Goal: Book appointment/travel/reservation

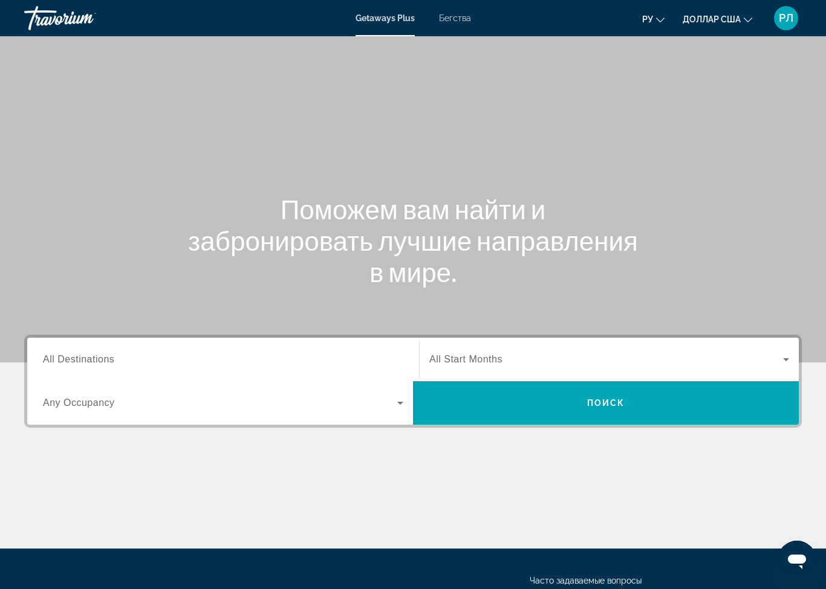
click at [165, 358] on input "Destination All Destinations" at bounding box center [223, 360] width 360 height 15
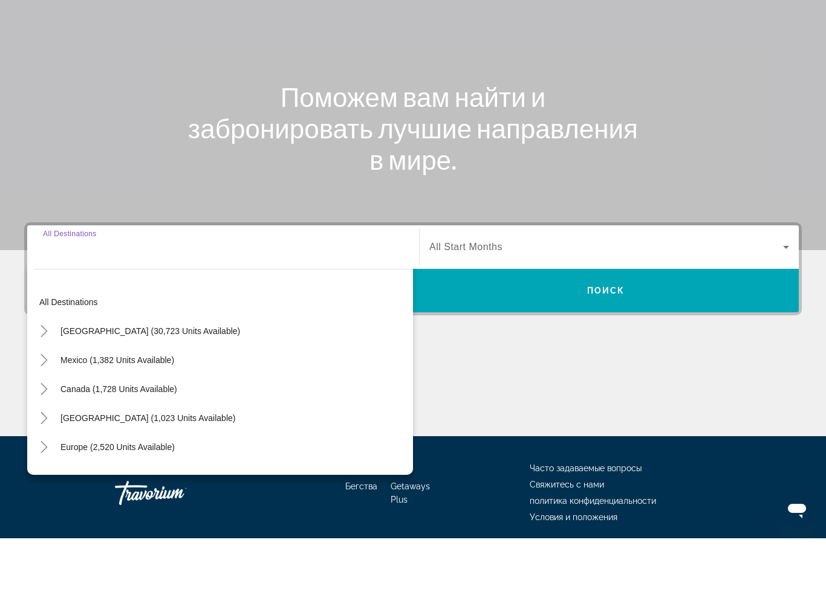
scroll to position [107, 0]
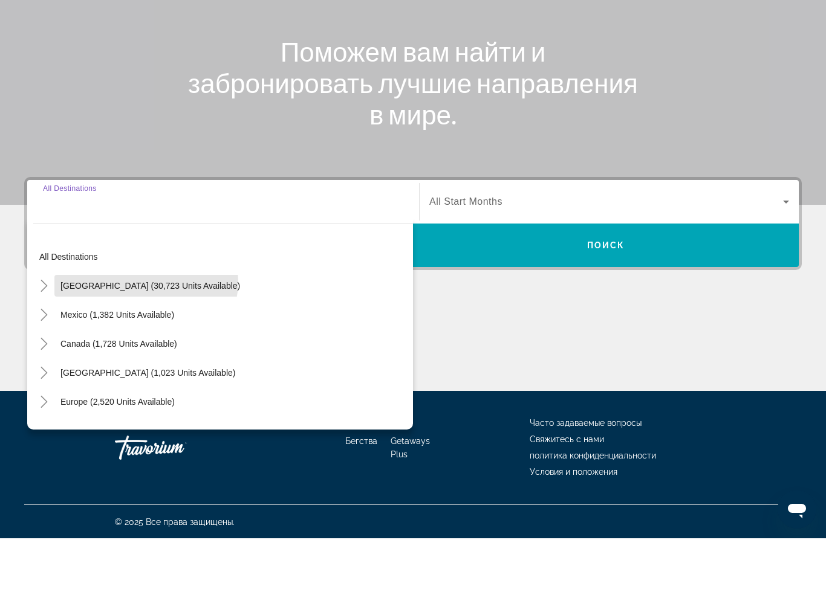
click at [146, 332] on span "[GEOGRAPHIC_DATA] (30,723 units available)" at bounding box center [150, 337] width 180 height 10
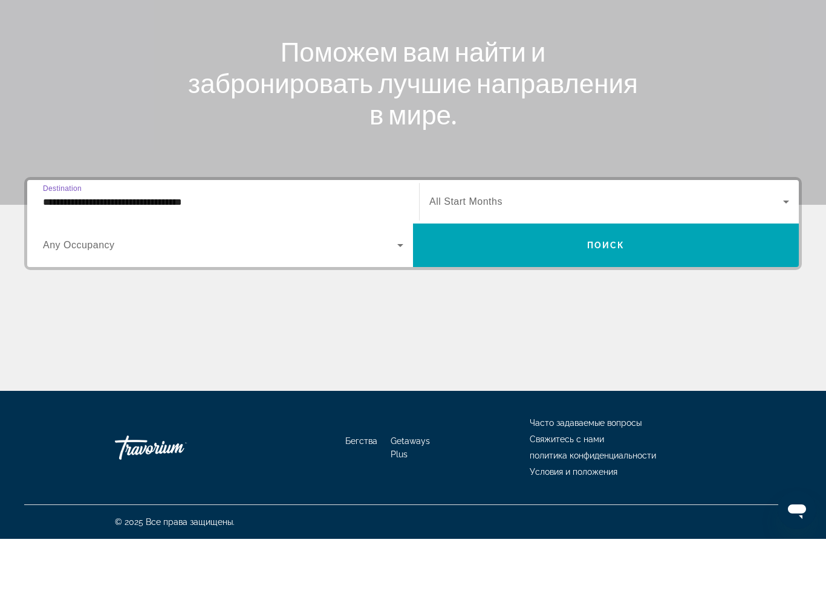
click at [396, 288] on icon "Виджет поиска" at bounding box center [400, 295] width 15 height 15
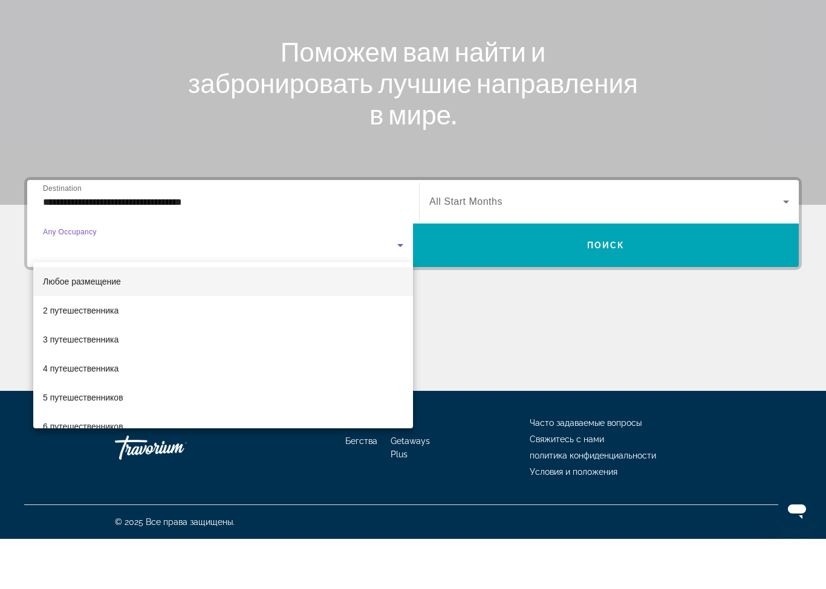
click at [168, 202] on div at bounding box center [413, 294] width 826 height 589
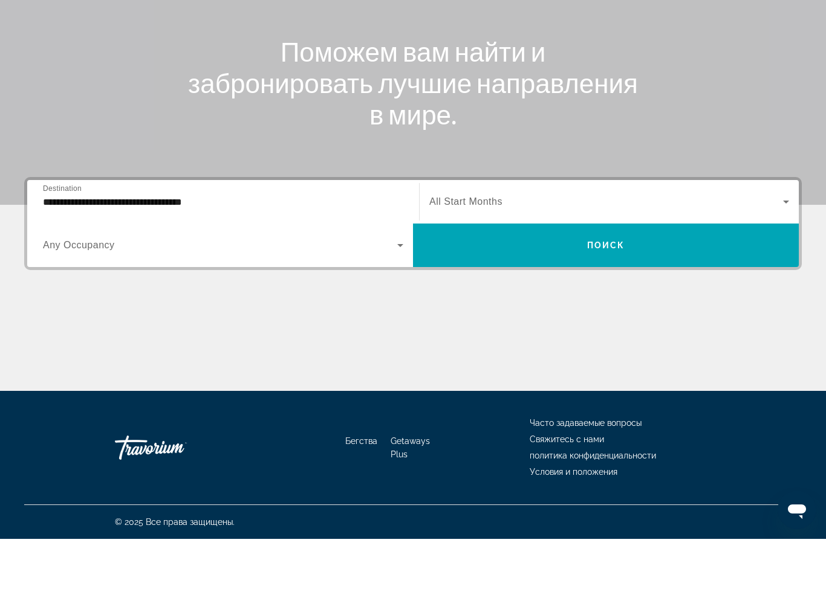
click at [103, 245] on input "**********" at bounding box center [223, 252] width 360 height 15
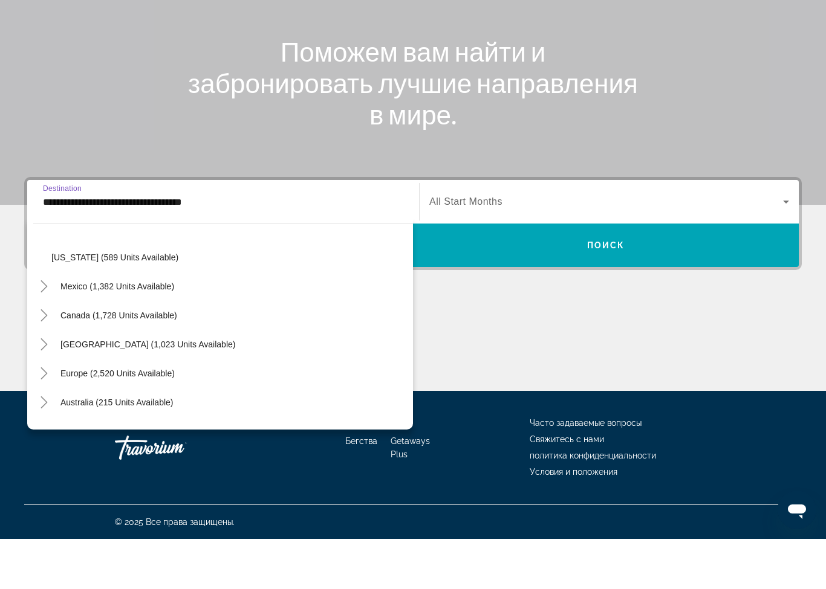
scroll to position [1102, 0]
click at [224, 389] on span "[GEOGRAPHIC_DATA] (1,023 units available)" at bounding box center [147, 394] width 175 height 10
type input "**********"
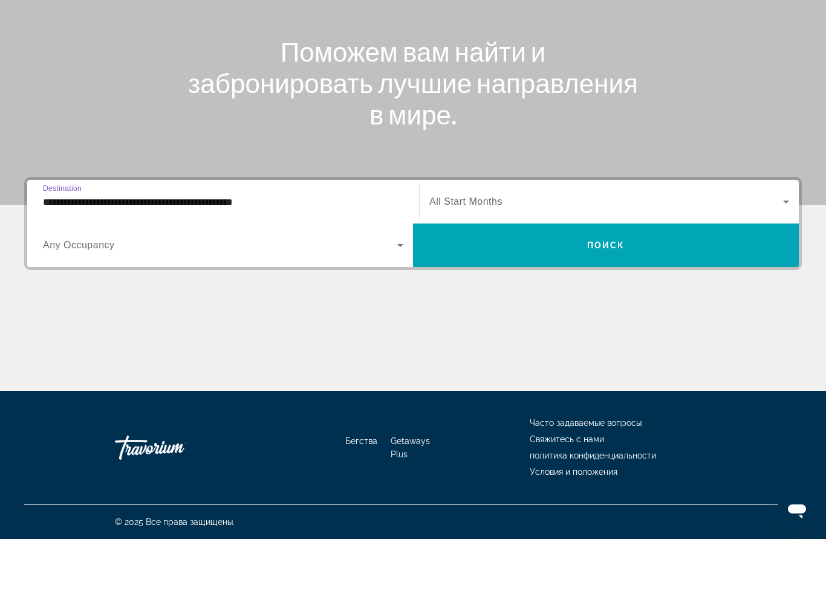
click at [398, 288] on icon "Виджет поиска" at bounding box center [400, 295] width 15 height 15
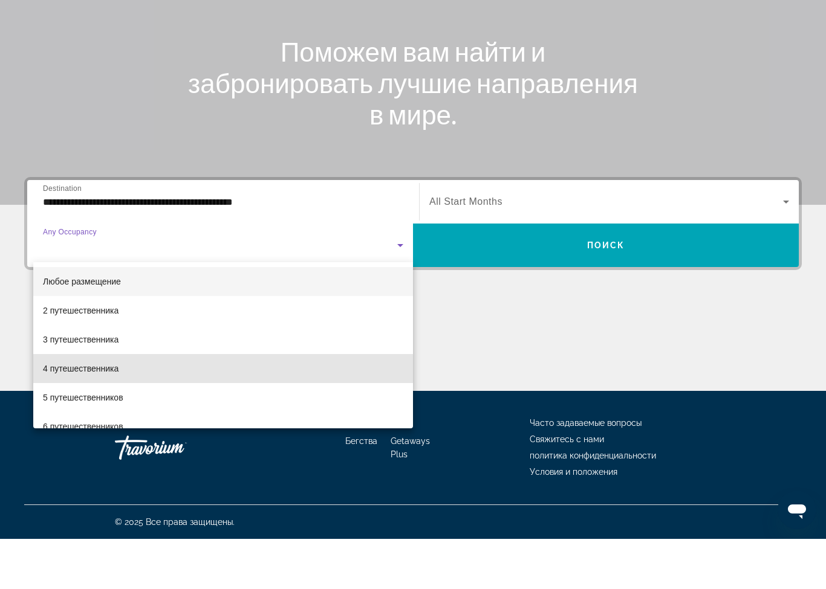
click at [116, 414] on font "4 путешественника" at bounding box center [81, 419] width 76 height 10
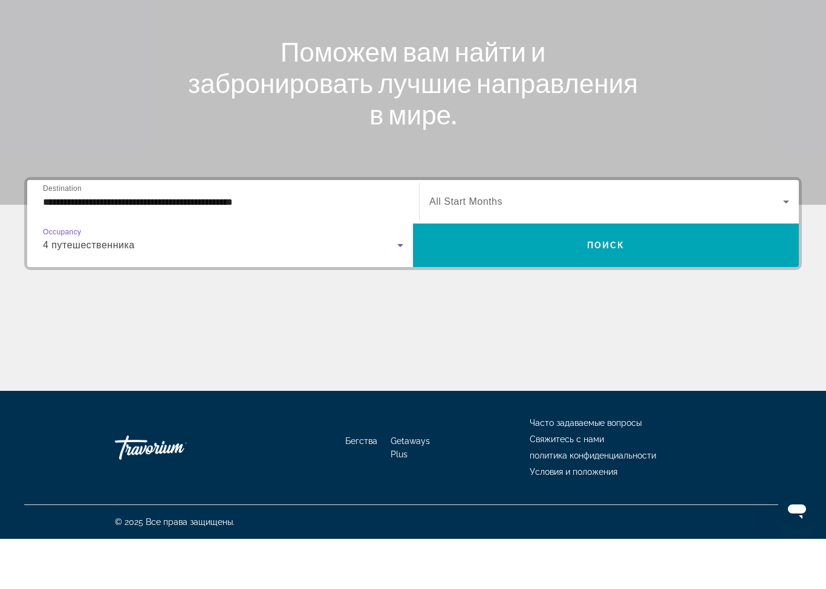
click at [612, 291] on span "Поиск" at bounding box center [606, 296] width 38 height 10
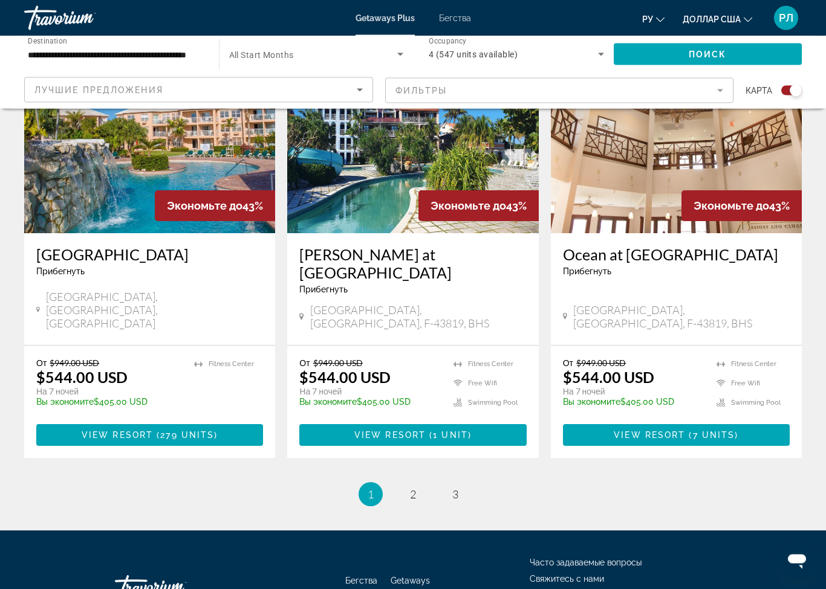
scroll to position [1778, 0]
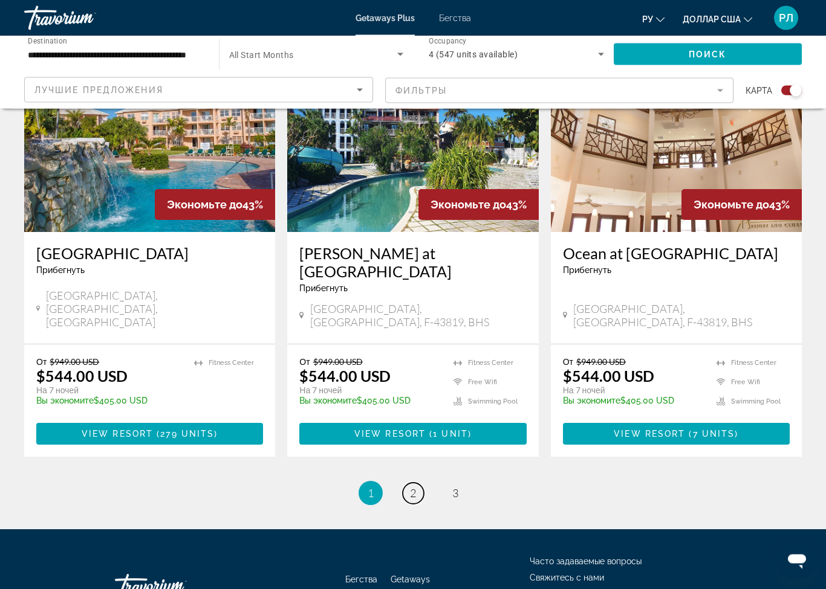
click at [416, 484] on link "page 2" at bounding box center [413, 494] width 21 height 21
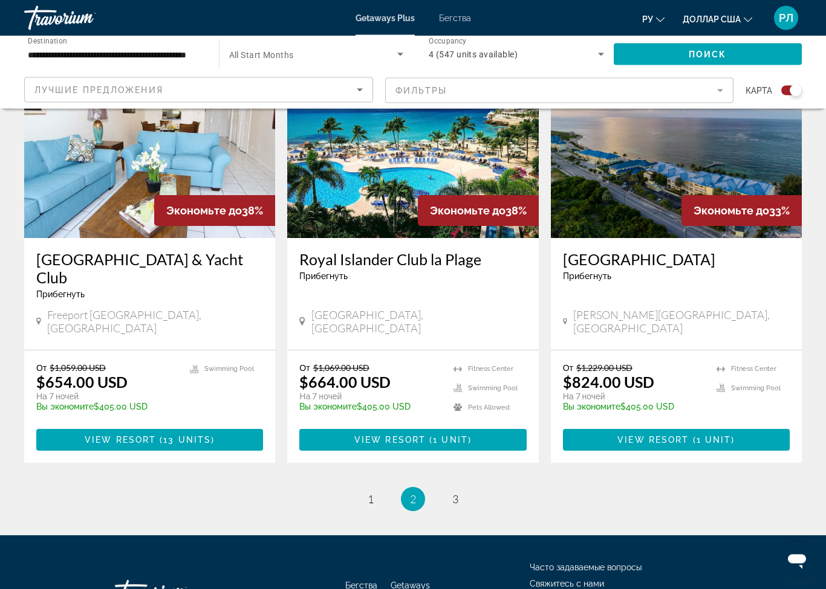
scroll to position [1808, 0]
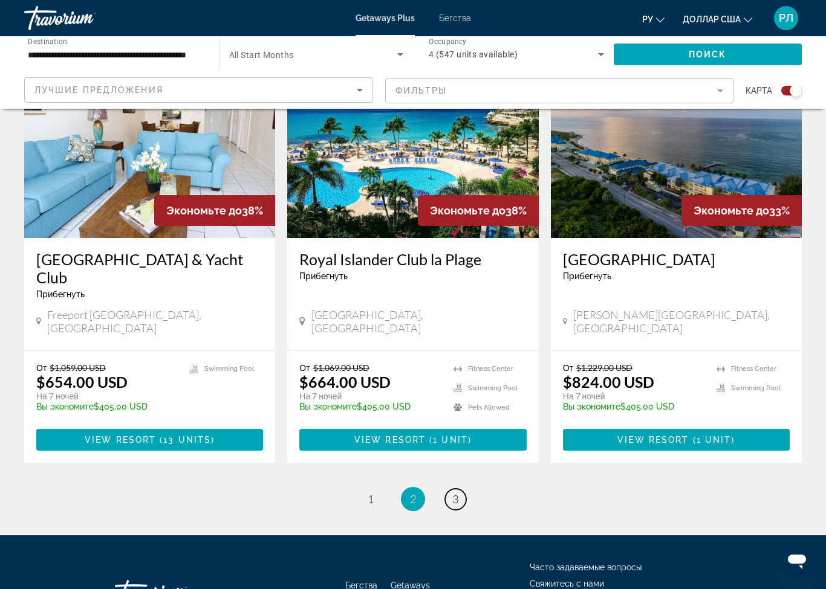
click at [453, 493] on span "3" at bounding box center [455, 499] width 6 height 13
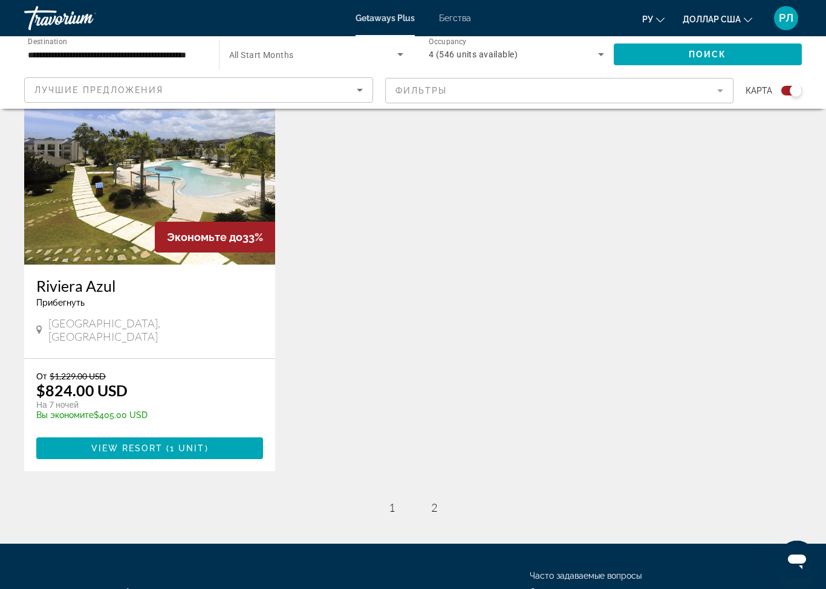
scroll to position [462, 0]
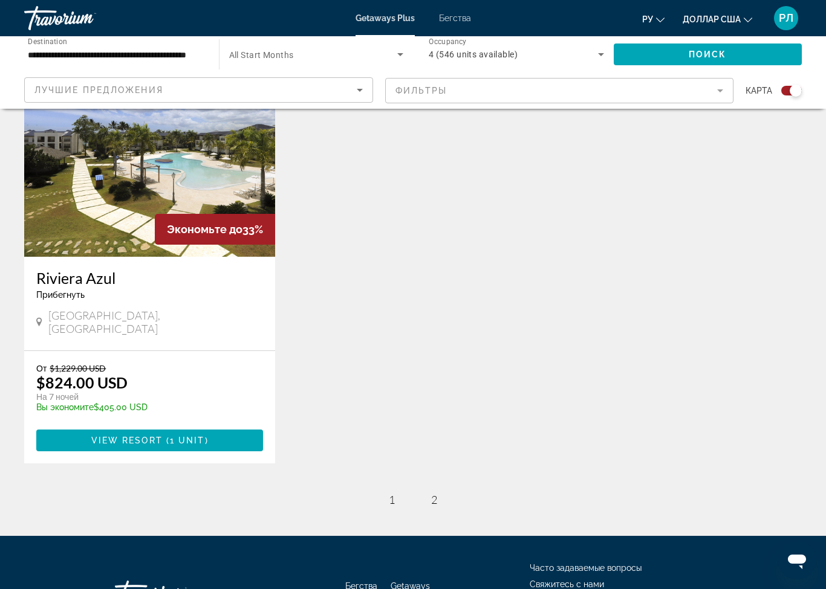
click at [226, 426] on span "Основное содержание" at bounding box center [149, 440] width 227 height 29
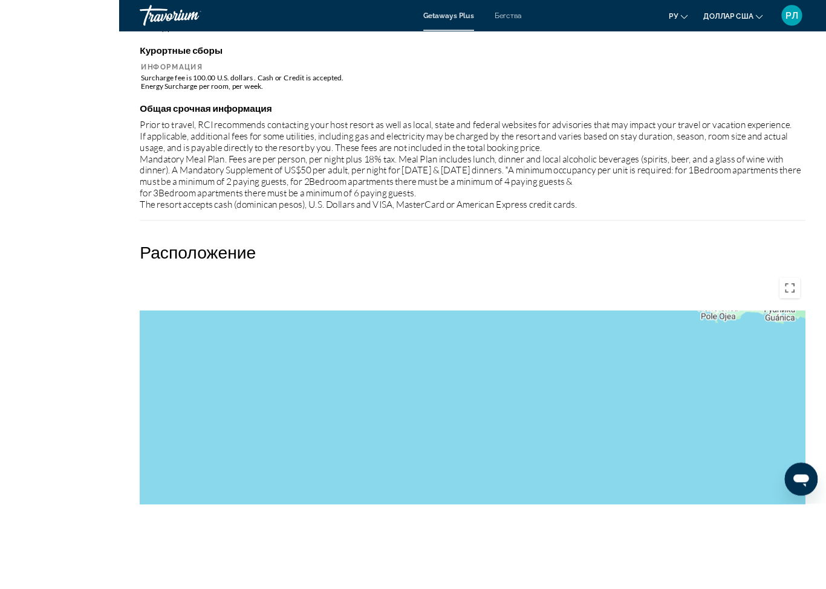
scroll to position [1420, 0]
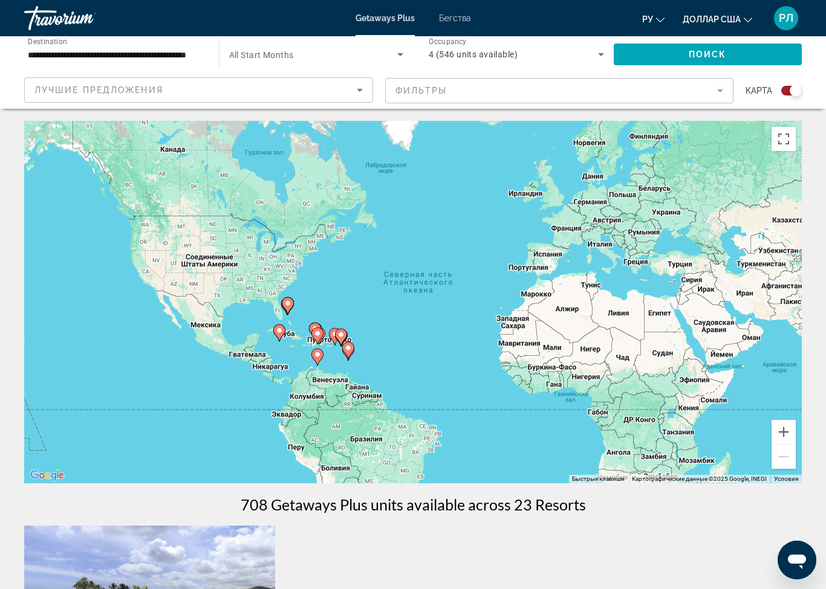
click at [370, 80] on div "Лучшие предложения" at bounding box center [199, 90] width 348 height 24
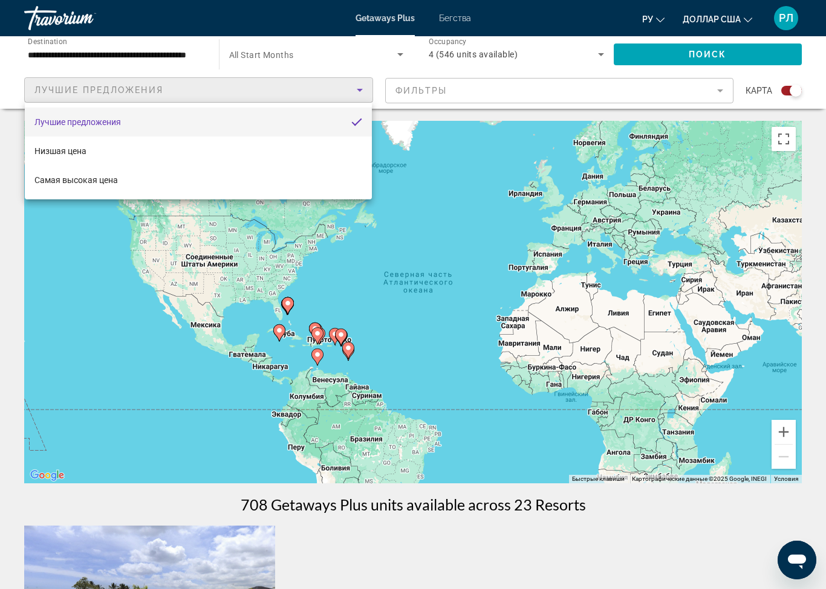
click at [703, 42] on div at bounding box center [413, 294] width 826 height 589
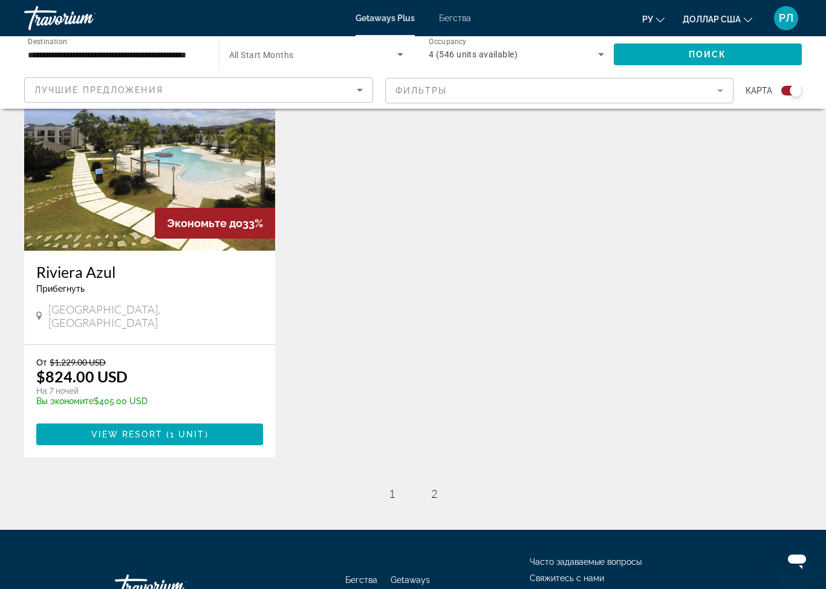
scroll to position [471, 0]
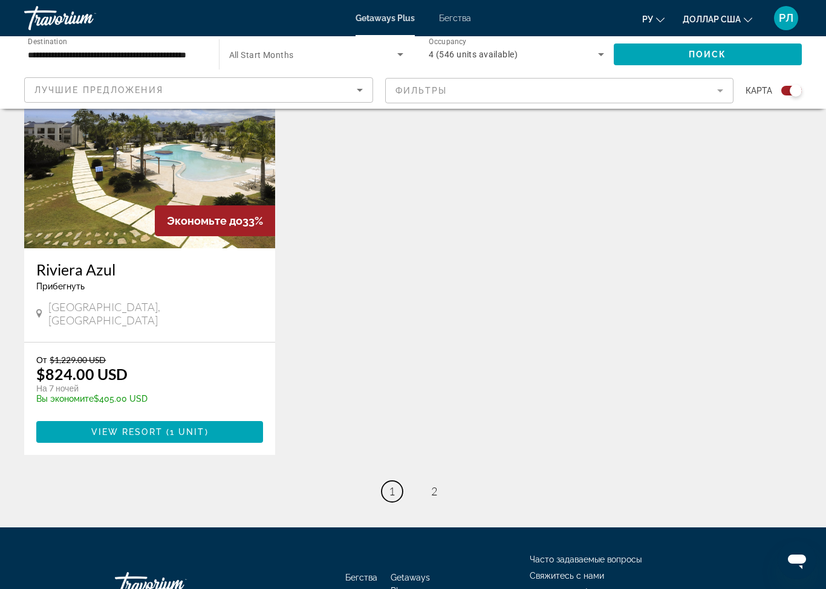
click at [394, 485] on span "1" at bounding box center [392, 491] width 6 height 13
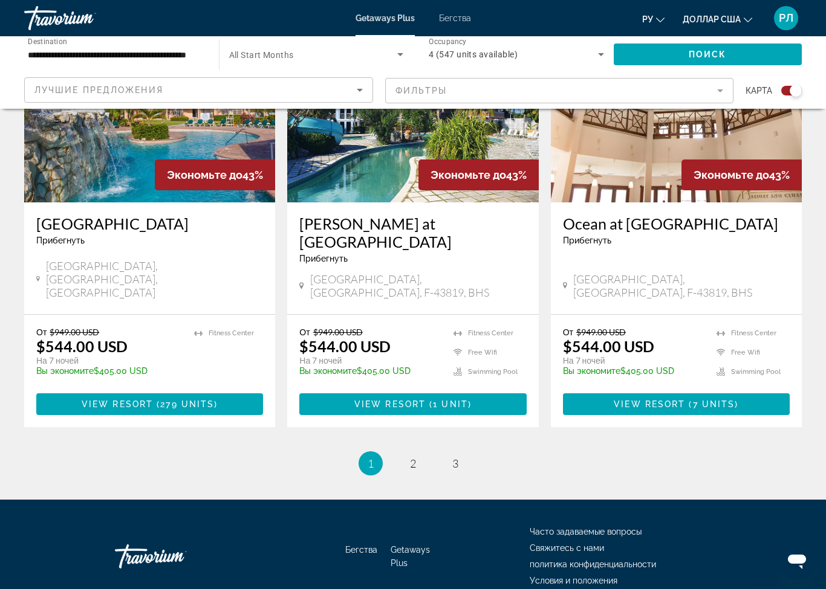
scroll to position [1822, 0]
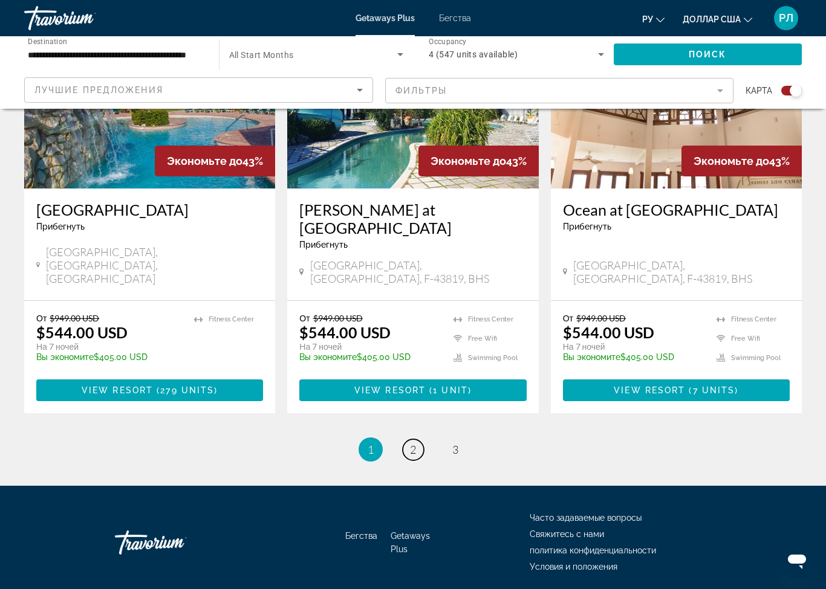
click at [417, 439] on link "page 2" at bounding box center [413, 449] width 21 height 21
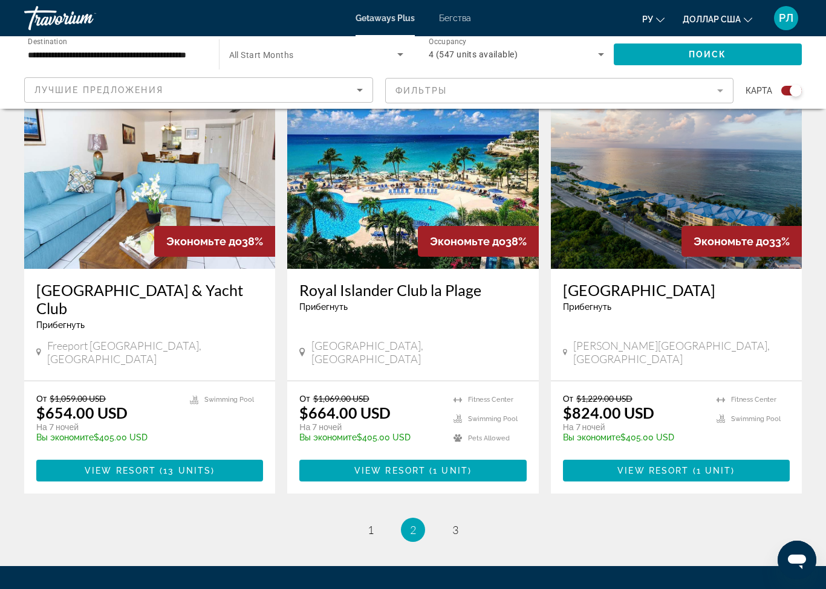
scroll to position [1808, 0]
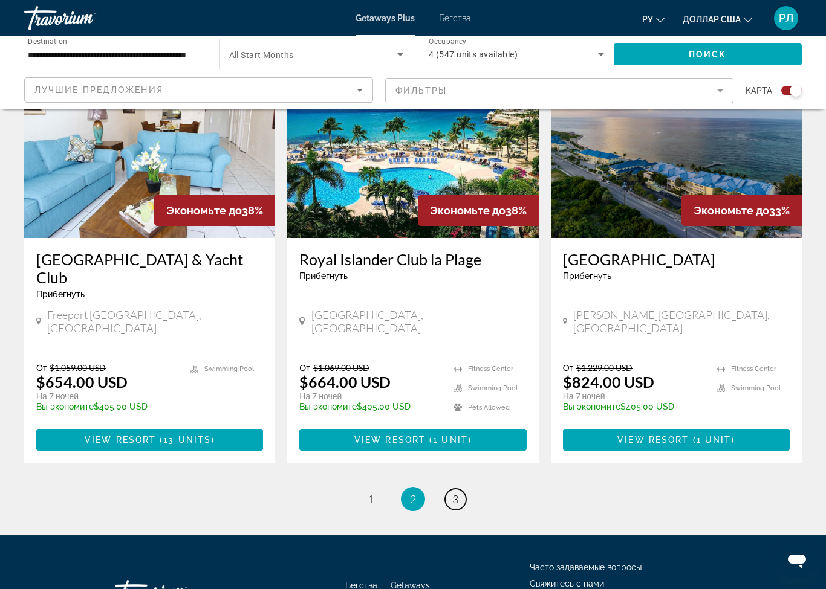
click at [453, 493] on span "3" at bounding box center [455, 499] width 6 height 13
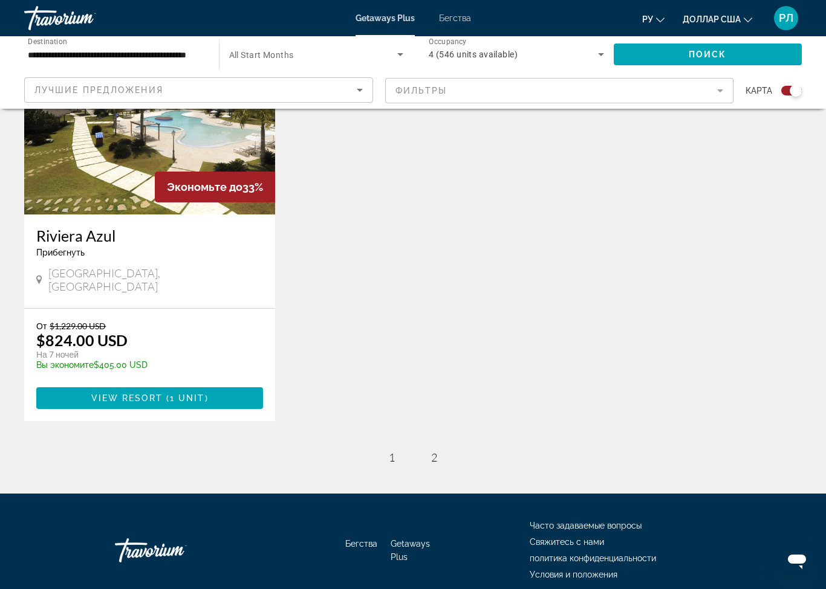
scroll to position [505, 0]
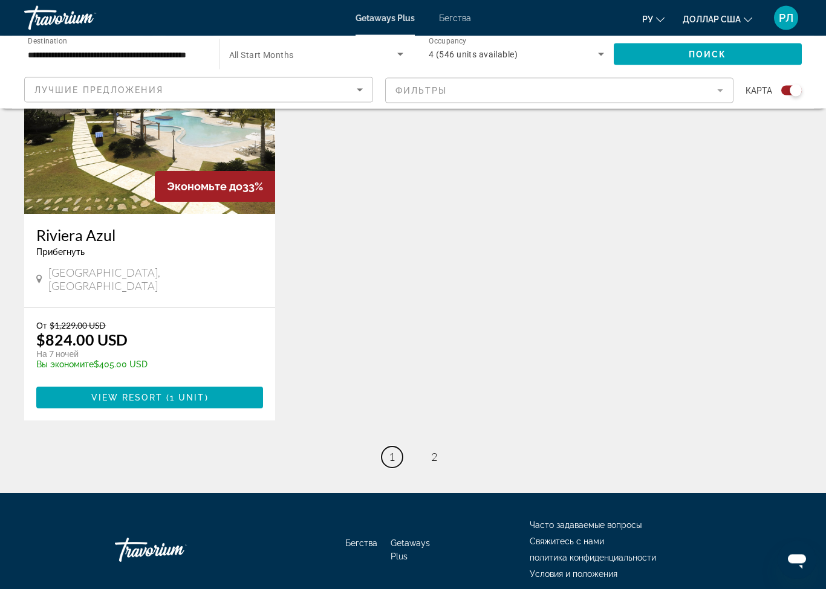
click at [398, 447] on link "page 1" at bounding box center [391, 457] width 21 height 21
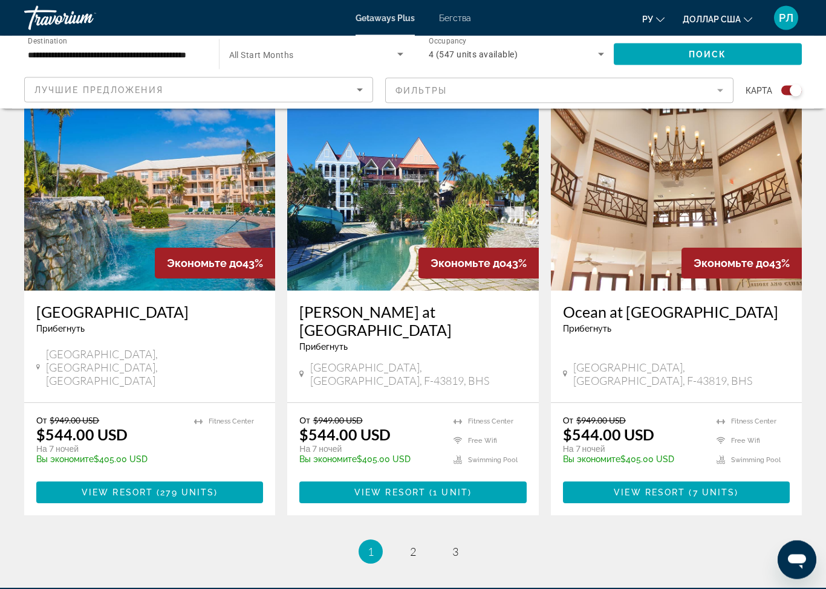
scroll to position [1719, 0]
click at [412, 545] on span "2" at bounding box center [413, 551] width 6 height 13
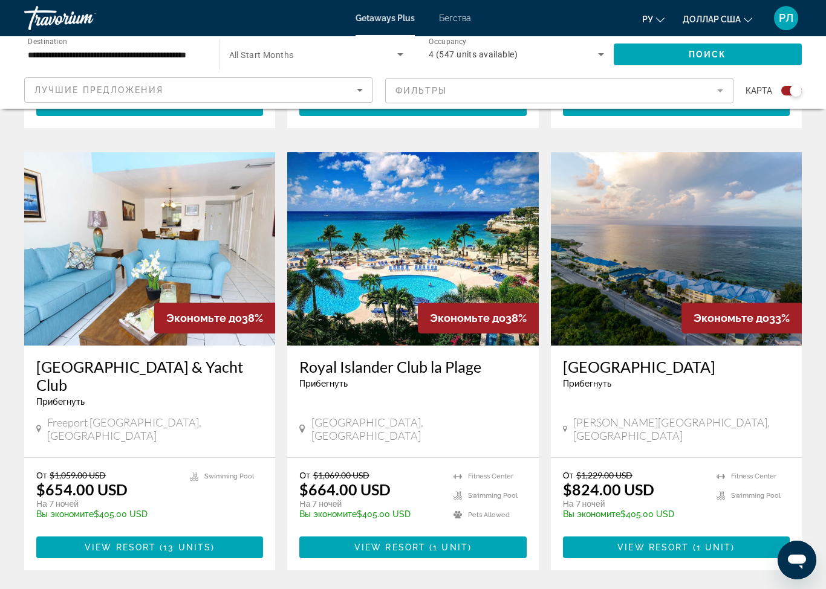
scroll to position [1695, 0]
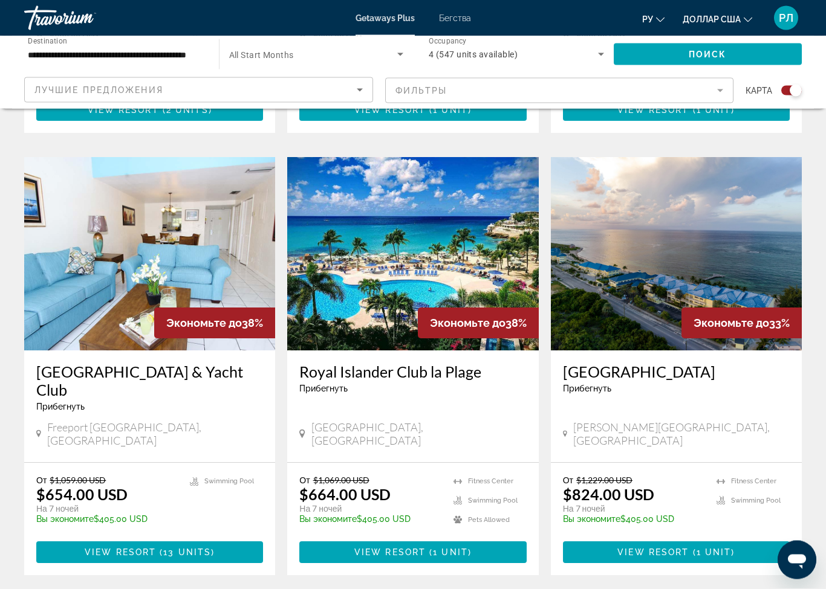
click at [720, 244] on img "Основное содержание" at bounding box center [676, 254] width 251 height 193
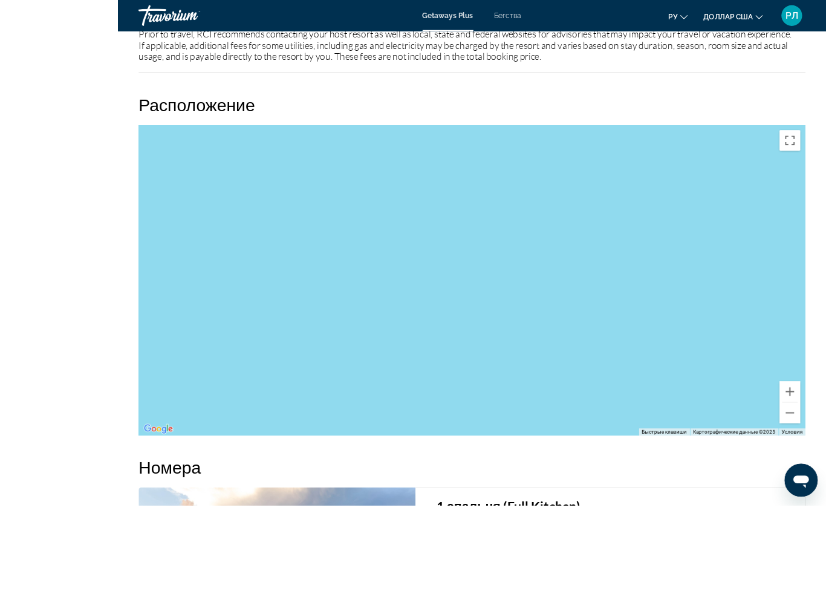
scroll to position [1858, 0]
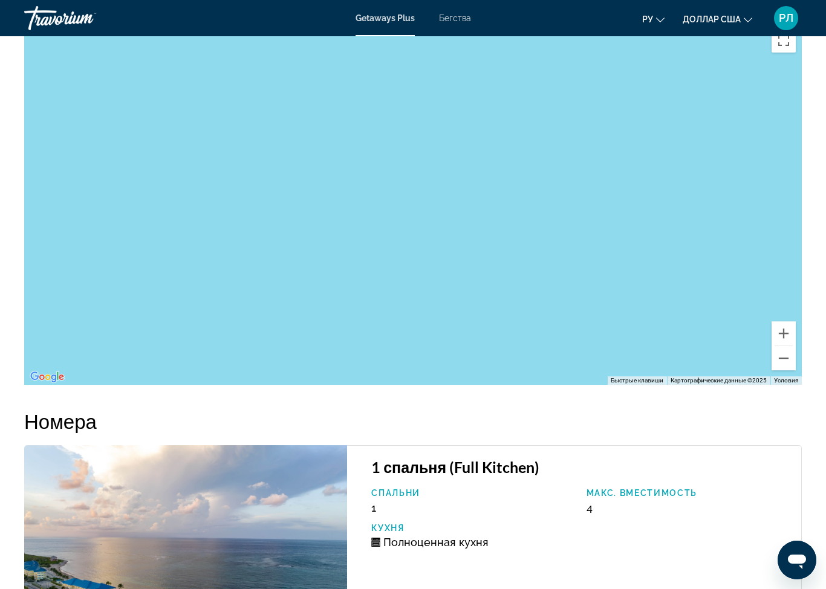
click at [779, 361] on button "Уменьшить" at bounding box center [783, 358] width 24 height 24
click at [780, 361] on button "Уменьшить" at bounding box center [783, 358] width 24 height 24
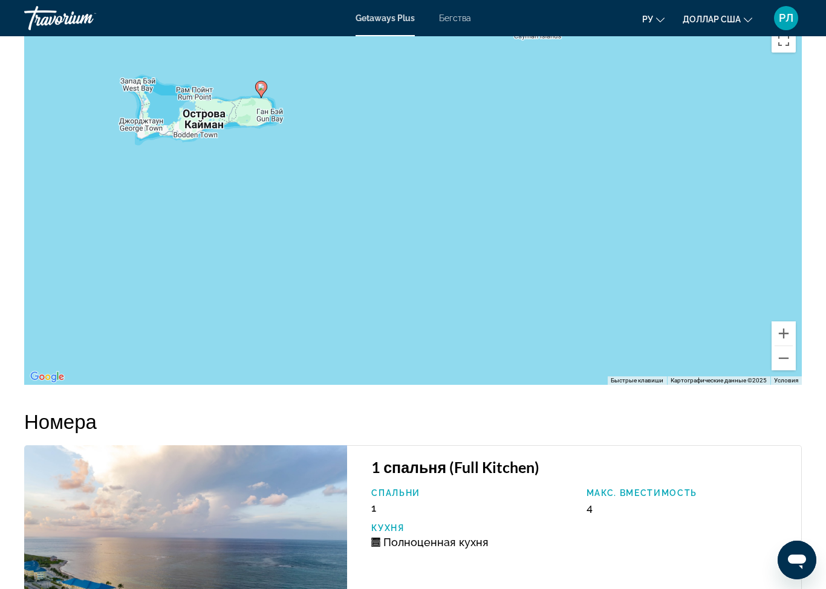
click at [778, 362] on button "Уменьшить" at bounding box center [783, 358] width 24 height 24
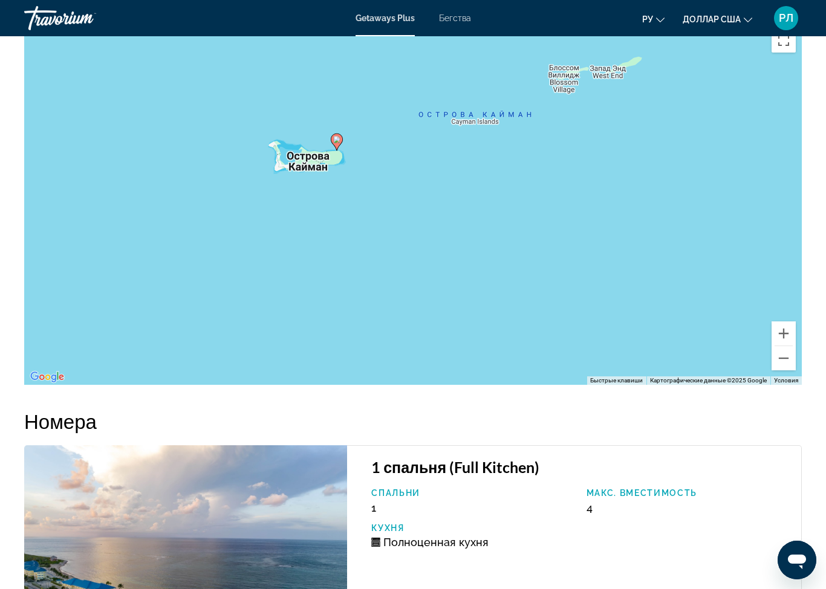
click at [780, 364] on button "Уменьшить" at bounding box center [783, 358] width 24 height 24
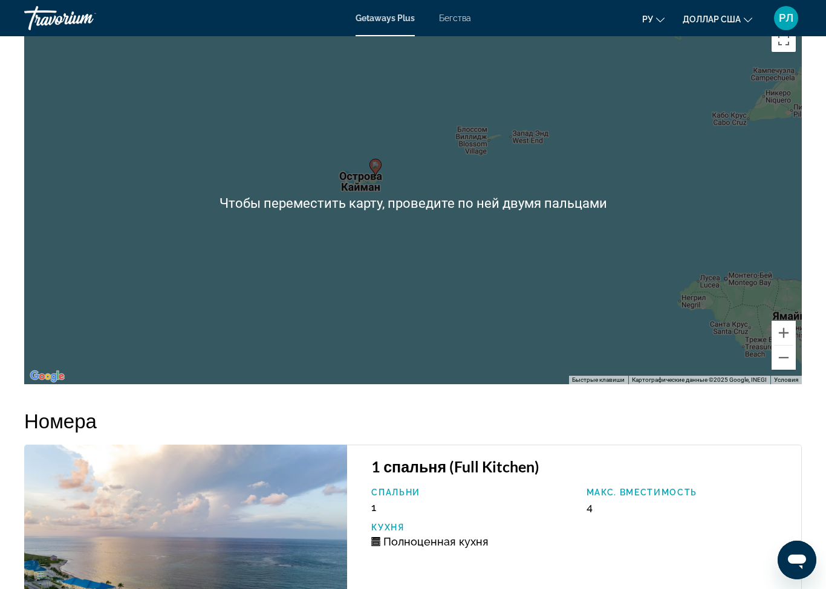
scroll to position [1857, 0]
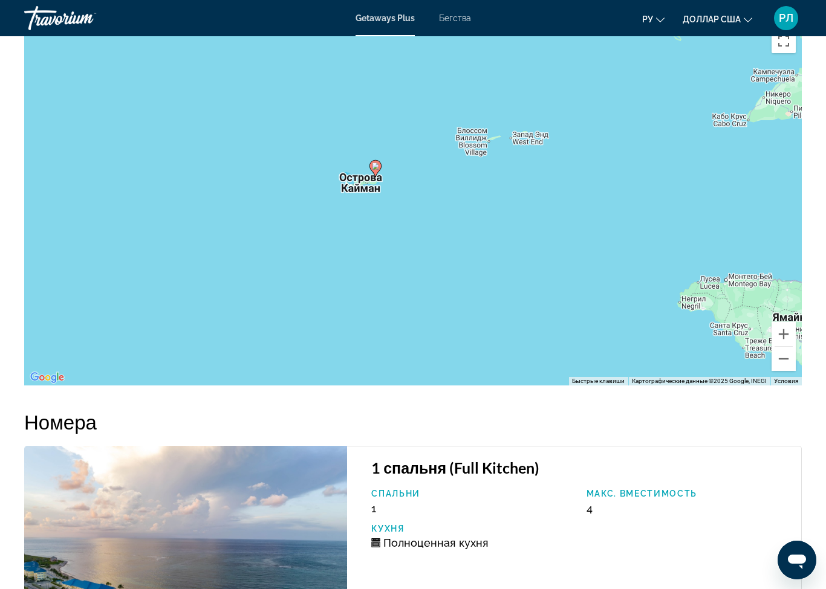
click at [777, 364] on button "Уменьшить" at bounding box center [783, 359] width 24 height 24
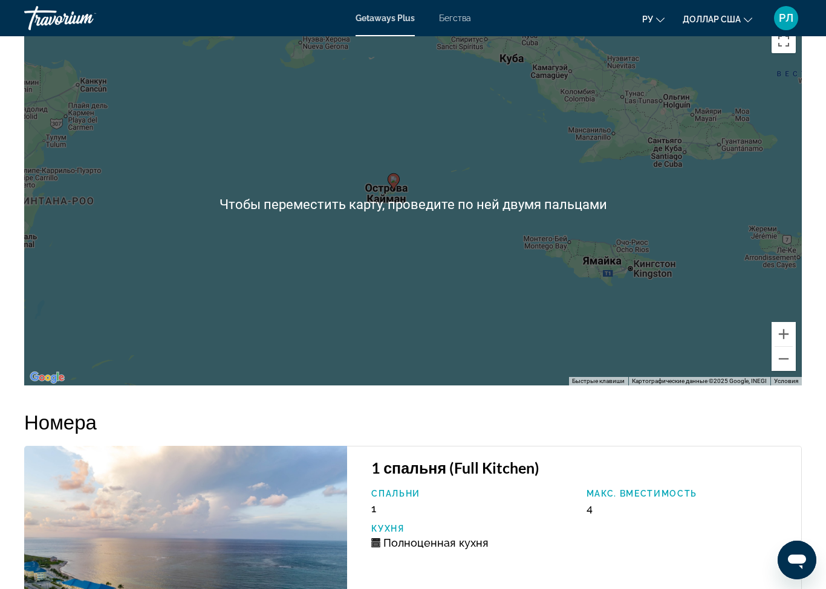
scroll to position [1849, 0]
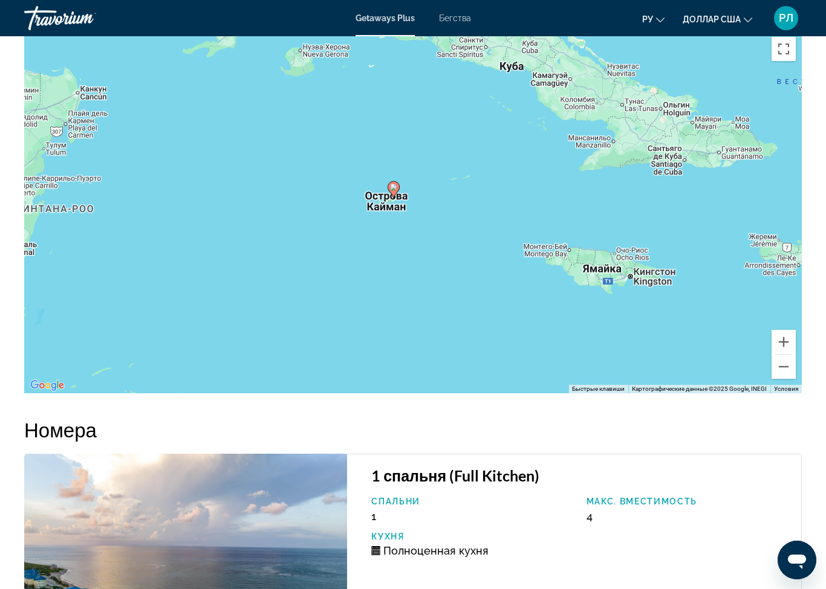
click at [785, 370] on button "Уменьшить" at bounding box center [783, 367] width 24 height 24
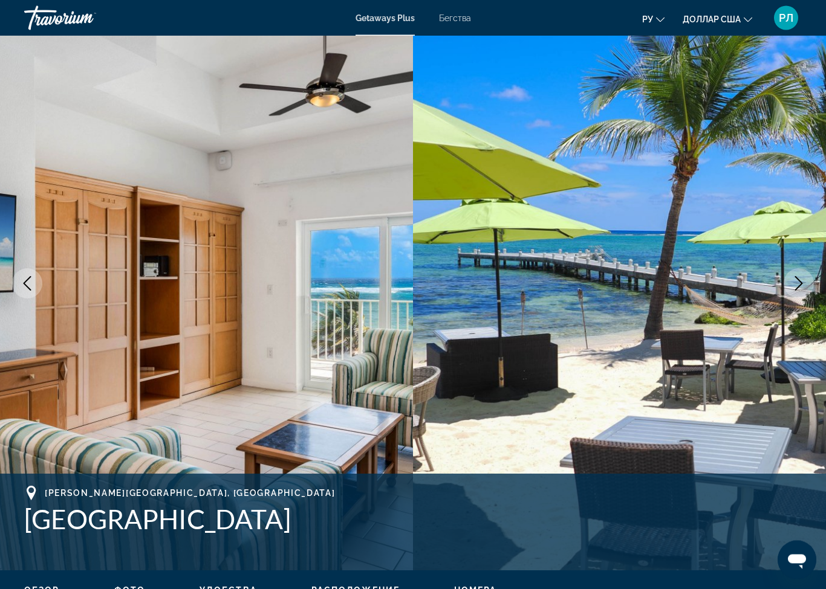
scroll to position [0, 0]
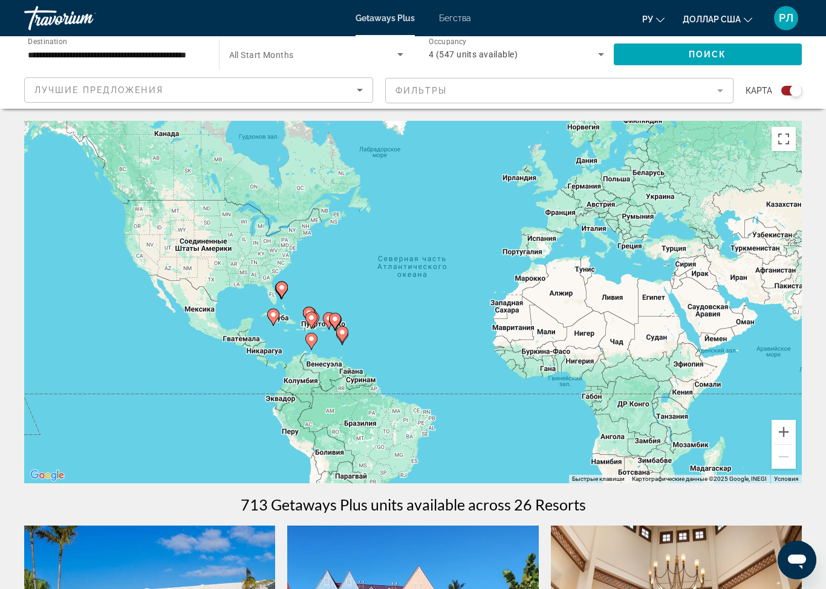
click at [188, 50] on input "**********" at bounding box center [115, 55] width 175 height 15
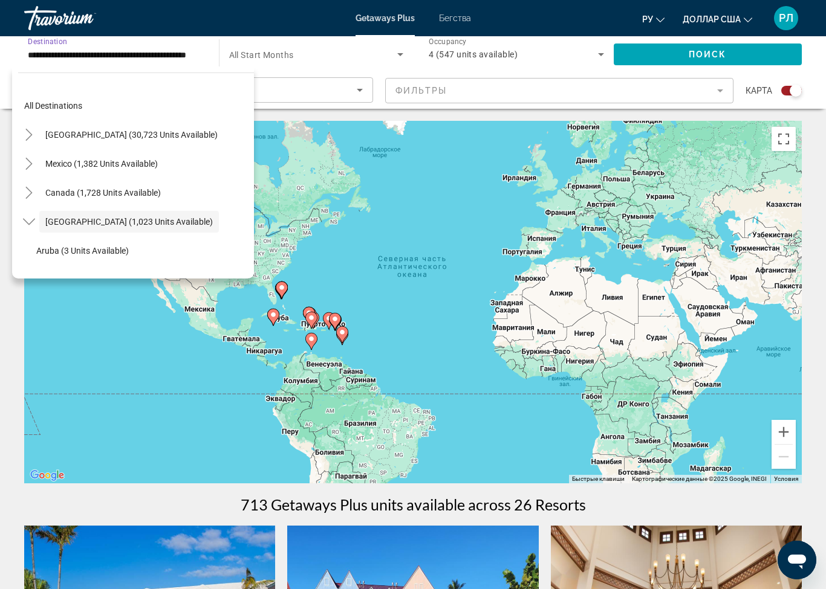
scroll to position [43, 0]
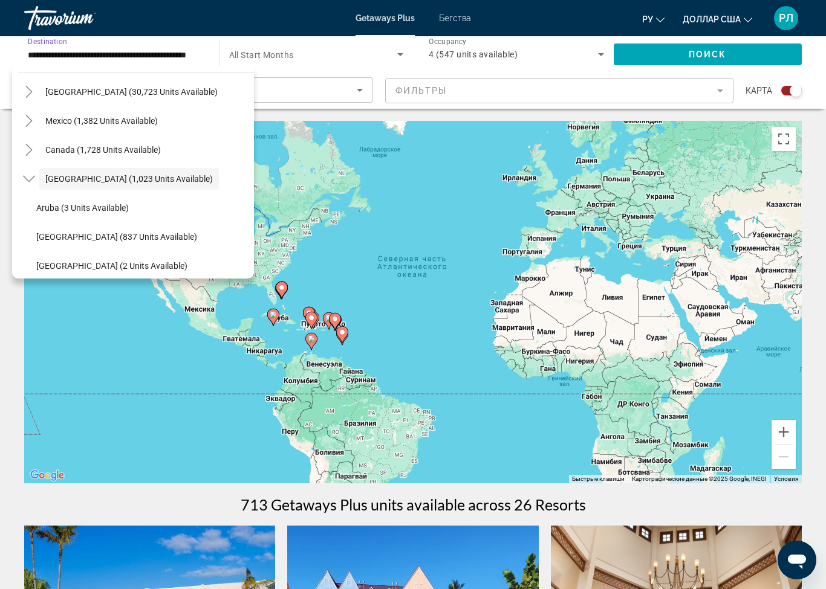
click at [207, 167] on span "Search widget" at bounding box center [129, 178] width 180 height 29
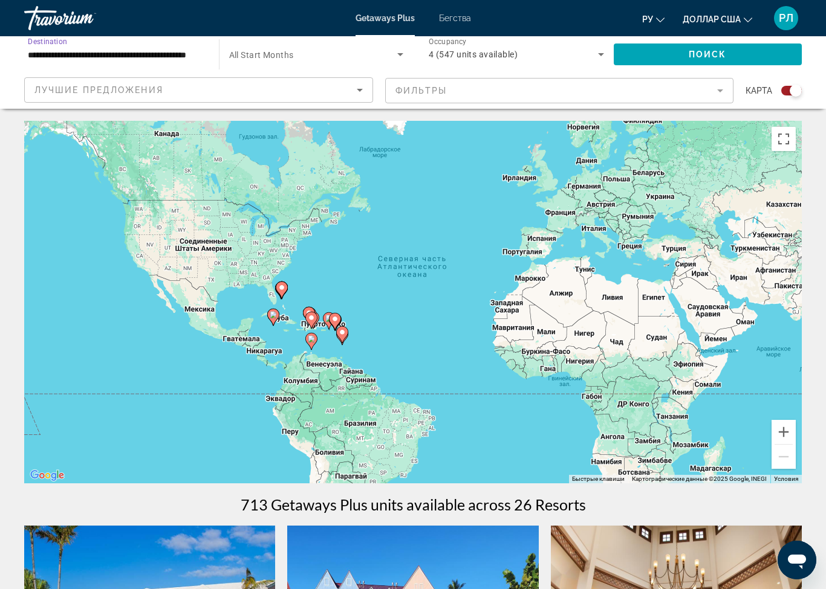
click at [354, 47] on span "Search widget" at bounding box center [313, 54] width 169 height 15
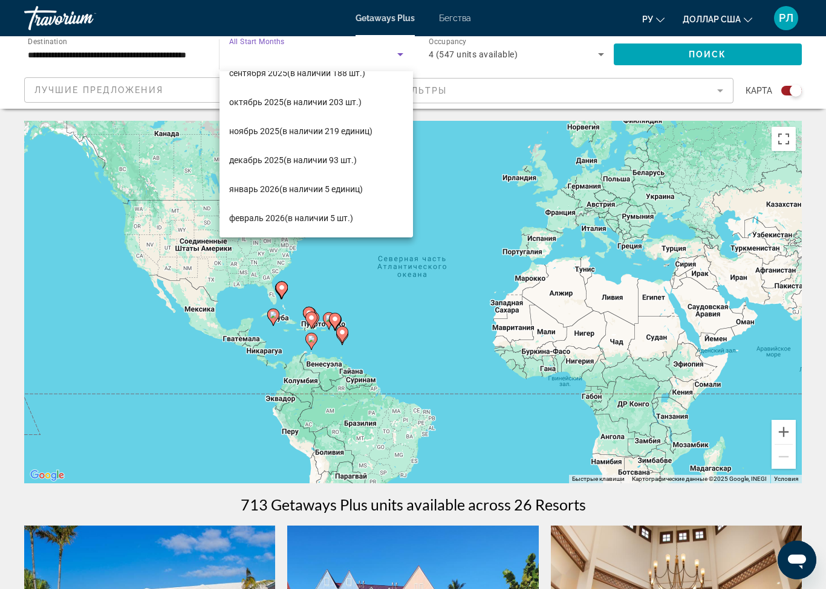
scroll to position [47, 0]
click at [548, 51] on div at bounding box center [413, 294] width 826 height 589
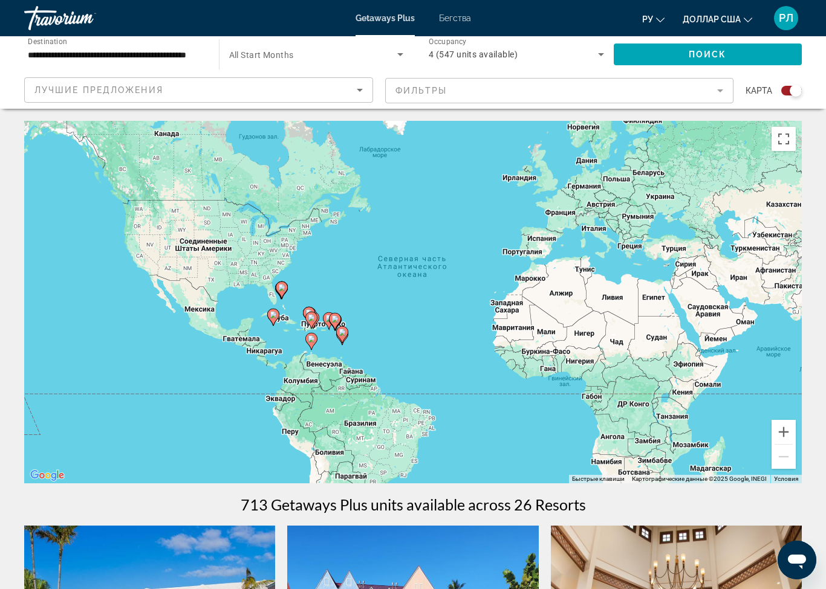
click at [590, 53] on div "4 (547 units available)" at bounding box center [513, 54] width 169 height 15
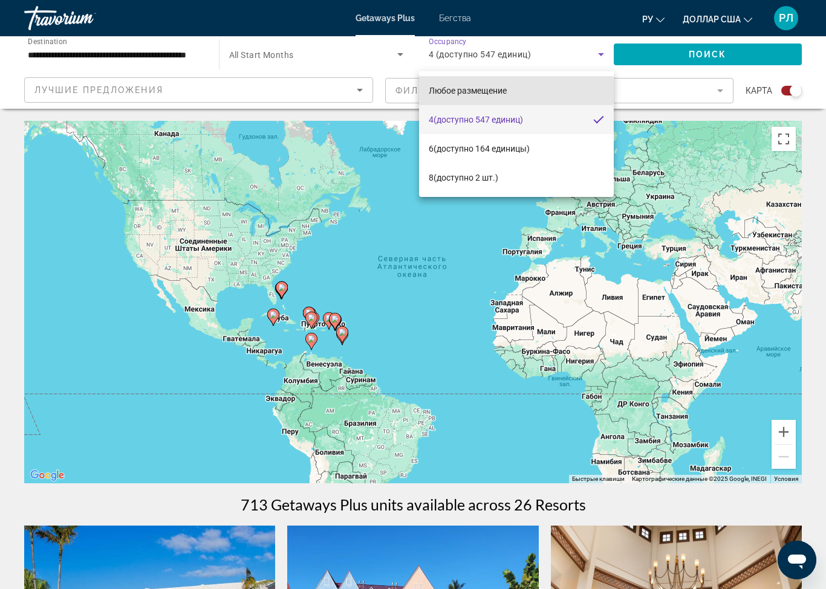
click at [506, 91] on font "Любое размещение" at bounding box center [468, 91] width 78 height 10
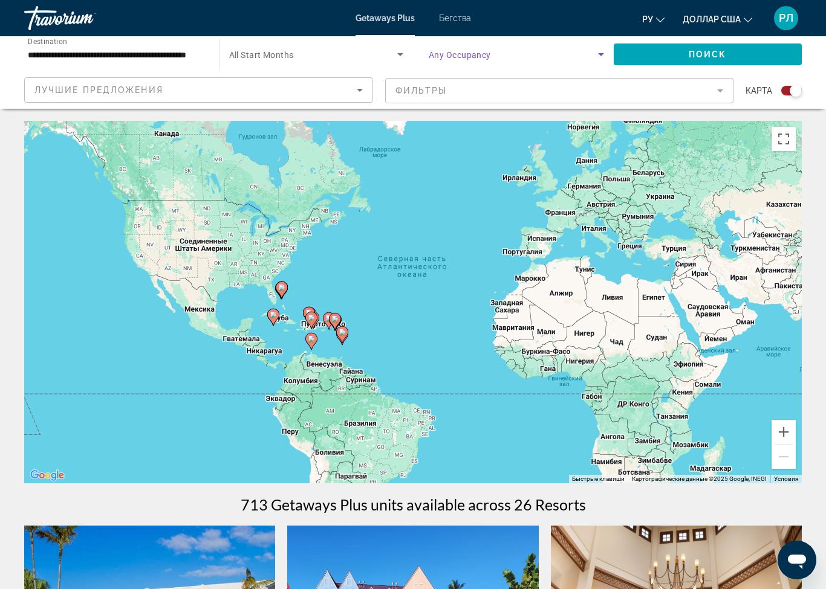
click at [691, 56] on span "Поиск" at bounding box center [707, 55] width 38 height 10
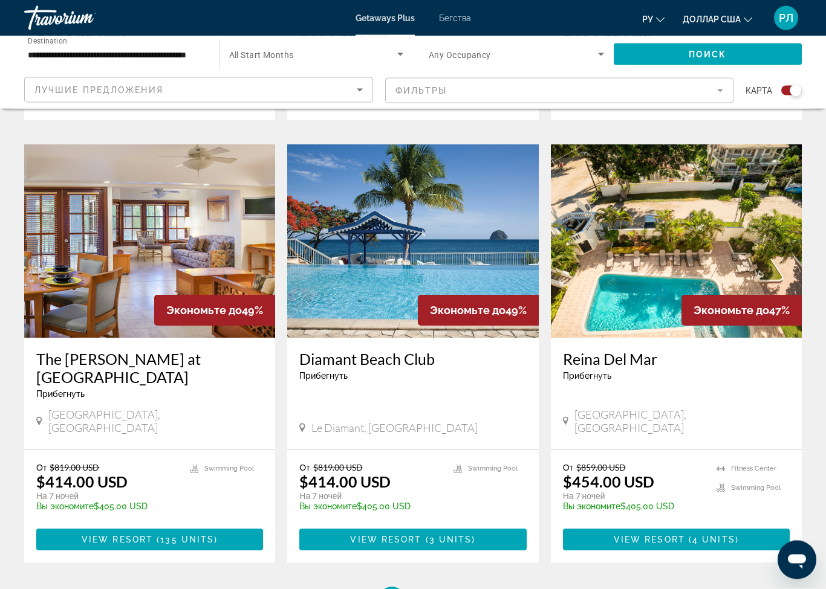
scroll to position [1672, 0]
click at [429, 589] on link "page 2" at bounding box center [434, 599] width 21 height 21
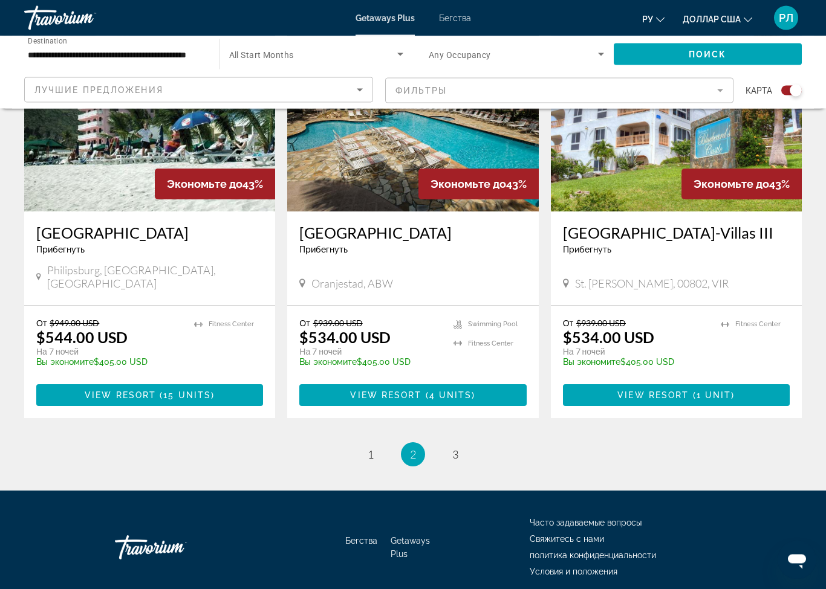
scroll to position [1830, 0]
click at [459, 444] on link "page 3" at bounding box center [455, 454] width 21 height 21
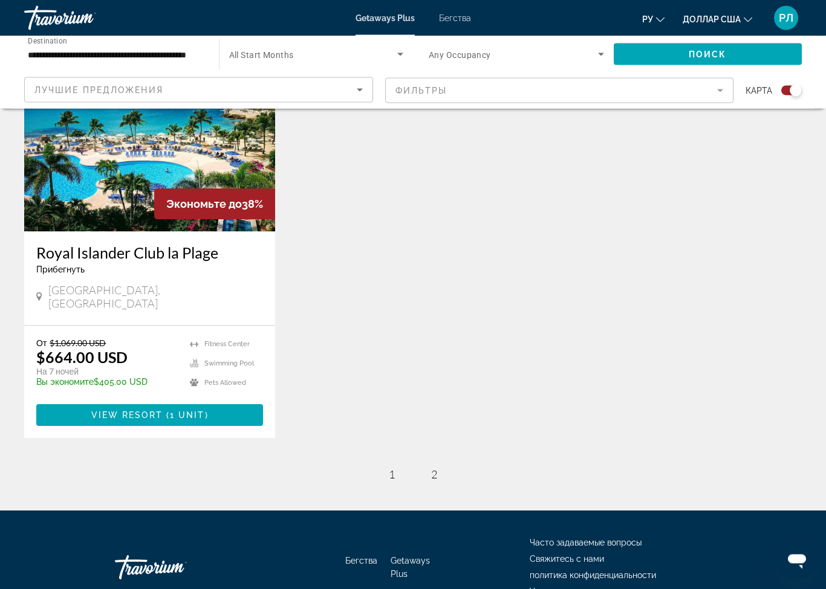
scroll to position [488, 0]
click at [394, 468] on span "1" at bounding box center [392, 474] width 6 height 13
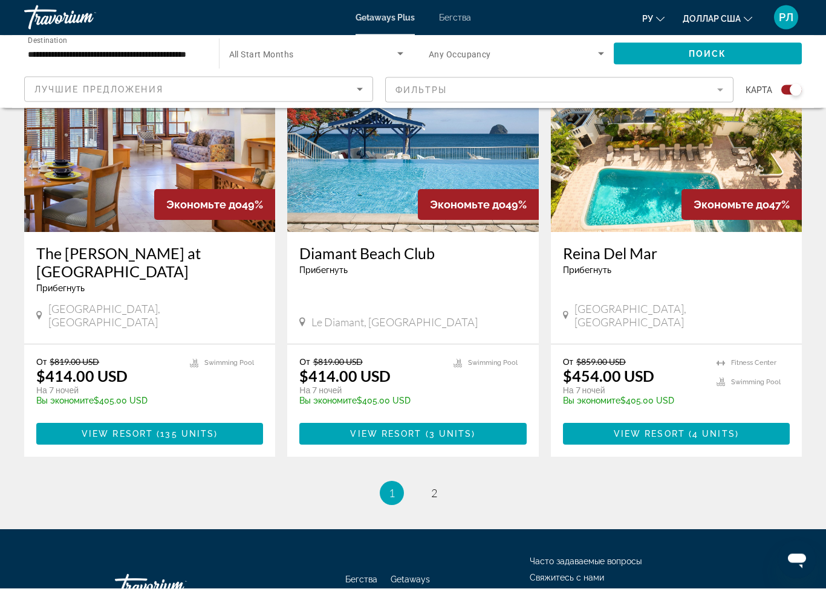
scroll to position [1777, 0]
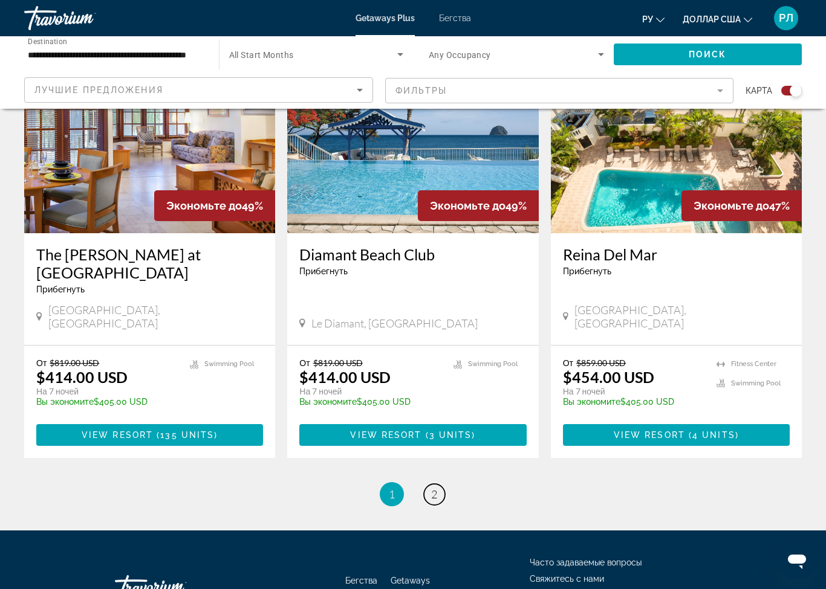
click at [439, 484] on link "page 2" at bounding box center [434, 494] width 21 height 21
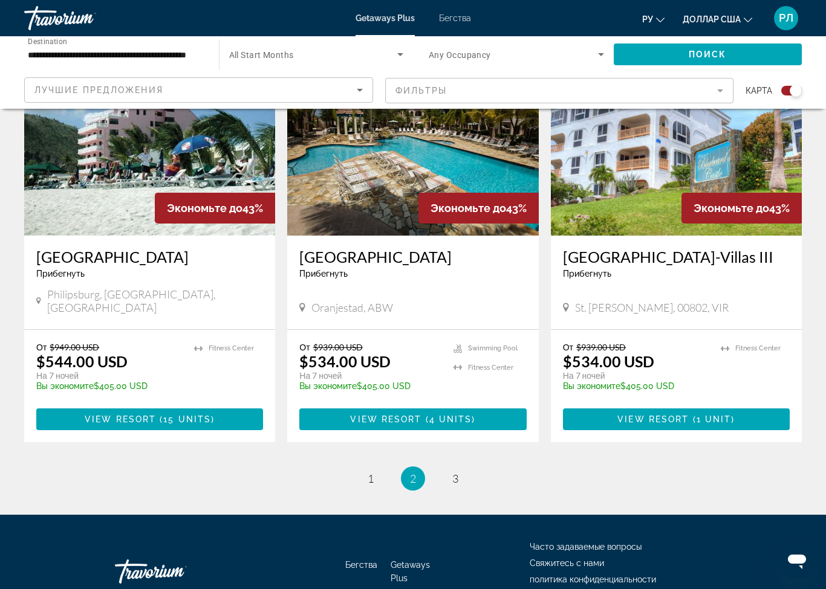
scroll to position [1840, 0]
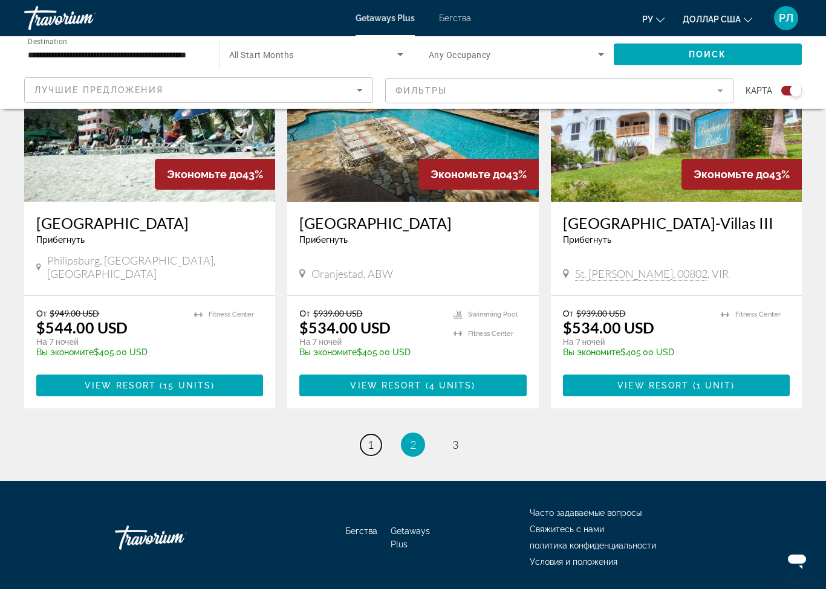
click at [367, 438] on span "1" at bounding box center [370, 444] width 6 height 13
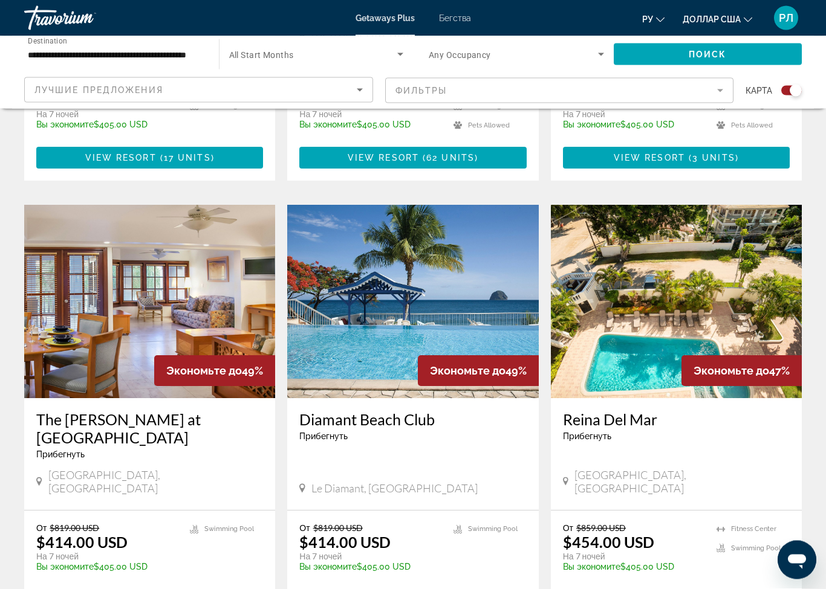
scroll to position [1612, 0]
click at [667, 47] on span "Search widget" at bounding box center [707, 54] width 189 height 29
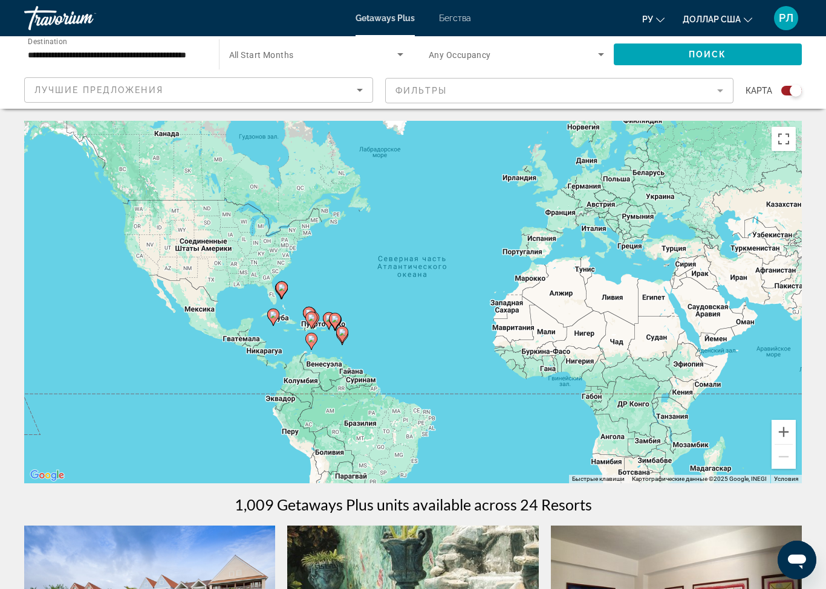
click at [652, 55] on span "Search widget" at bounding box center [707, 54] width 189 height 29
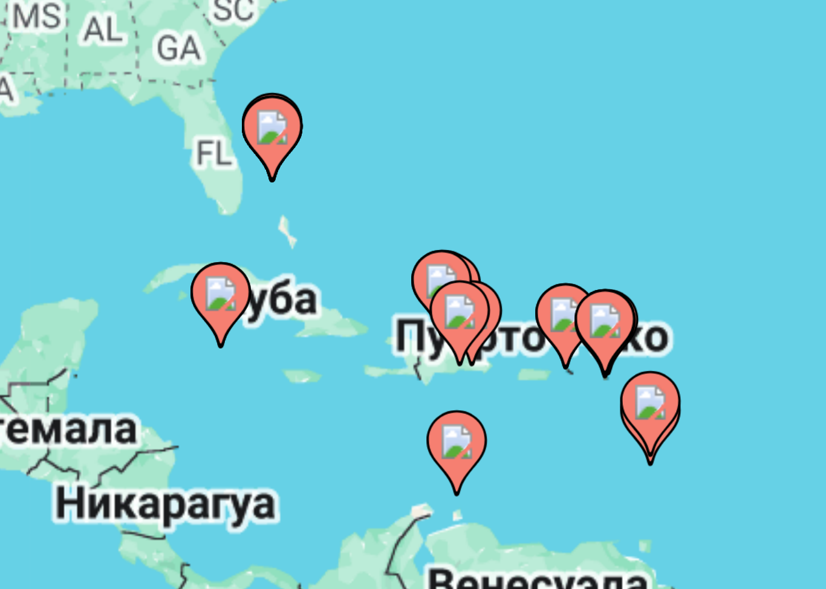
click at [380, 320] on icon "Основное содержание" at bounding box center [385, 328] width 11 height 16
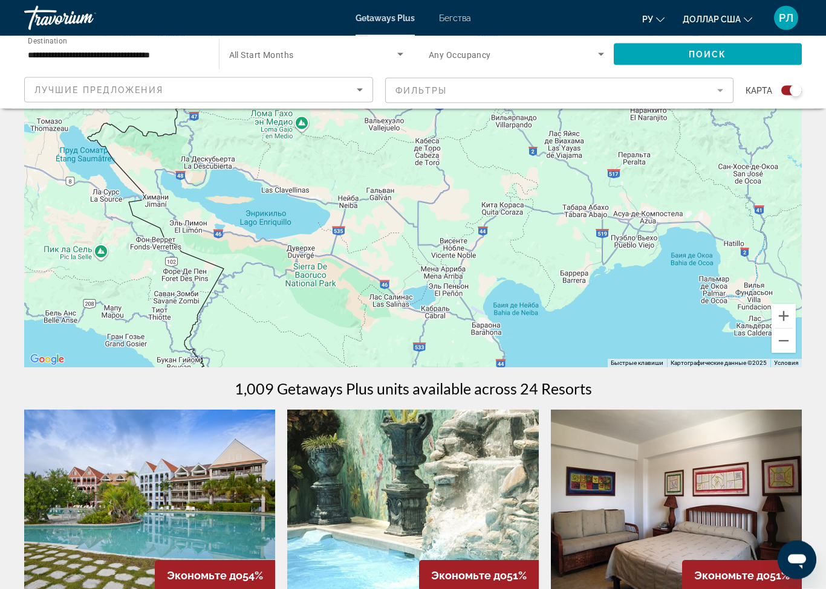
scroll to position [115, 0]
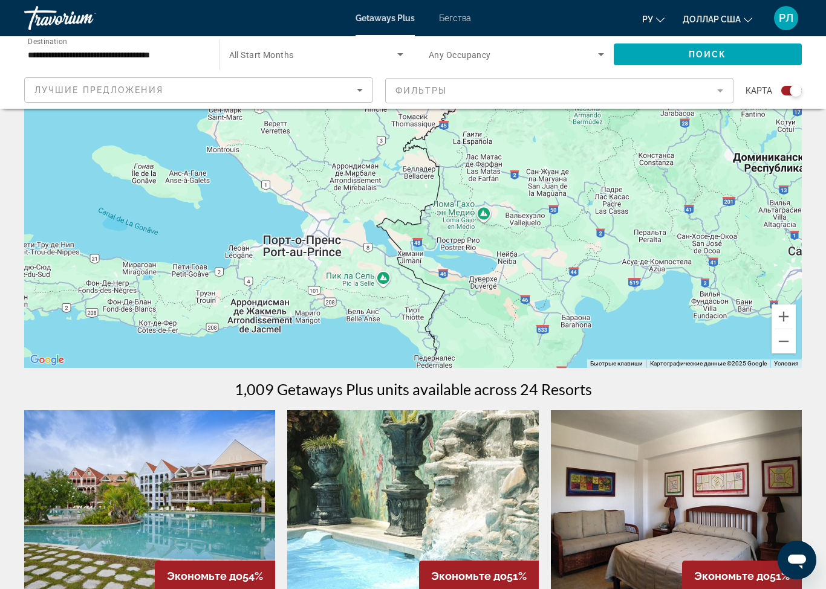
click at [779, 346] on button "Уменьшить" at bounding box center [783, 341] width 24 height 24
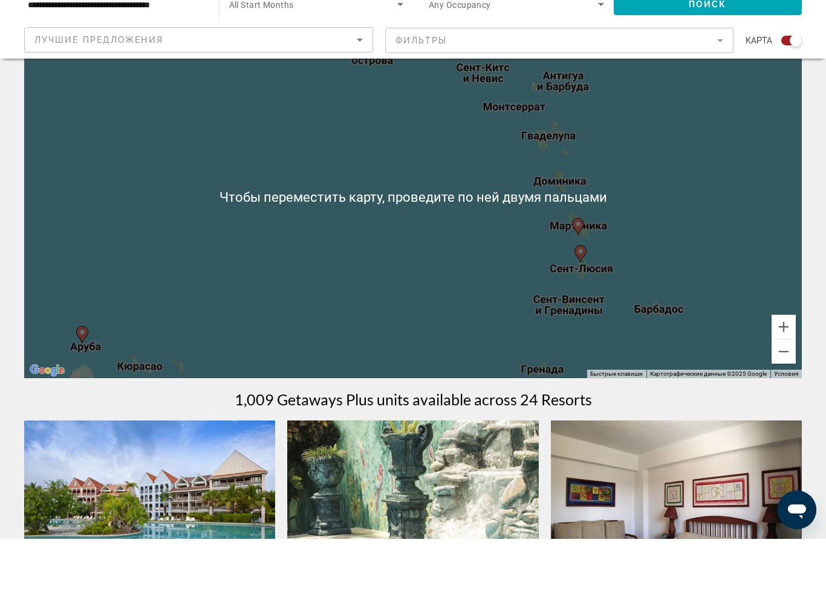
scroll to position [103, 0]
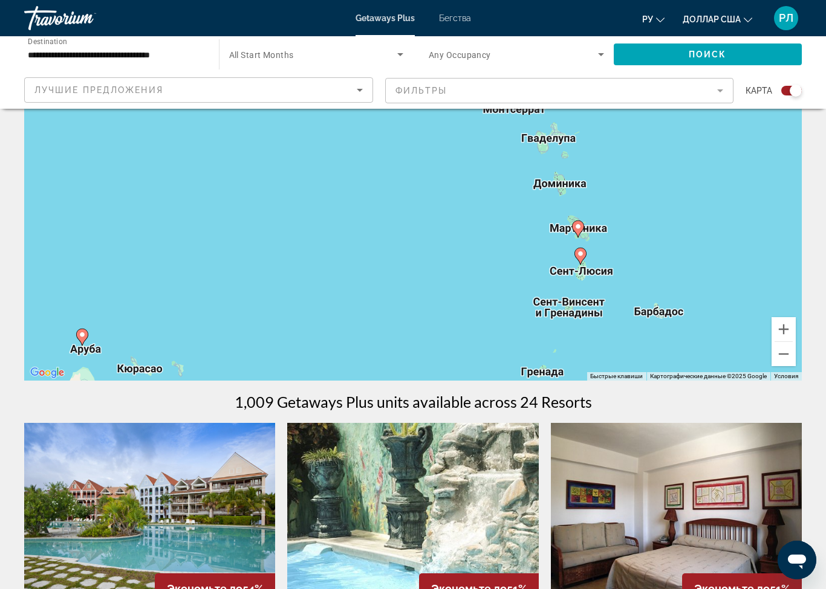
click at [783, 356] on button "Уменьшить" at bounding box center [783, 354] width 24 height 24
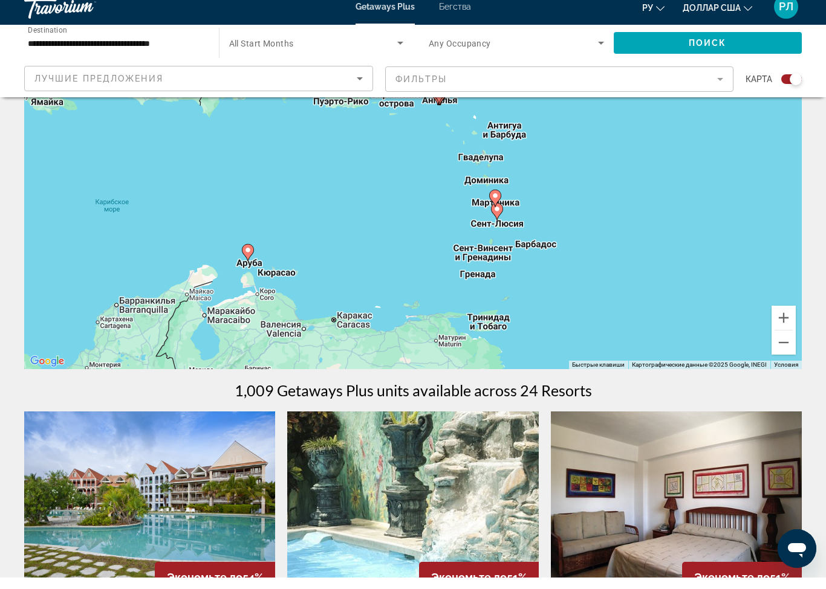
click at [778, 348] on button "Уменьшить" at bounding box center [783, 354] width 24 height 24
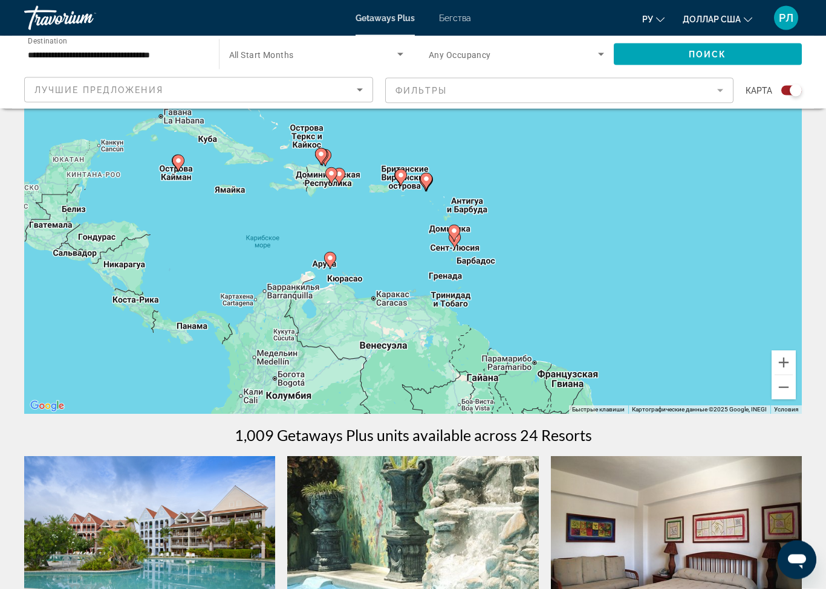
scroll to position [0, 0]
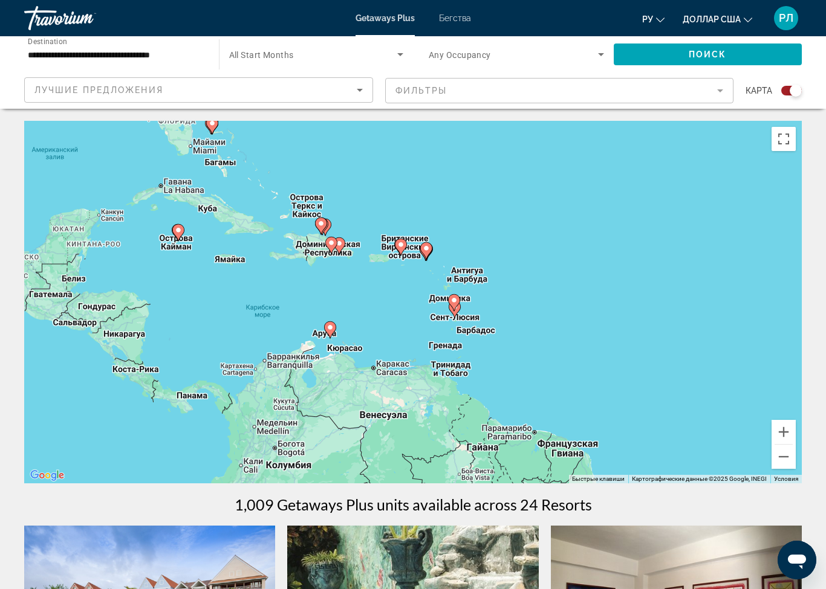
click at [598, 49] on icon "Search widget" at bounding box center [601, 54] width 15 height 15
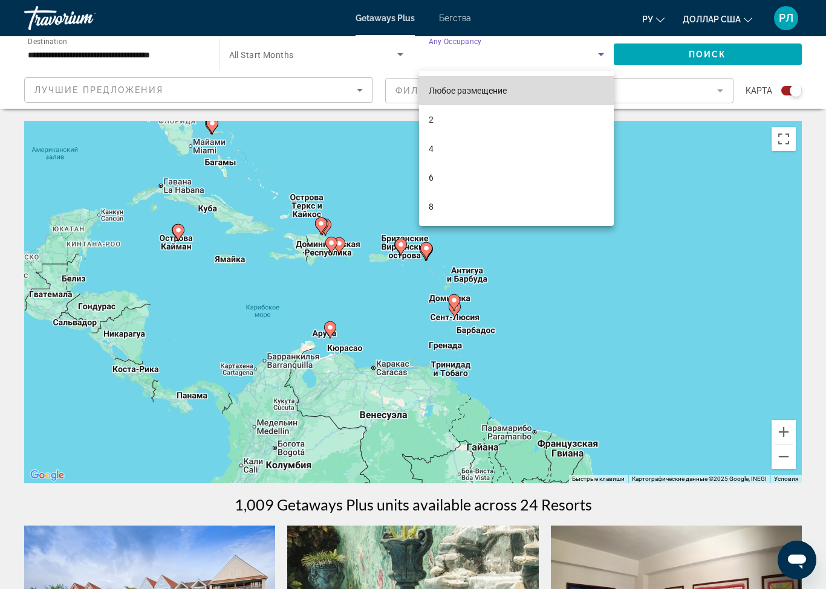
click at [525, 85] on mat-option "Любое размещение" at bounding box center [516, 90] width 195 height 29
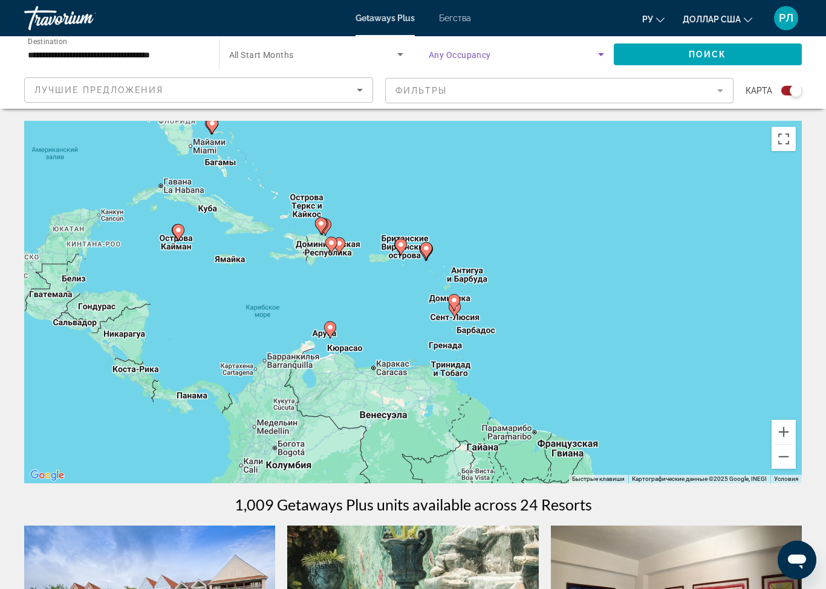
click at [322, 50] on span "Search widget" at bounding box center [313, 54] width 169 height 15
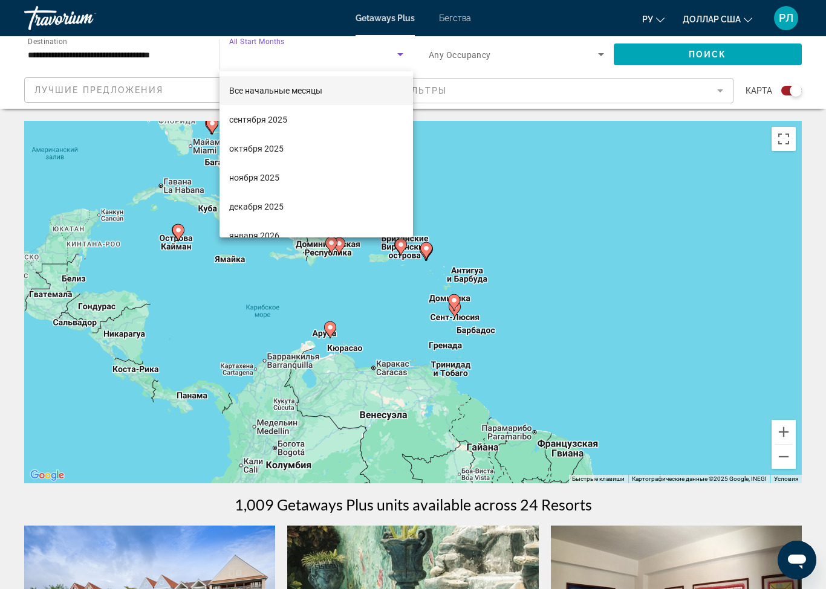
click at [196, 55] on div at bounding box center [413, 294] width 826 height 589
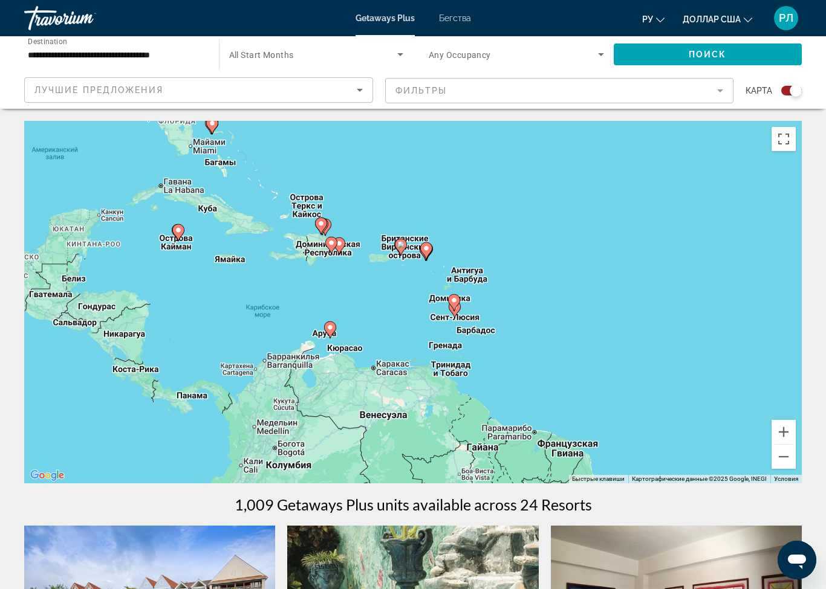
click at [157, 49] on input "**********" at bounding box center [115, 55] width 175 height 15
click at [156, 50] on input "**********" at bounding box center [115, 55] width 175 height 15
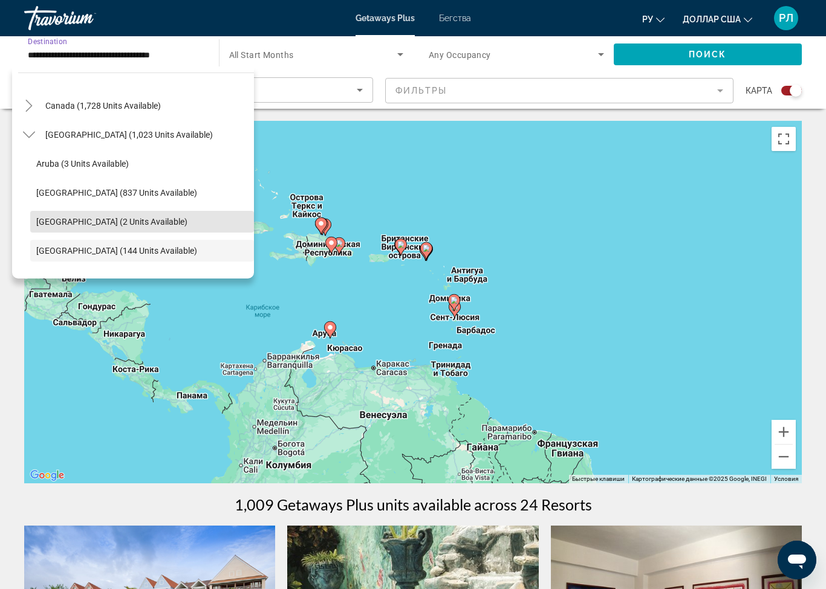
scroll to position [83, 0]
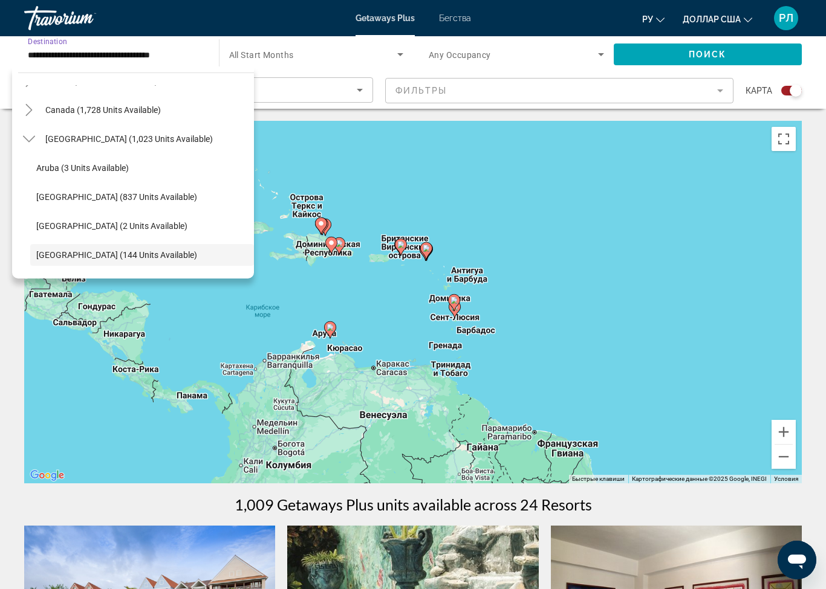
click at [198, 135] on span "[GEOGRAPHIC_DATA] (1,023 units available)" at bounding box center [128, 139] width 167 height 10
type input "**********"
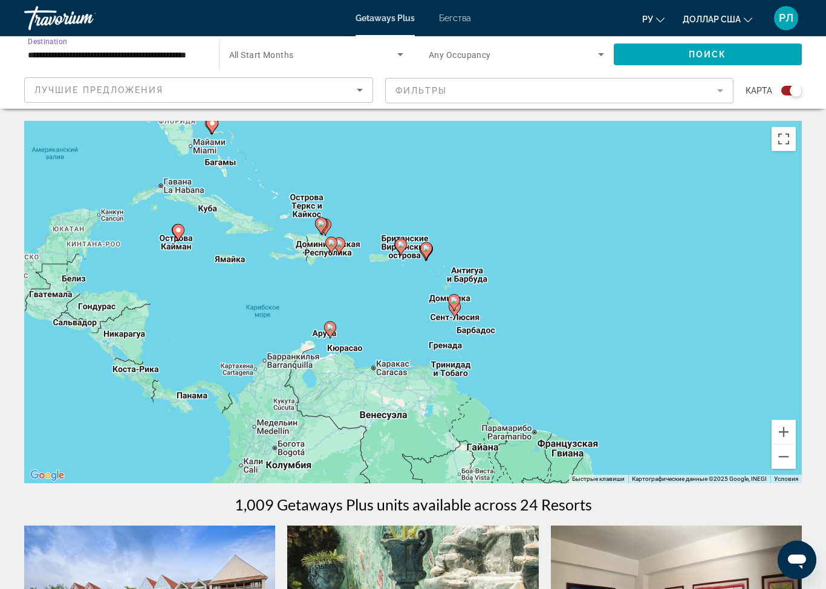
click at [390, 49] on span "Search widget" at bounding box center [313, 54] width 169 height 15
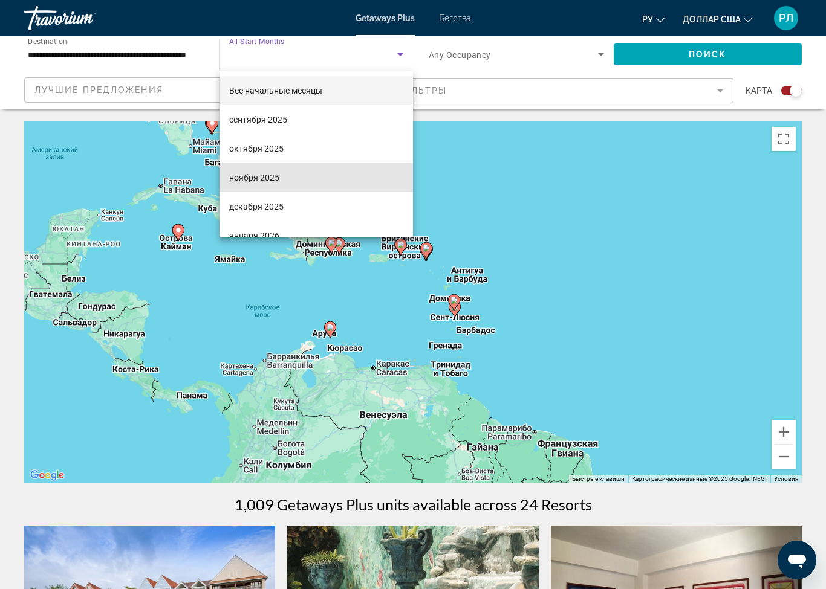
click at [283, 192] on mat-option "декабря 2025" at bounding box center [316, 206] width 194 height 29
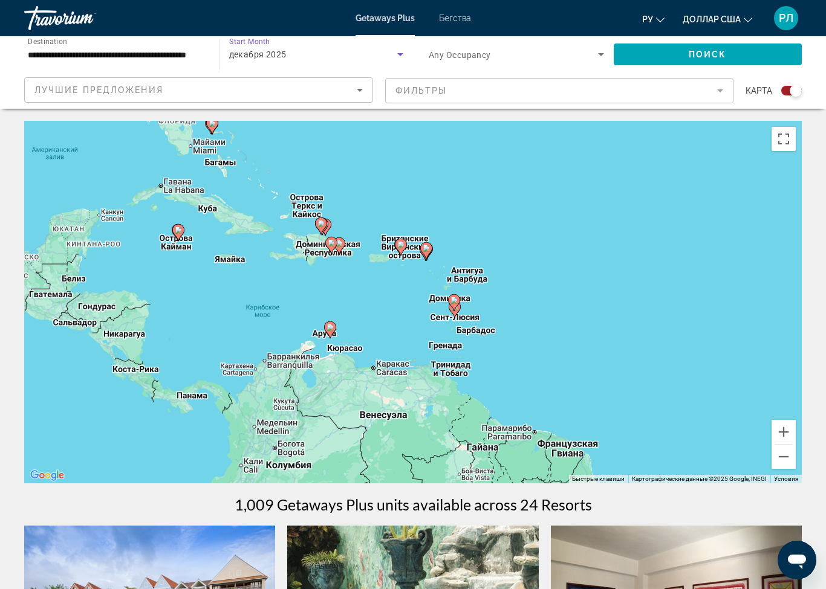
click at [373, 57] on div "декабря 2025" at bounding box center [313, 54] width 169 height 15
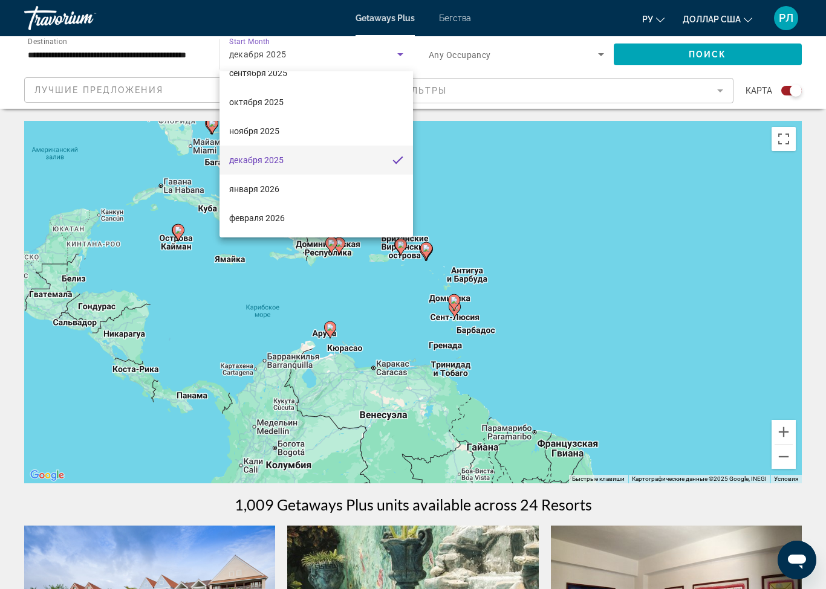
scroll to position [47, 0]
click at [306, 184] on mat-option "января 2026" at bounding box center [316, 189] width 194 height 29
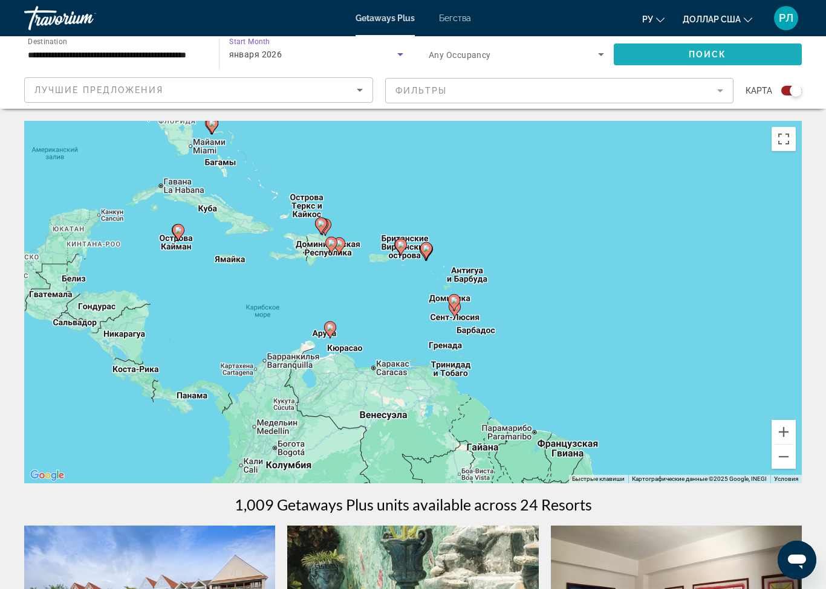
click at [738, 51] on span "Search widget" at bounding box center [707, 54] width 189 height 29
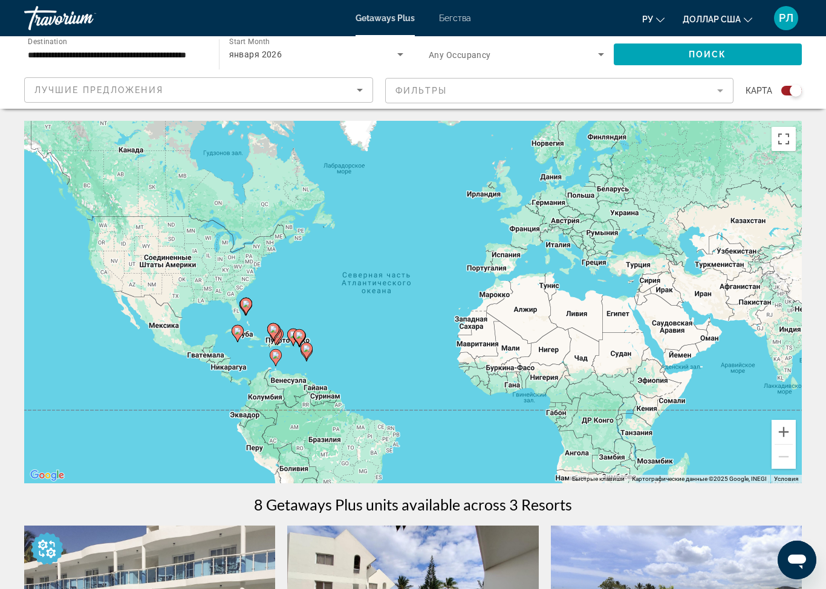
click at [398, 53] on icon "Search widget" at bounding box center [400, 54] width 15 height 15
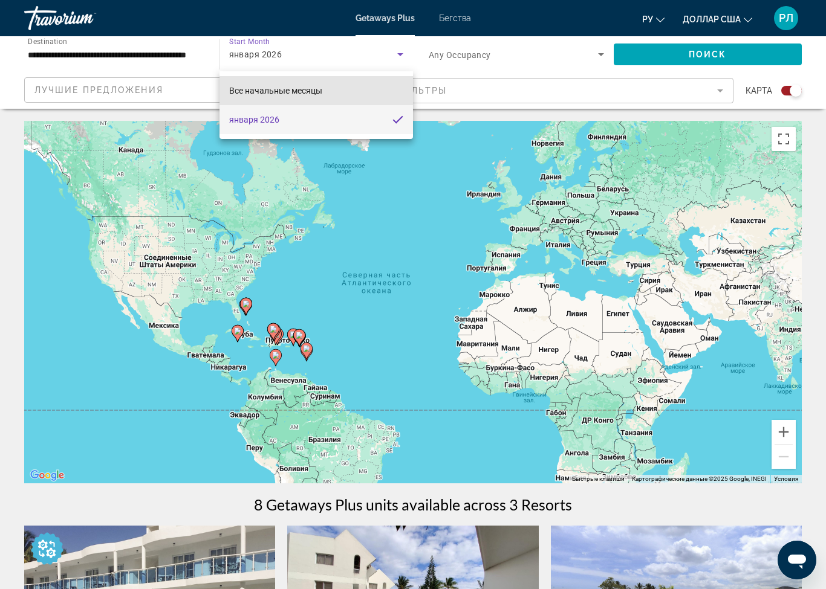
click at [336, 83] on mat-option "Все начальные месяцы" at bounding box center [316, 90] width 194 height 29
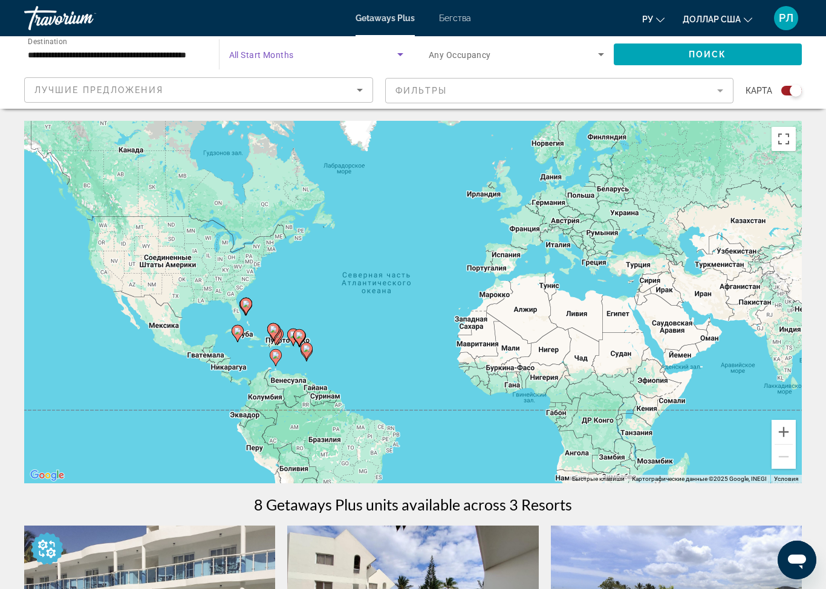
click at [743, 54] on span "Search widget" at bounding box center [707, 54] width 189 height 29
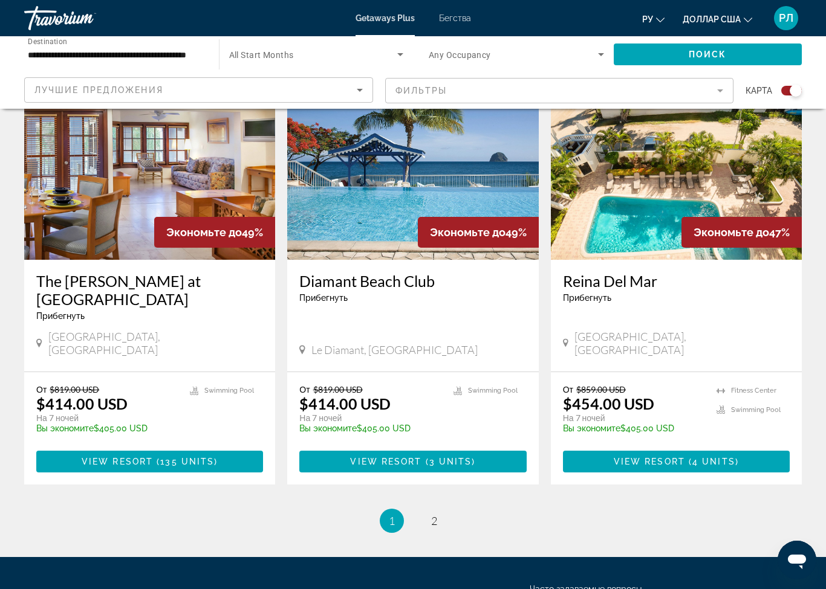
scroll to position [1777, 0]
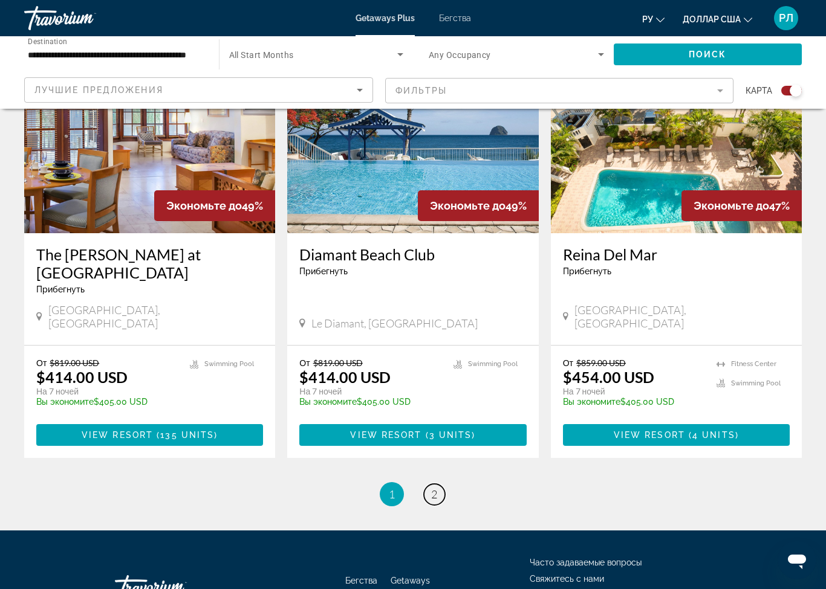
click at [434, 488] on span "2" at bounding box center [434, 494] width 6 height 13
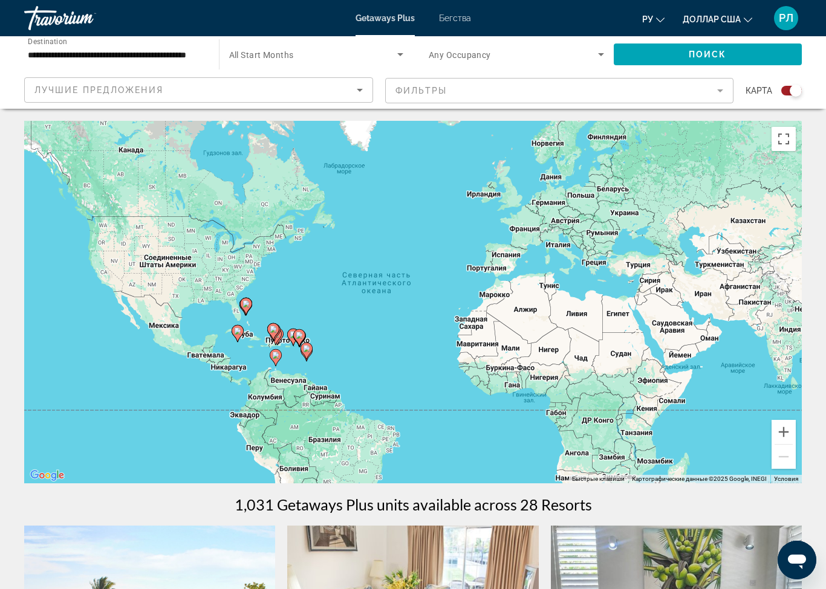
click at [456, 21] on font "Бегства" at bounding box center [455, 18] width 32 height 10
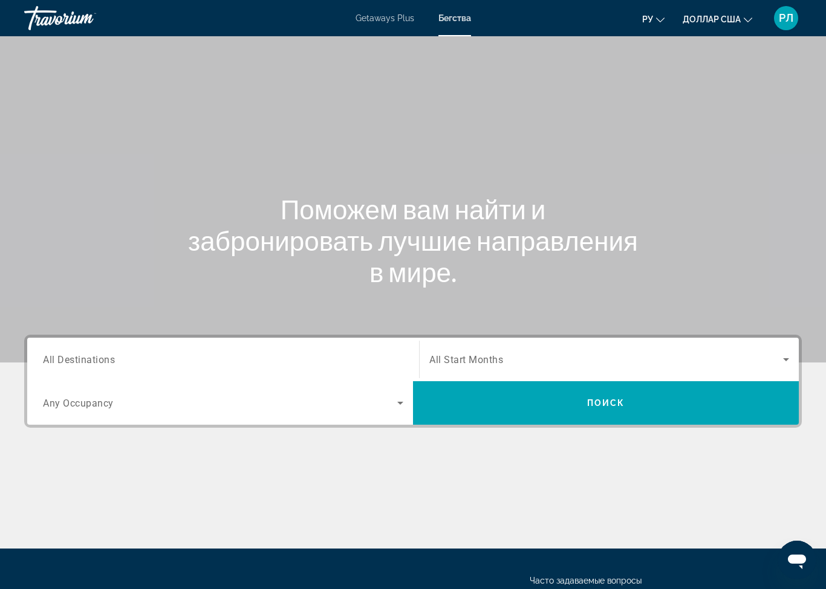
click at [280, 358] on input "Destination All Destinations" at bounding box center [223, 360] width 360 height 15
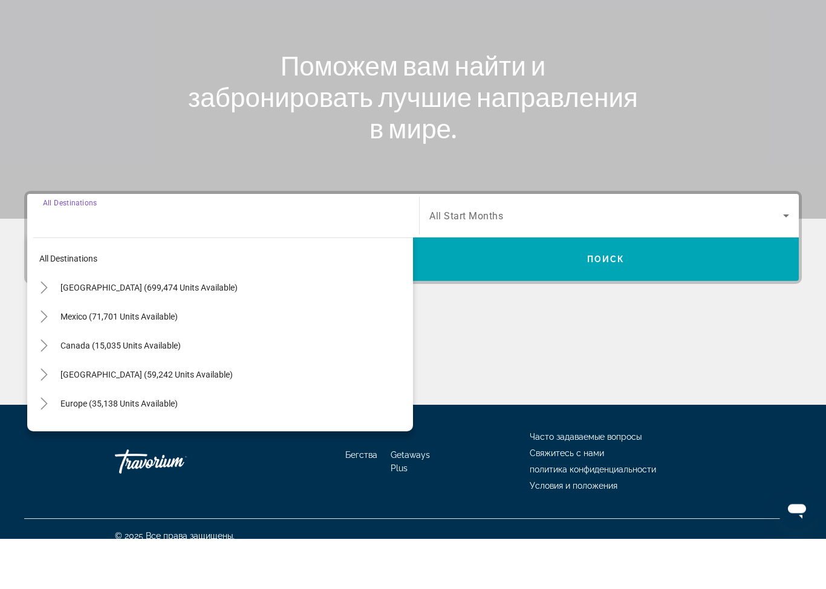
scroll to position [107, 0]
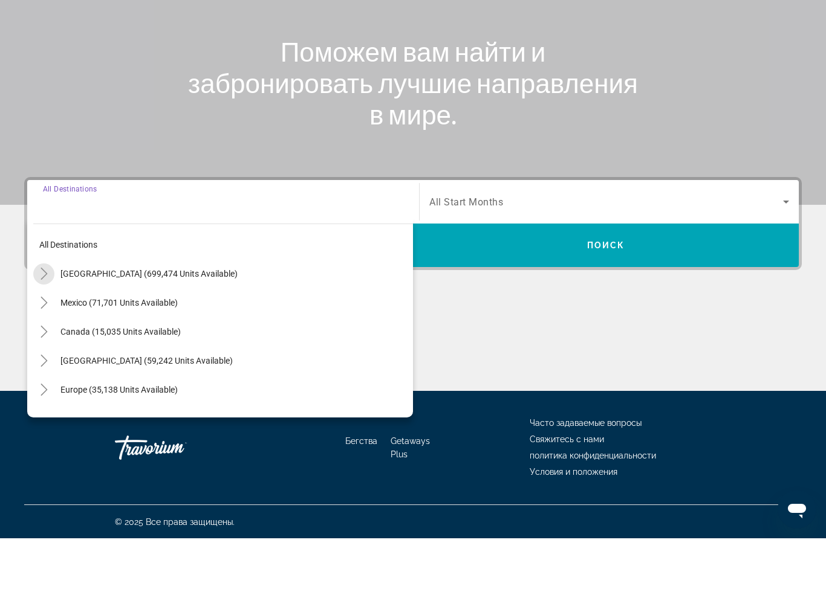
click at [52, 314] on mat-icon "Toggle United States (699,474 units available)" at bounding box center [43, 324] width 21 height 21
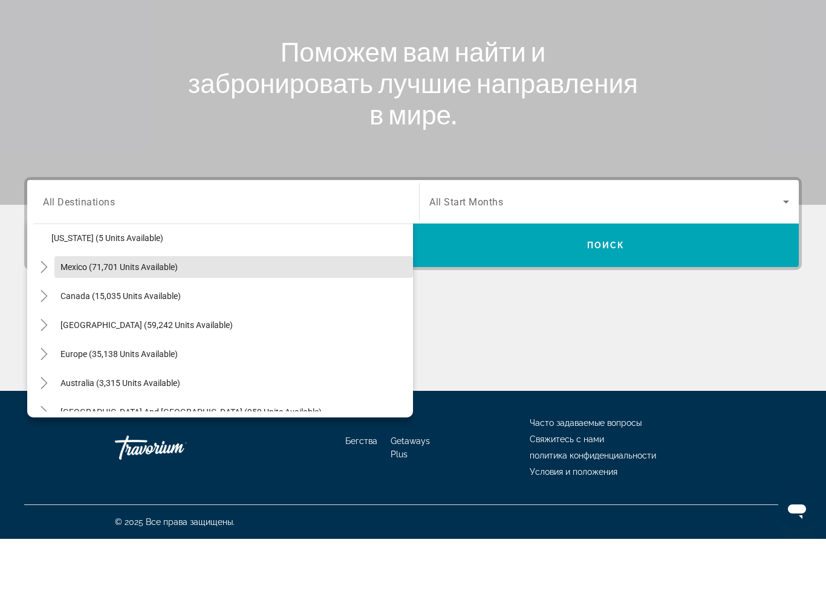
scroll to position [1343, 0]
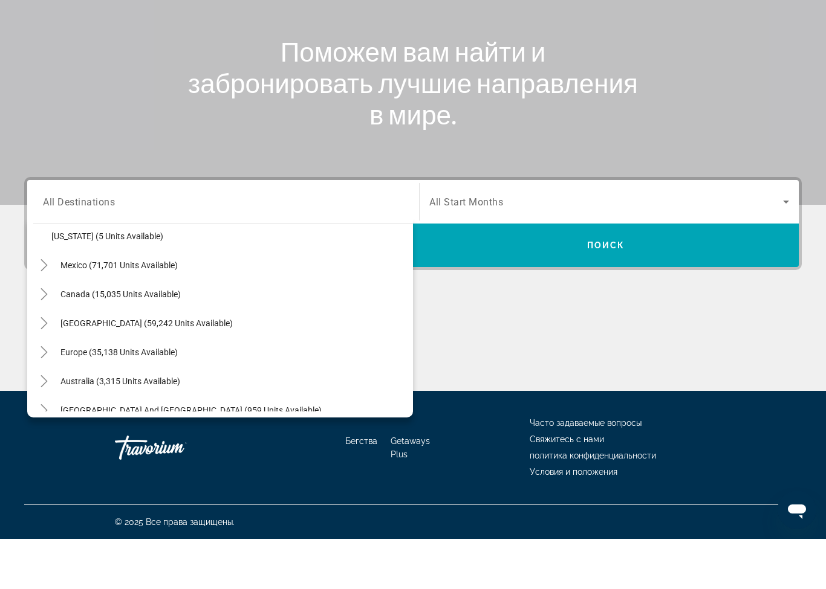
click at [235, 359] on span "Search widget" at bounding box center [233, 373] width 358 height 29
type input "**********"
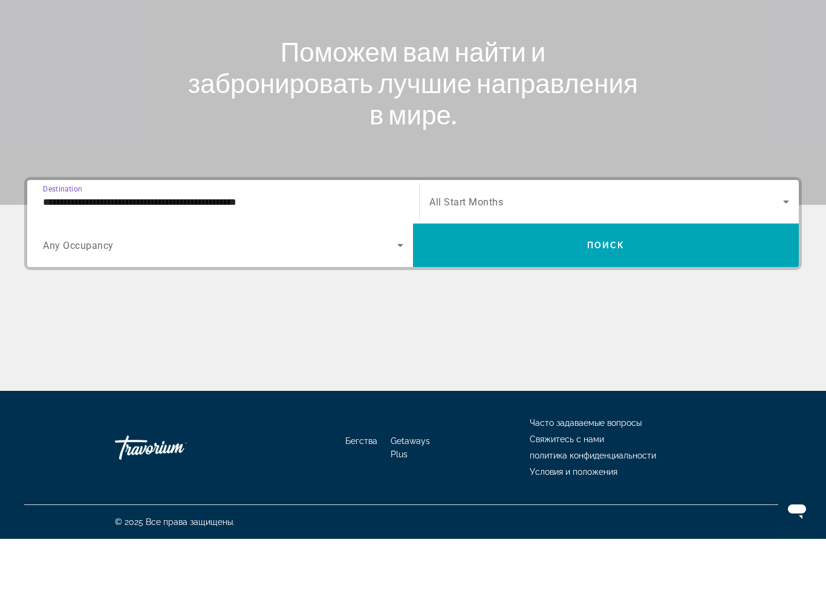
click at [543, 281] on span "Search widget" at bounding box center [606, 295] width 386 height 29
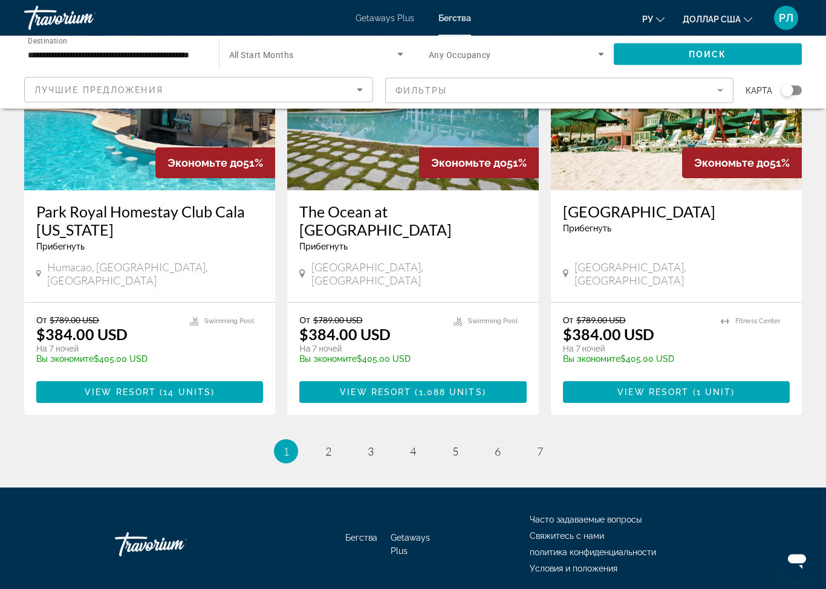
scroll to position [1452, 0]
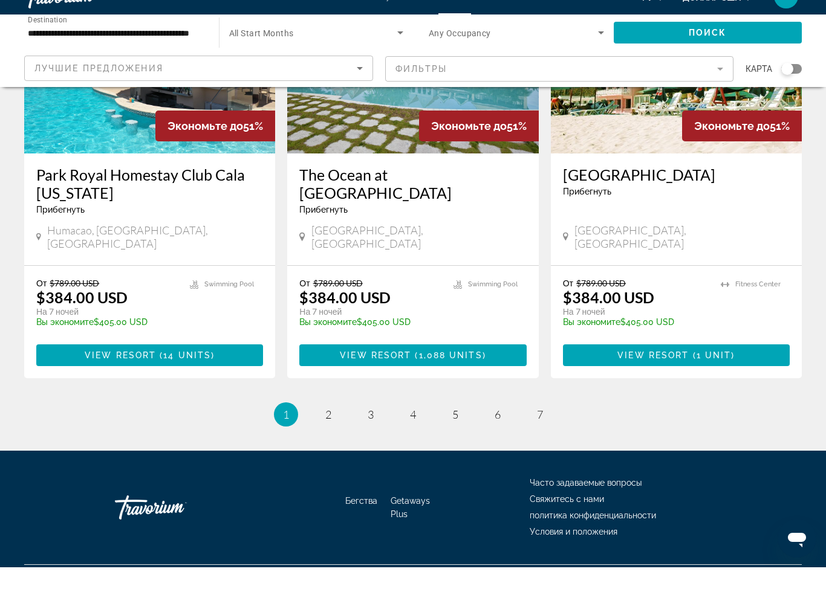
click at [181, 187] on h3 "Park Royal Homestay Club Cala [US_STATE]" at bounding box center [149, 205] width 227 height 36
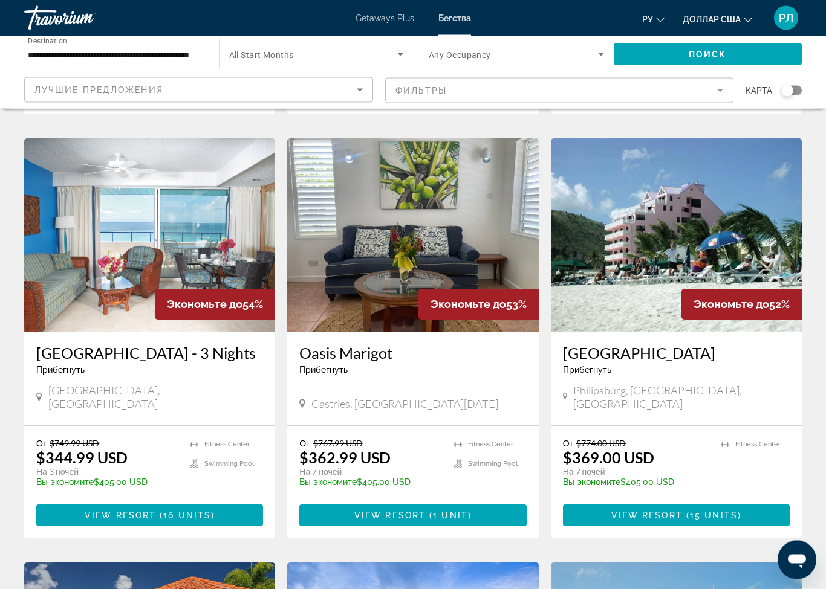
scroll to position [872, 0]
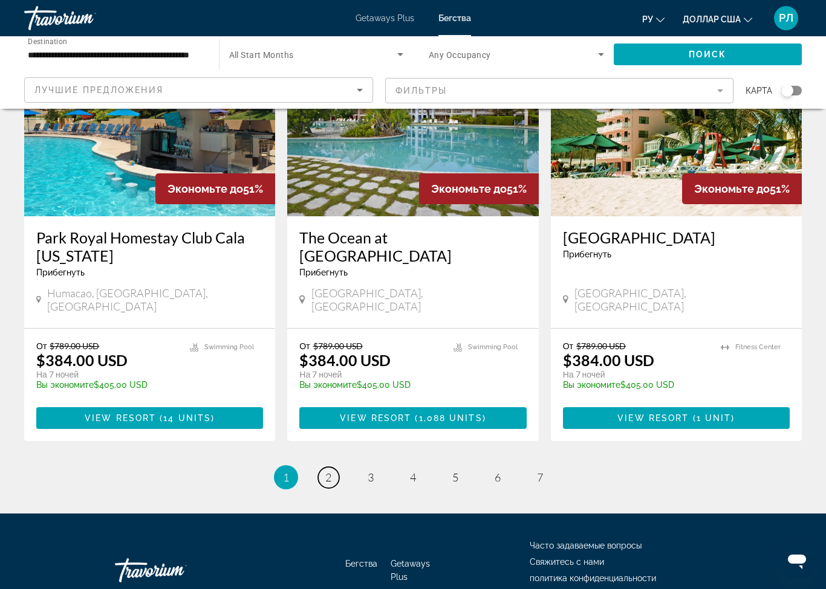
click at [329, 471] on span "2" at bounding box center [328, 477] width 6 height 13
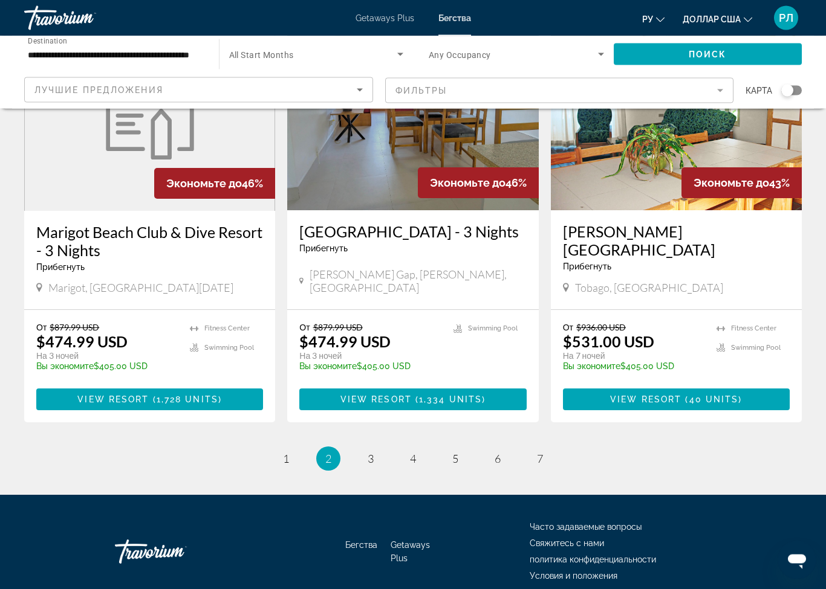
scroll to position [1452, 0]
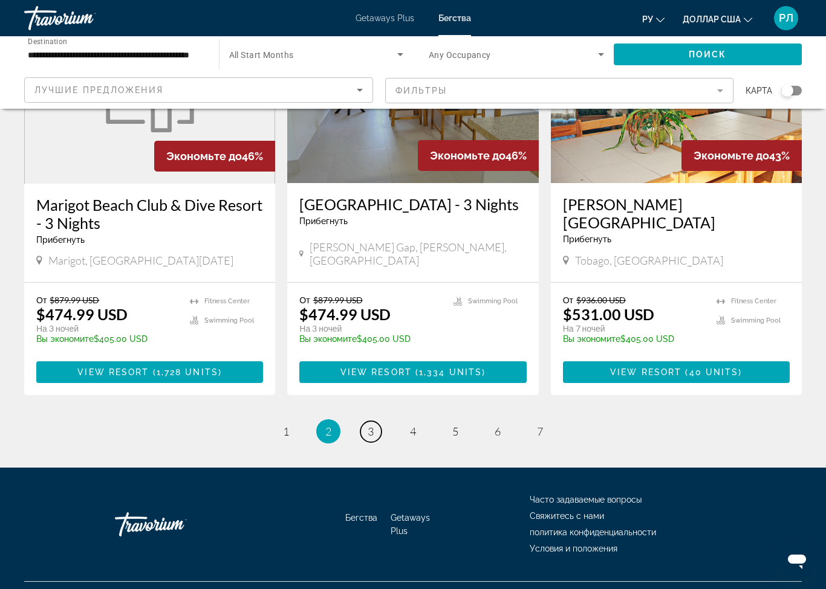
click at [369, 421] on link "page 3" at bounding box center [370, 431] width 21 height 21
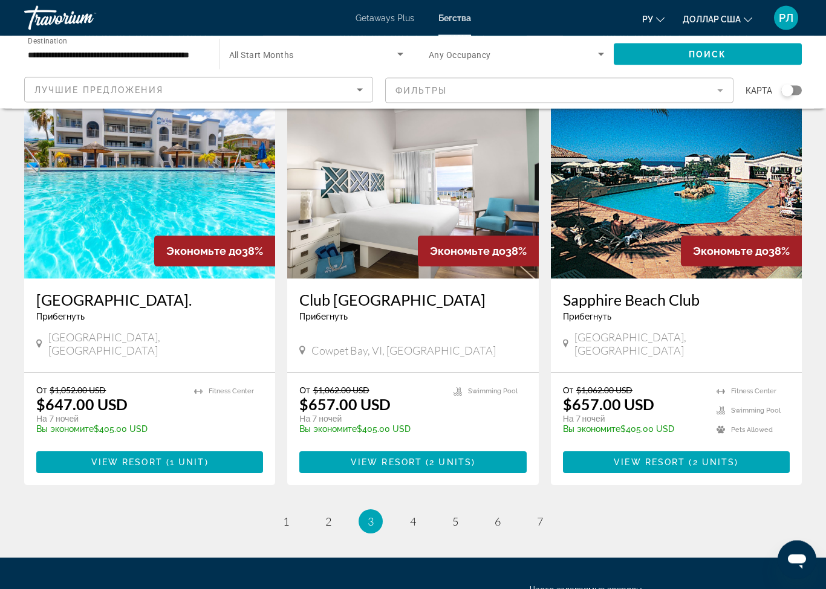
scroll to position [1389, 0]
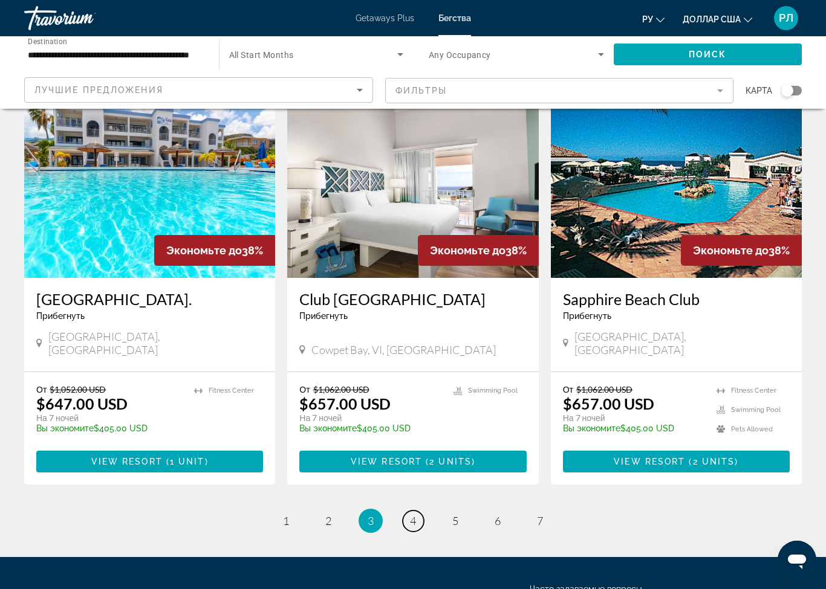
click at [416, 514] on span "4" at bounding box center [413, 520] width 6 height 13
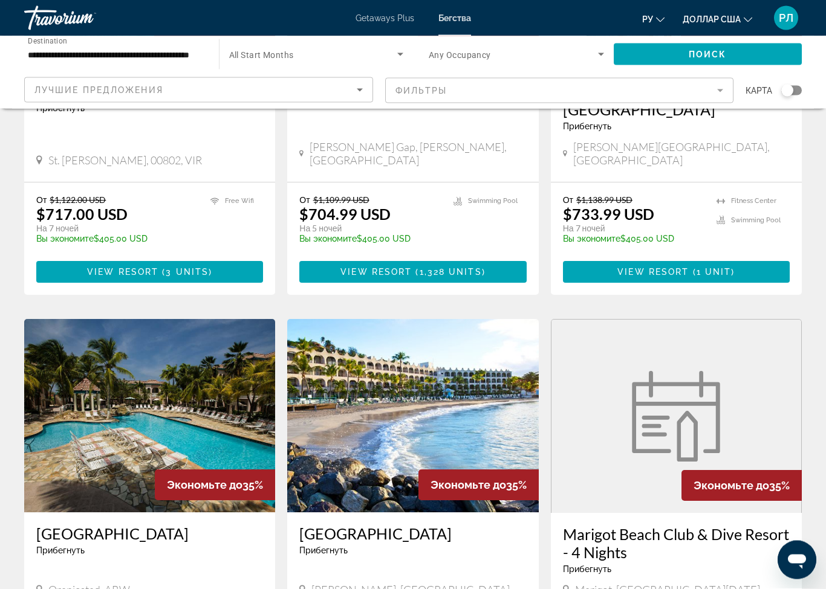
scroll to position [749, 0]
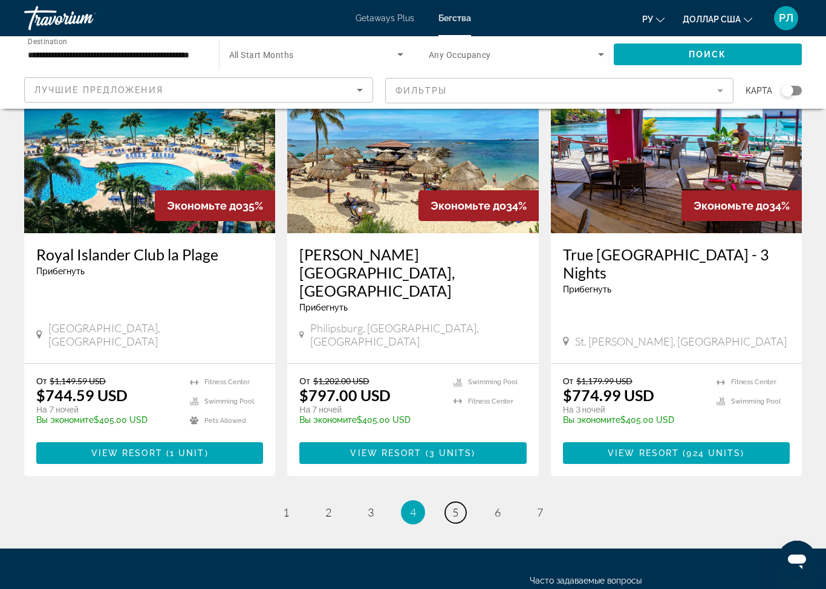
click at [462, 502] on link "page 5" at bounding box center [455, 512] width 21 height 21
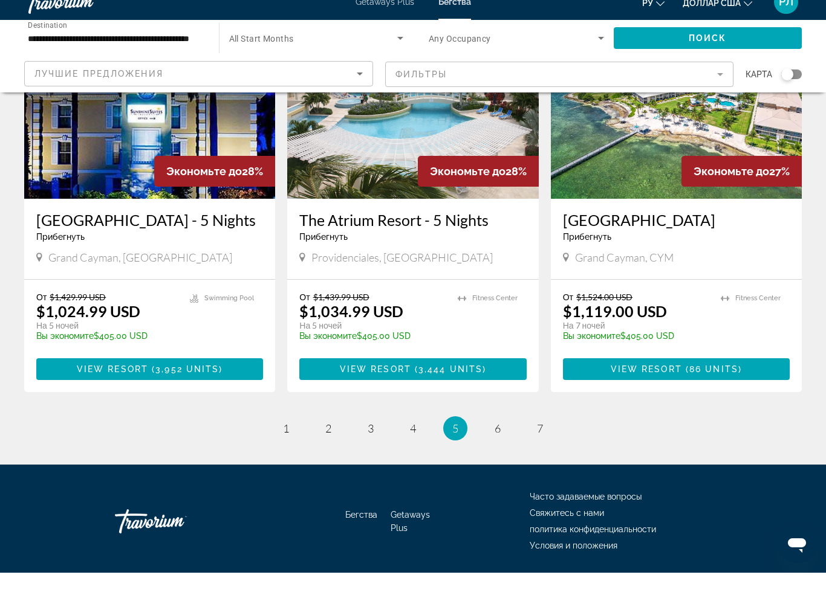
scroll to position [1438, 0]
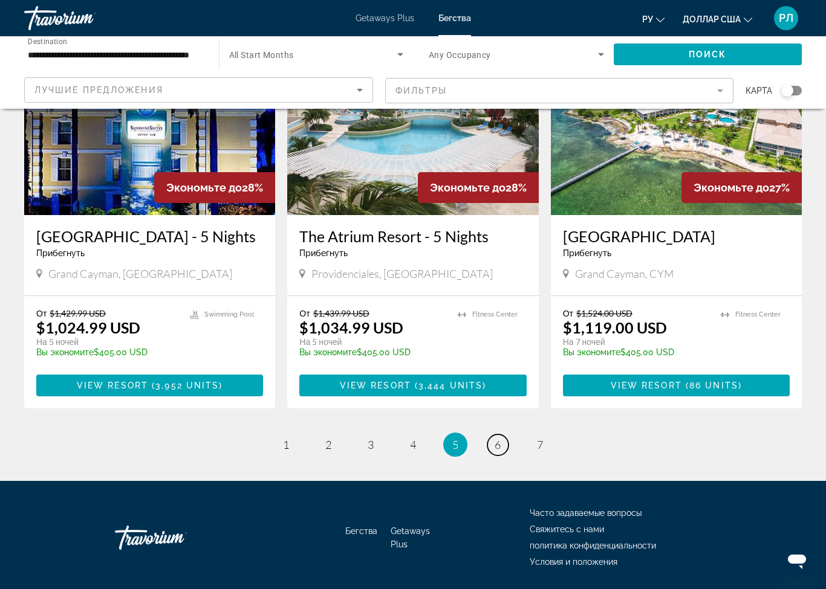
click at [494, 438] on span "6" at bounding box center [497, 444] width 6 height 13
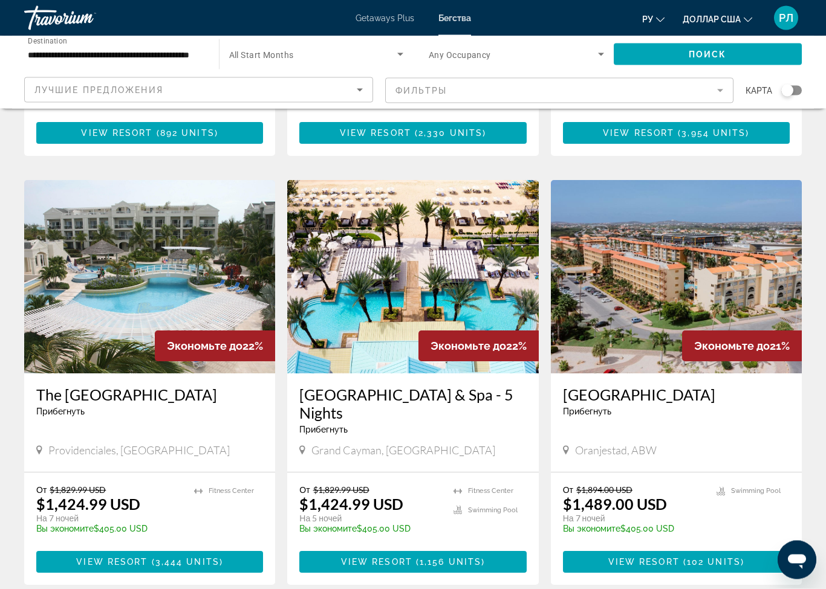
scroll to position [1356, 0]
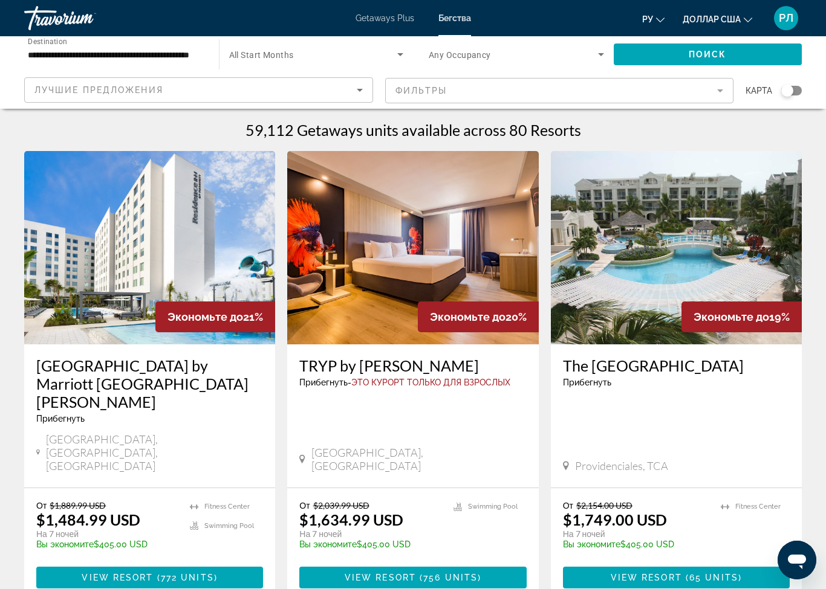
click at [599, 48] on icon "Search widget" at bounding box center [601, 54] width 15 height 15
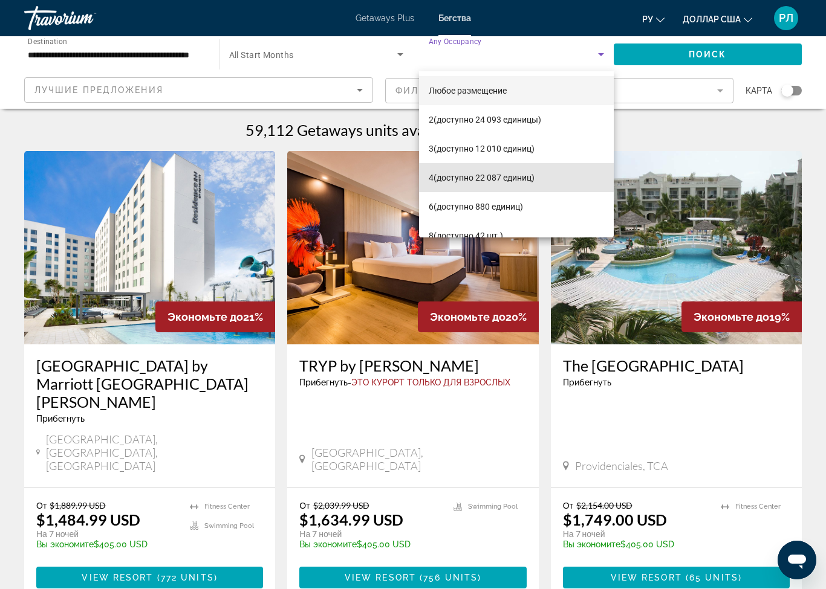
click at [484, 174] on font "(доступно 22 087 единиц)" at bounding box center [483, 178] width 101 height 10
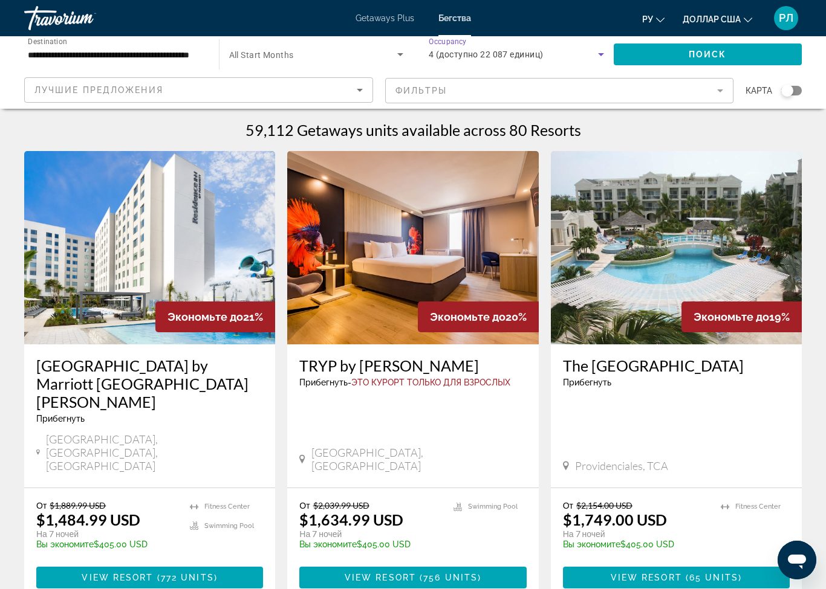
click at [719, 87] on mat-form-field "Фильтры" at bounding box center [559, 90] width 349 height 25
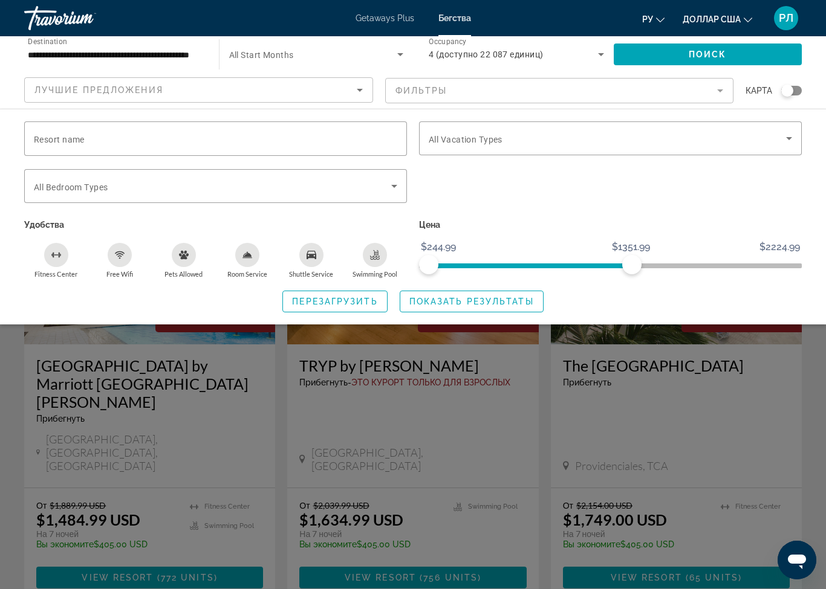
click at [736, 50] on span "Search widget" at bounding box center [707, 54] width 189 height 29
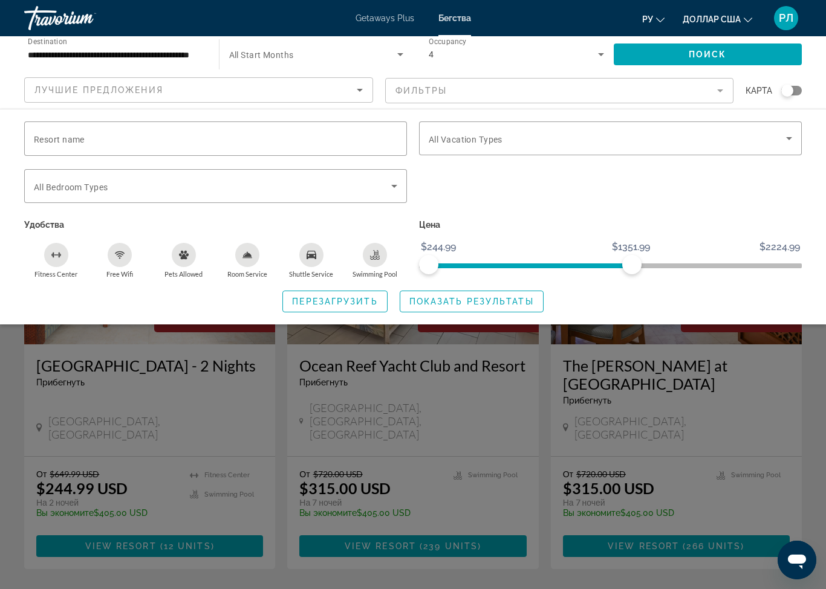
click at [500, 288] on span "Search widget" at bounding box center [471, 301] width 143 height 29
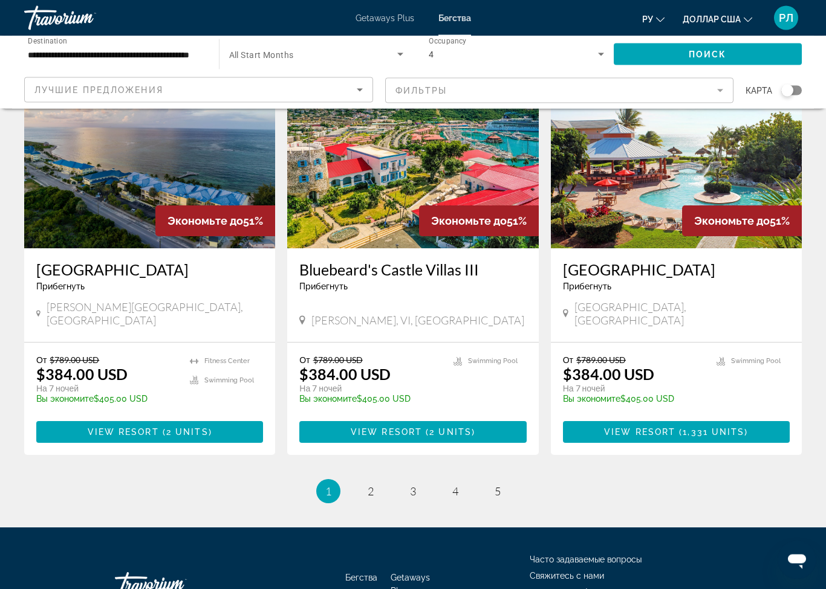
scroll to position [1388, 0]
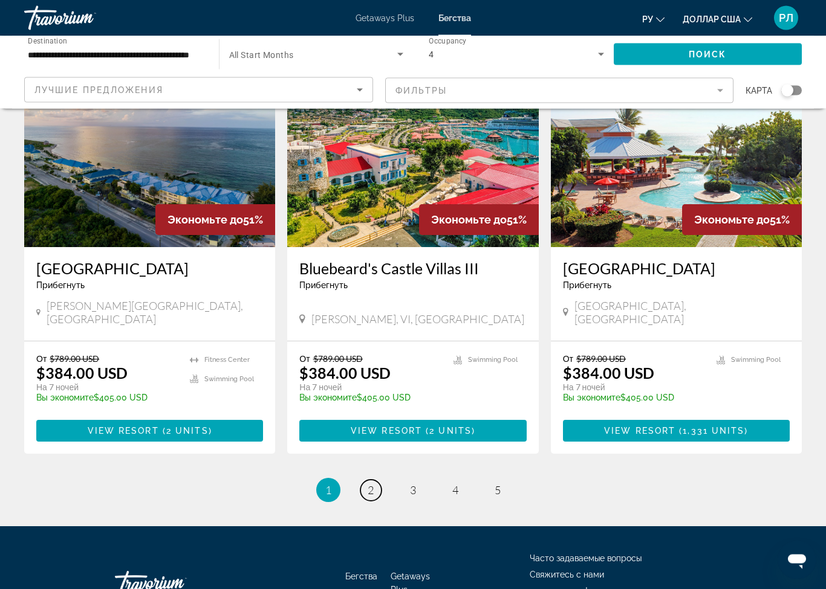
click at [377, 480] on link "page 2" at bounding box center [370, 490] width 21 height 21
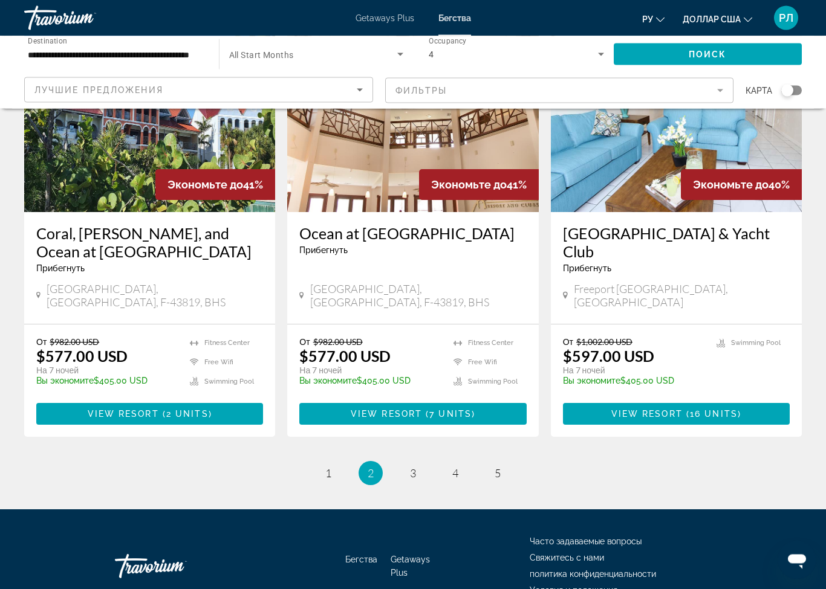
scroll to position [1465, 0]
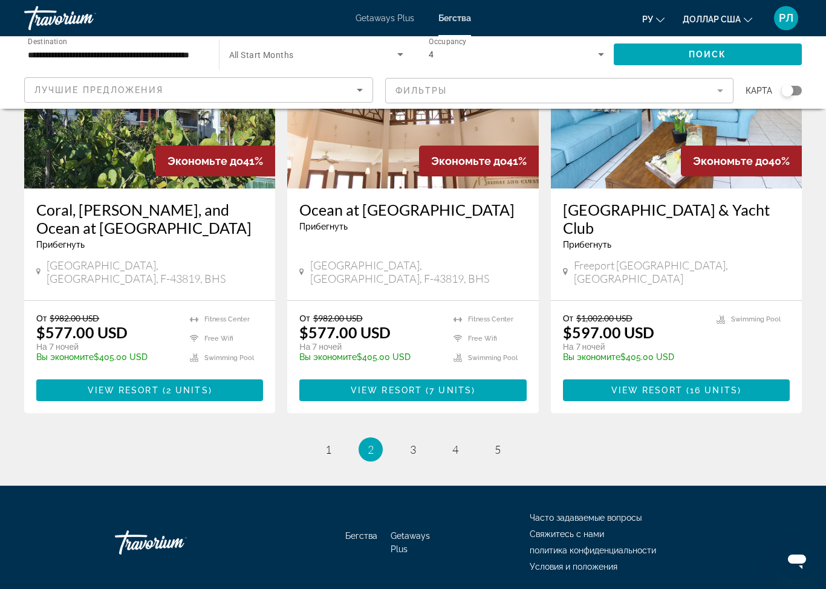
click at [414, 443] on span "3" at bounding box center [413, 449] width 6 height 13
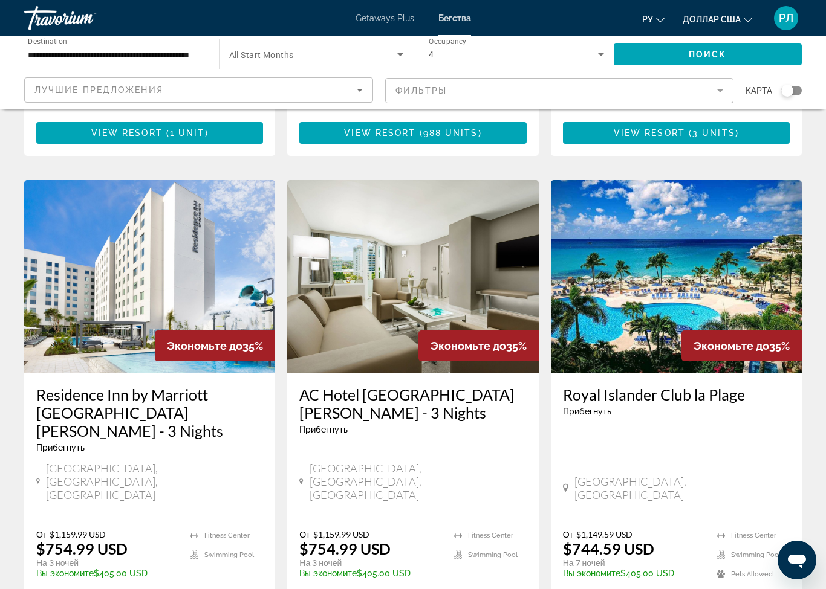
scroll to position [1293, 0]
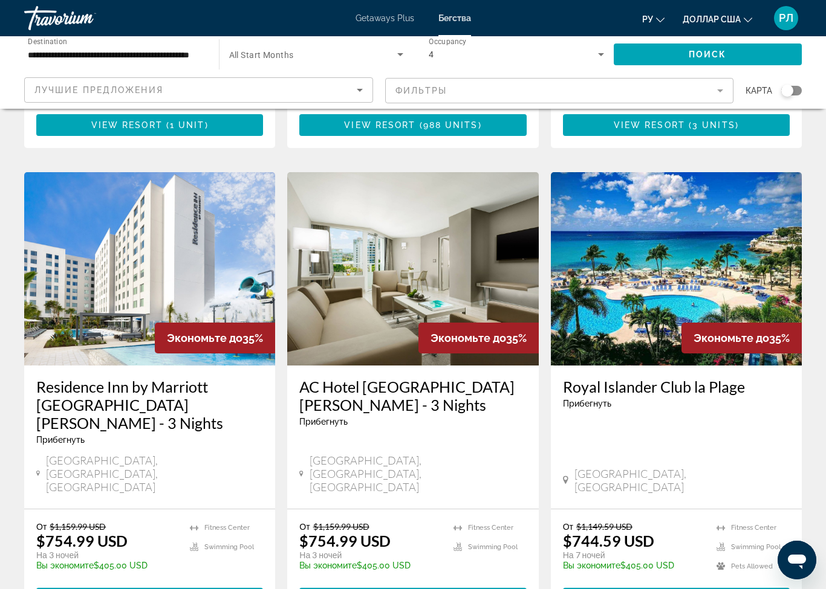
click at [187, 378] on h3 "Residence Inn by Marriott [GEOGRAPHIC_DATA][PERSON_NAME] - 3 Nights" at bounding box center [149, 405] width 227 height 54
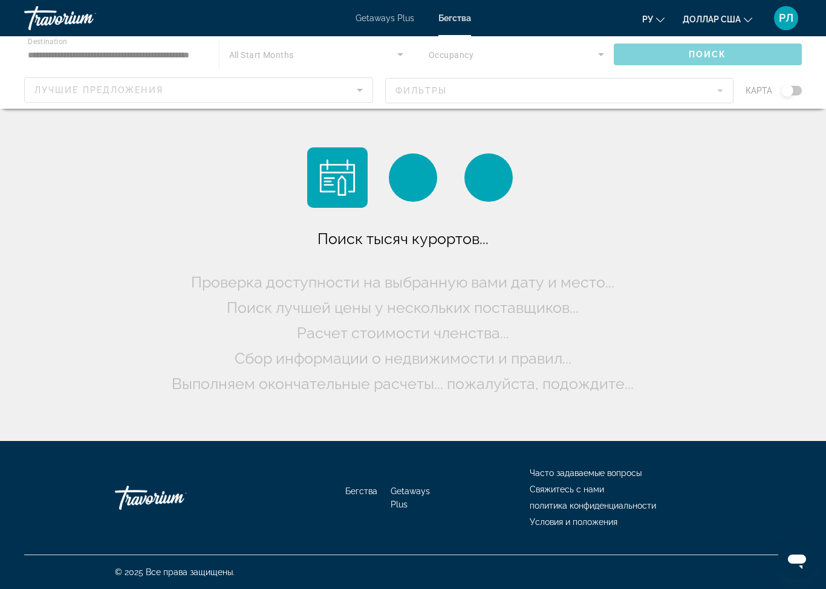
scroll to position [30, 0]
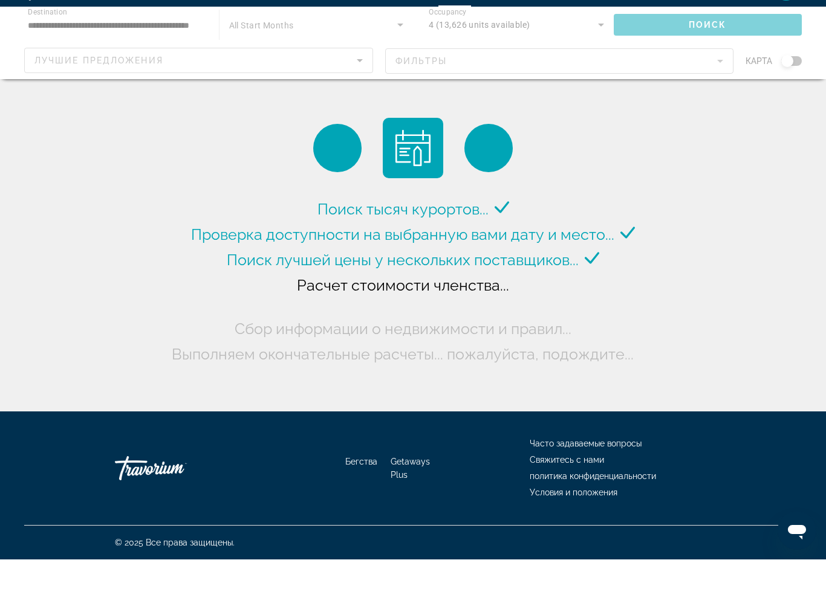
click at [590, 36] on div "Основное содержание" at bounding box center [413, 72] width 826 height 73
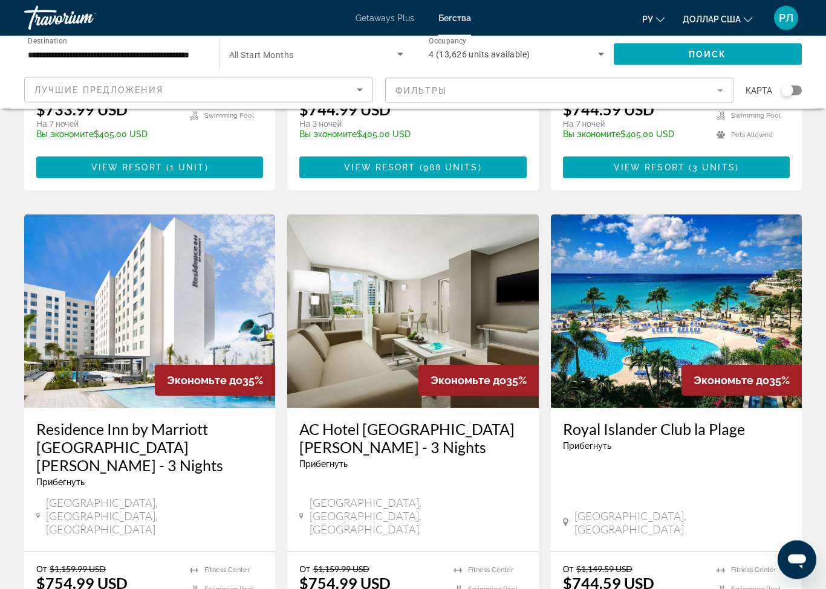
scroll to position [1250, 0]
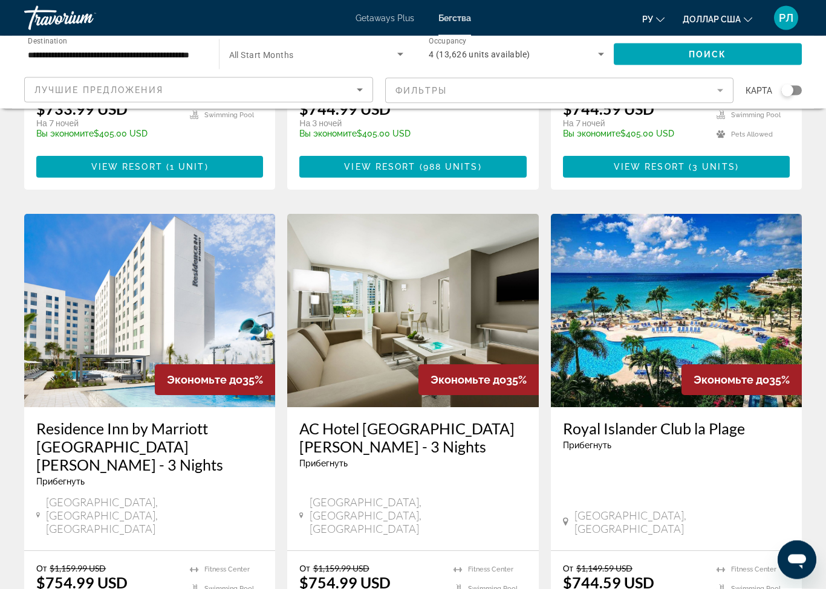
click at [418, 445] on div "AC Hotel [GEOGRAPHIC_DATA][PERSON_NAME] - 3 Nights Прибегнуть - Это курорт толь…" at bounding box center [412, 449] width 227 height 58
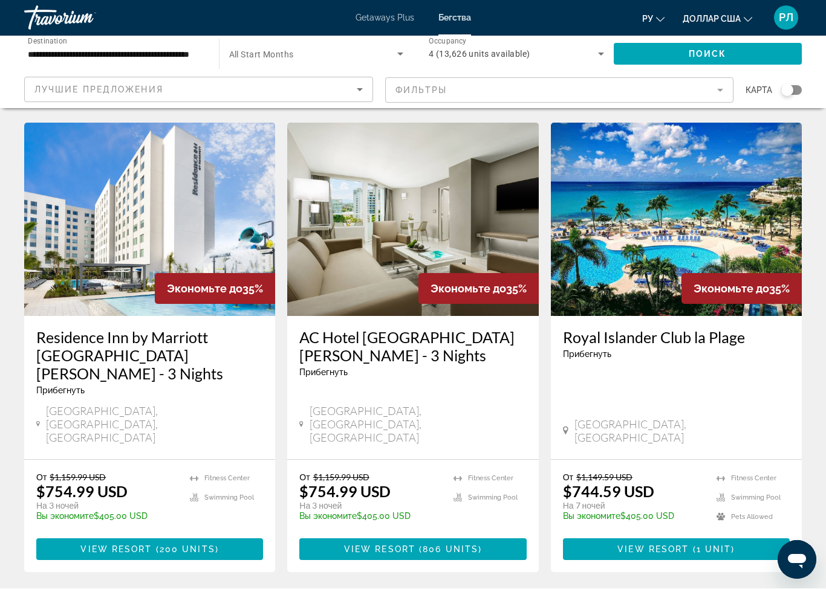
scroll to position [1342, 0]
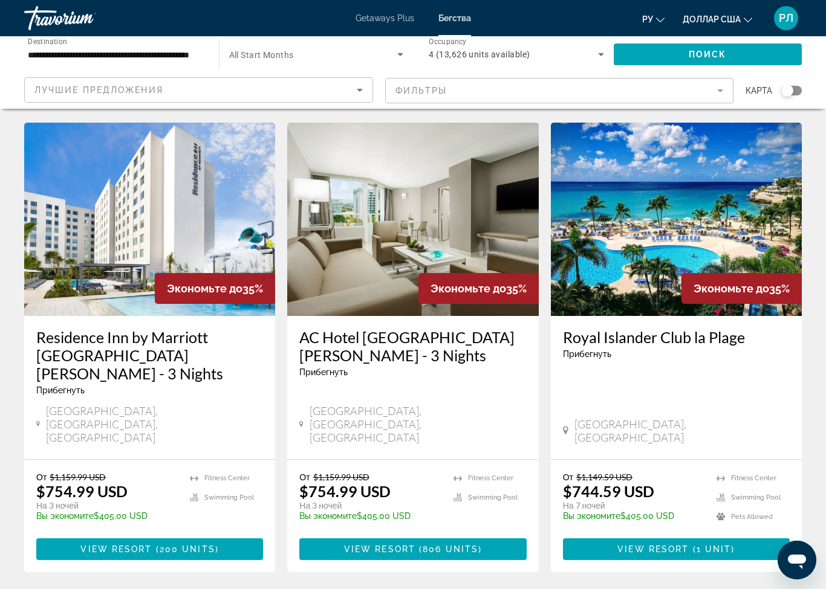
click at [481, 535] on span "Основное содержание" at bounding box center [412, 549] width 227 height 29
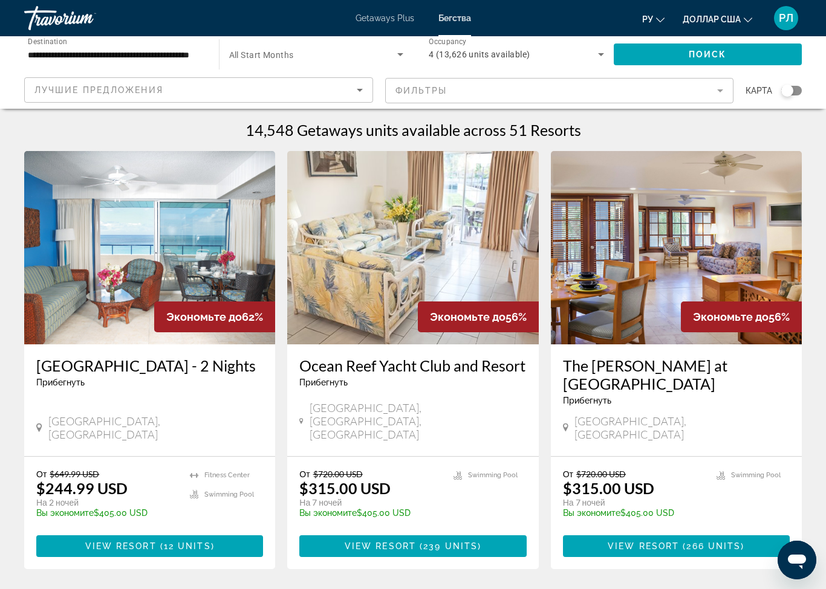
click at [354, 80] on div "Лучшие предложения" at bounding box center [198, 95] width 328 height 34
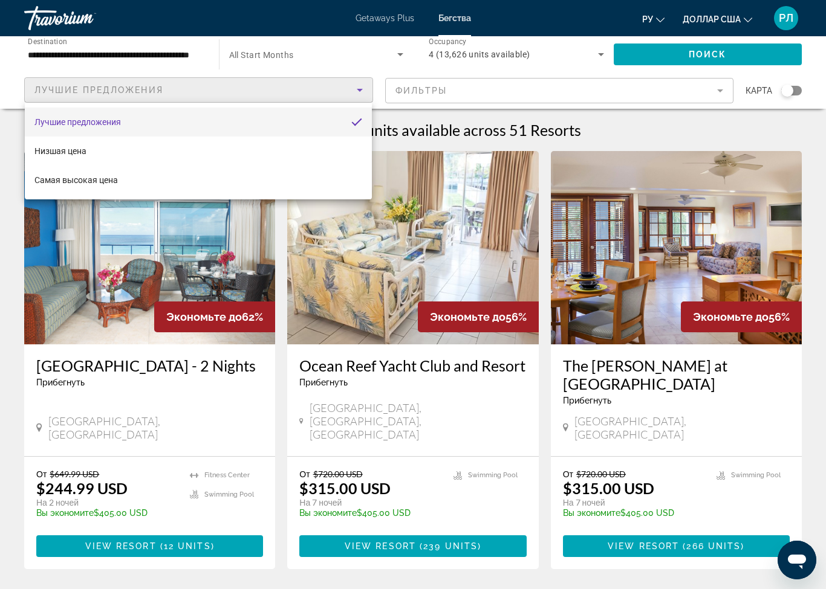
click at [568, 86] on div at bounding box center [413, 294] width 826 height 589
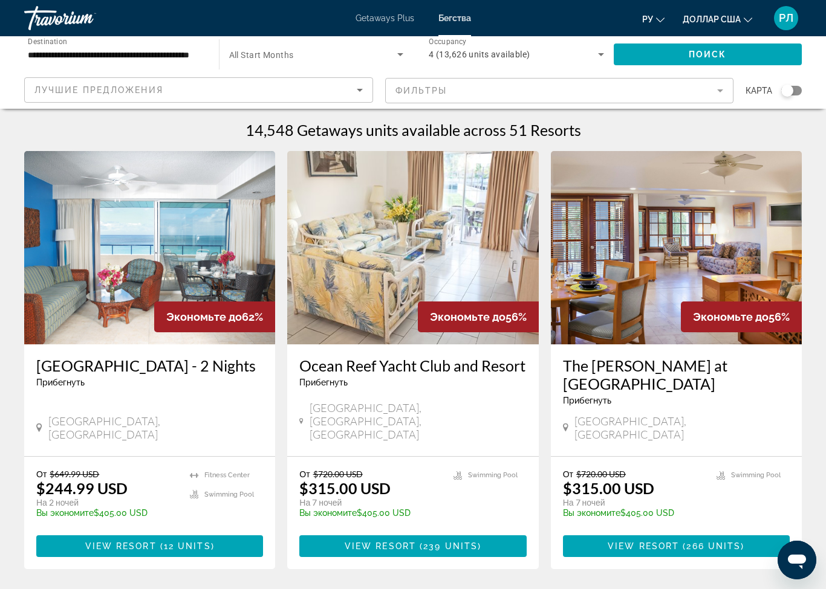
click at [714, 88] on mat-form-field "Фильтры" at bounding box center [559, 90] width 349 height 25
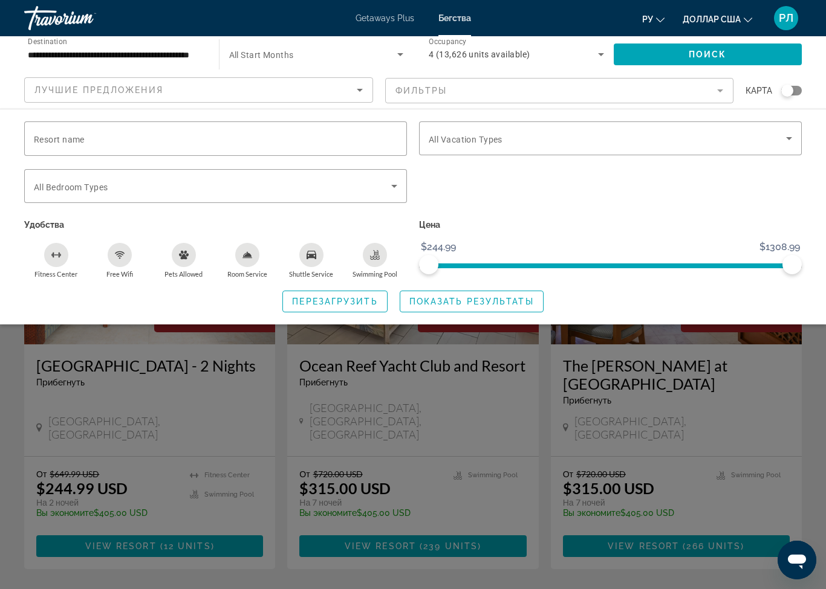
click at [361, 84] on icon "Sort by" at bounding box center [359, 90] width 15 height 15
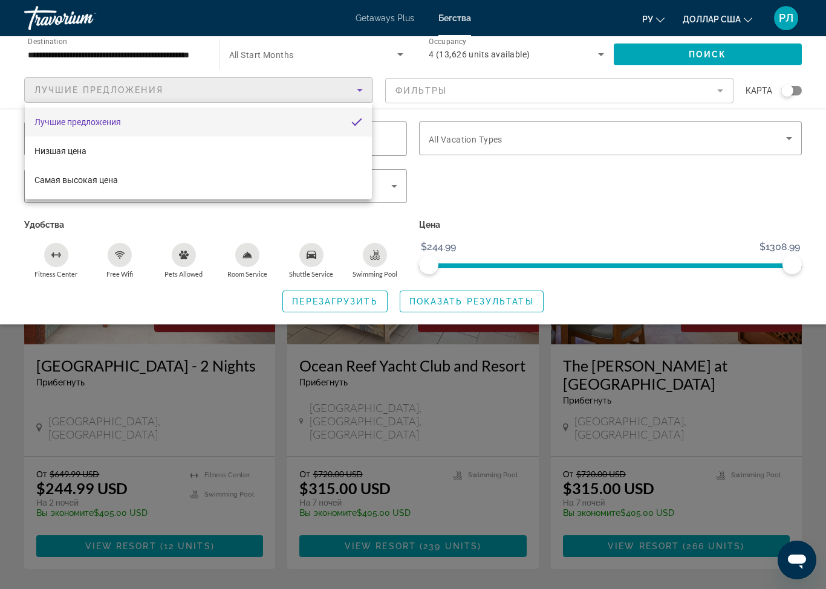
click at [360, 92] on div at bounding box center [413, 294] width 826 height 589
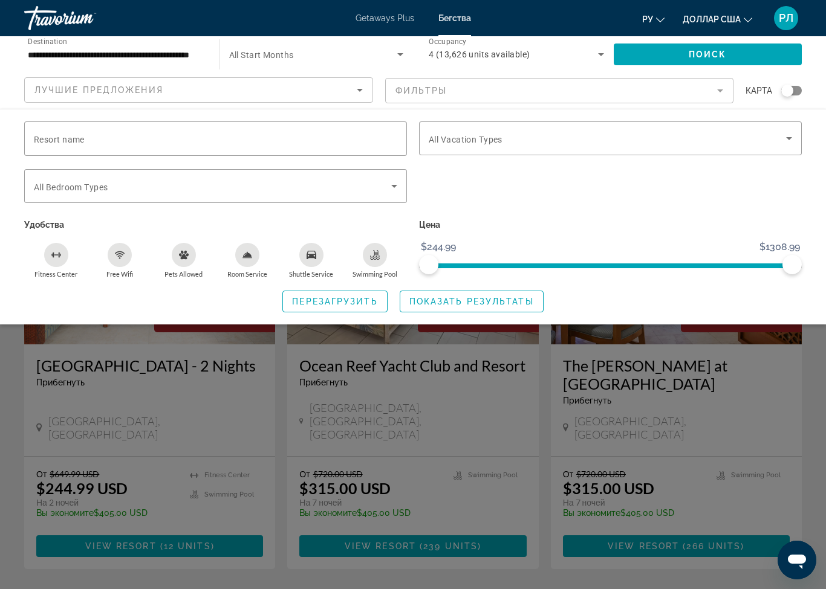
click at [603, 85] on mat-form-field "Фильтры" at bounding box center [559, 90] width 349 height 25
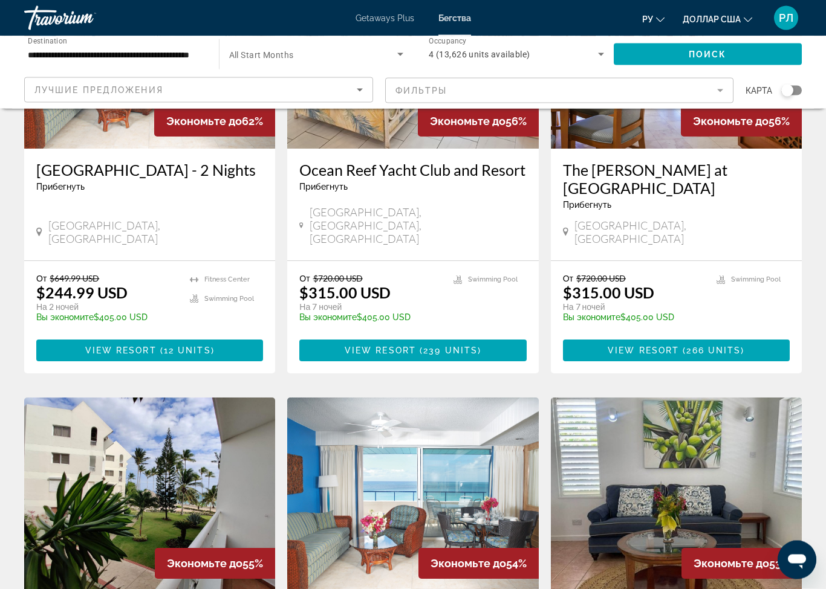
scroll to position [190, 0]
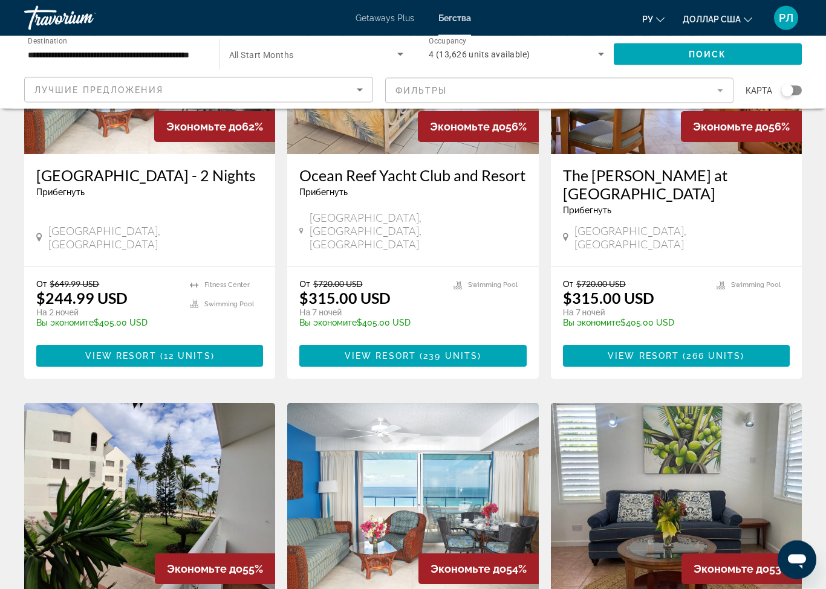
click at [607, 50] on icon "Search widget" at bounding box center [601, 54] width 15 height 15
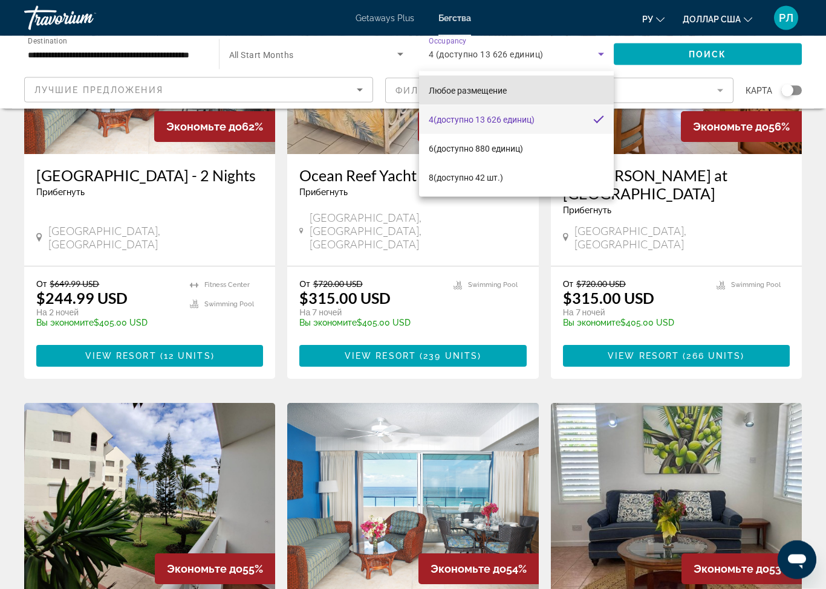
click at [520, 79] on mat-option "Любое размещение" at bounding box center [516, 90] width 195 height 29
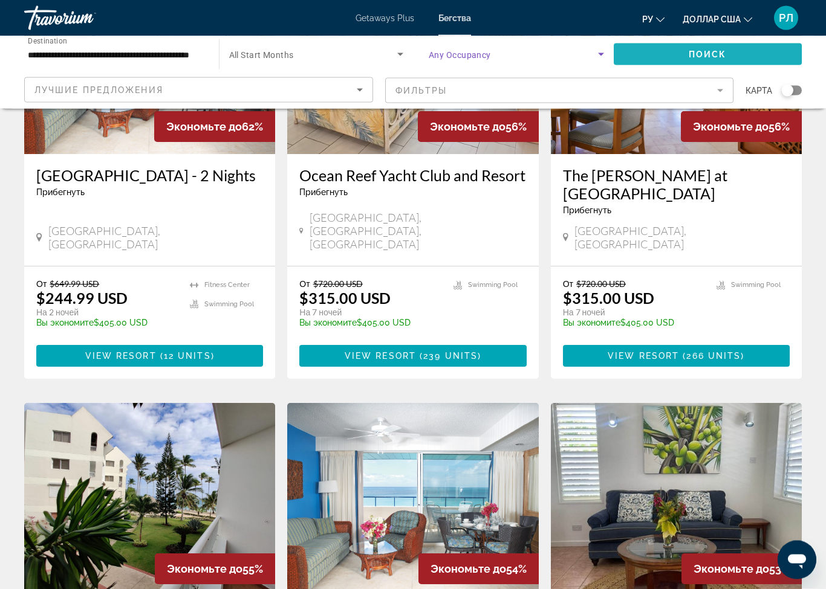
click at [676, 50] on span "Search widget" at bounding box center [707, 54] width 189 height 29
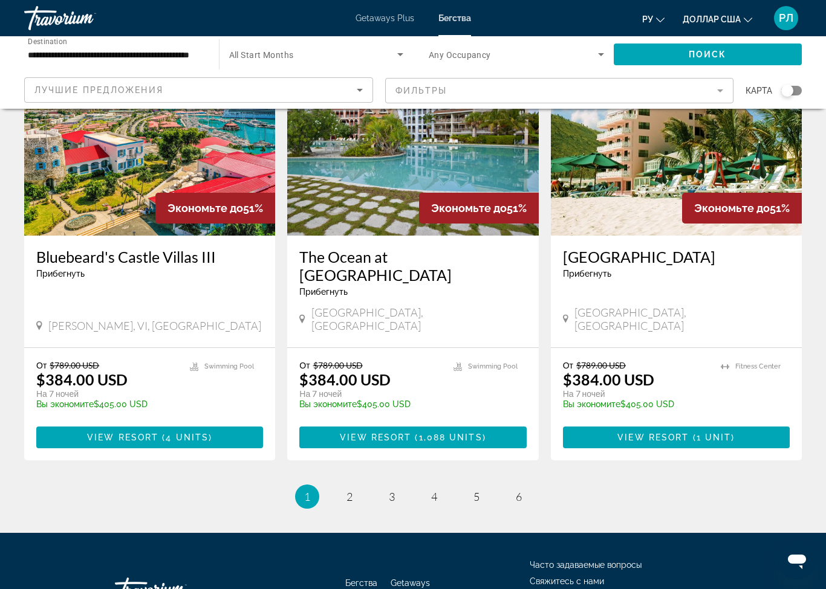
scroll to position [1434, 0]
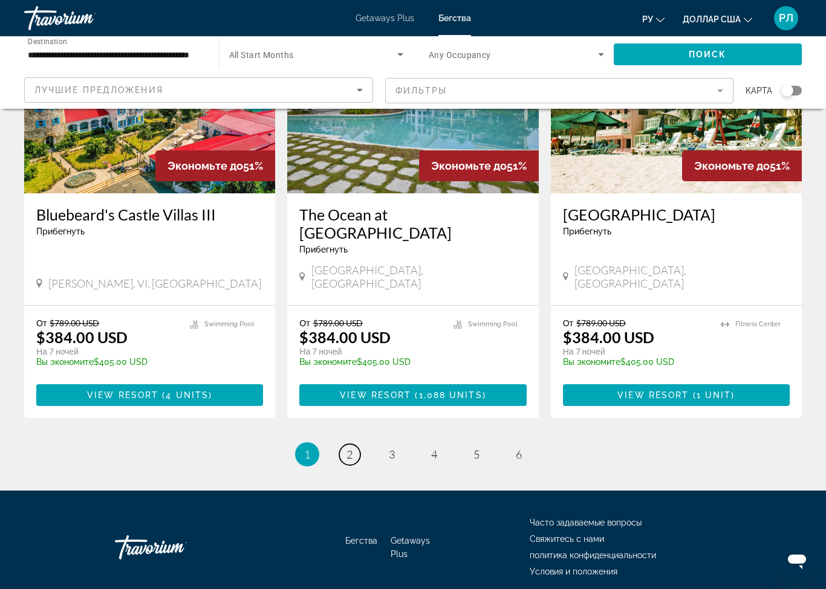
click at [349, 448] on span "2" at bounding box center [349, 454] width 6 height 13
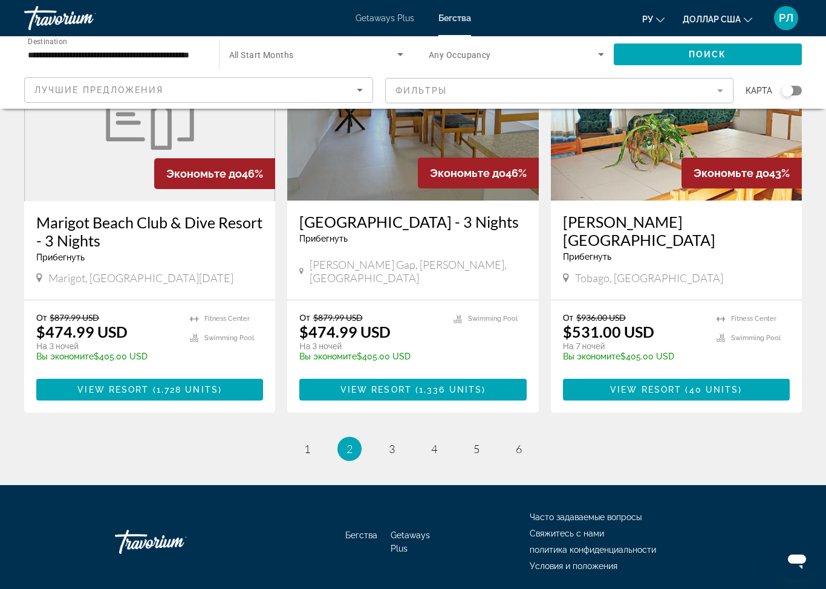
scroll to position [1437, 0]
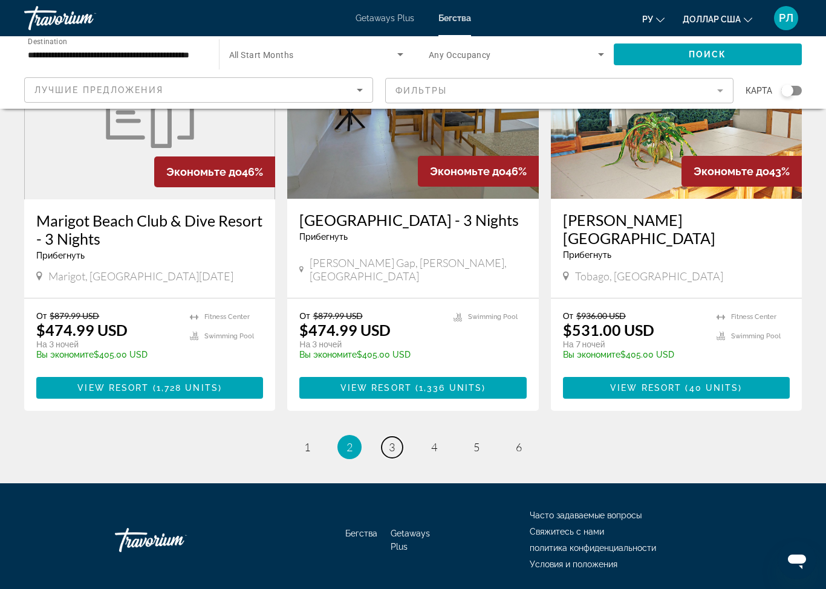
click at [393, 441] on span "3" at bounding box center [392, 447] width 6 height 13
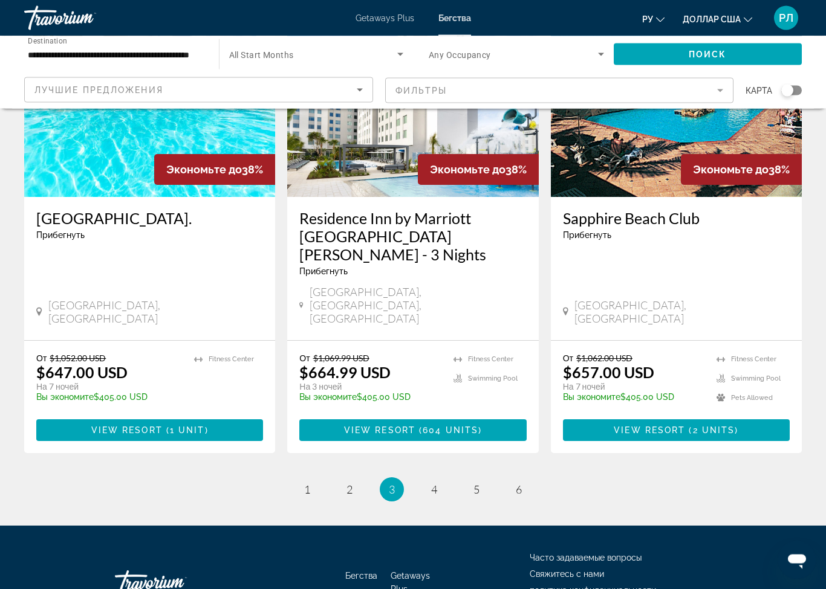
scroll to position [1470, 0]
click at [403, 353] on div "От $1,069.99 USD $664.99 USD На 3 ночей Вы экономите $405.00 USD temp" at bounding box center [369, 381] width 141 height 57
click at [455, 341] on div "От $1,069.99 USD $664.99 USD На 3 ночей Вы экономите $405.00 USD temp [GEOGRAPH…" at bounding box center [412, 397] width 251 height 112
click at [478, 416] on span "Основное содержание" at bounding box center [412, 430] width 227 height 29
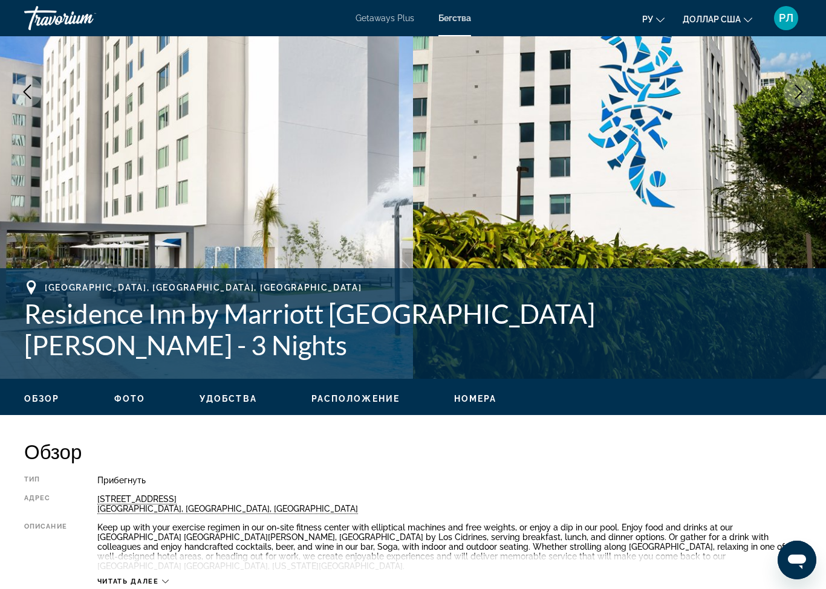
scroll to position [238, 0]
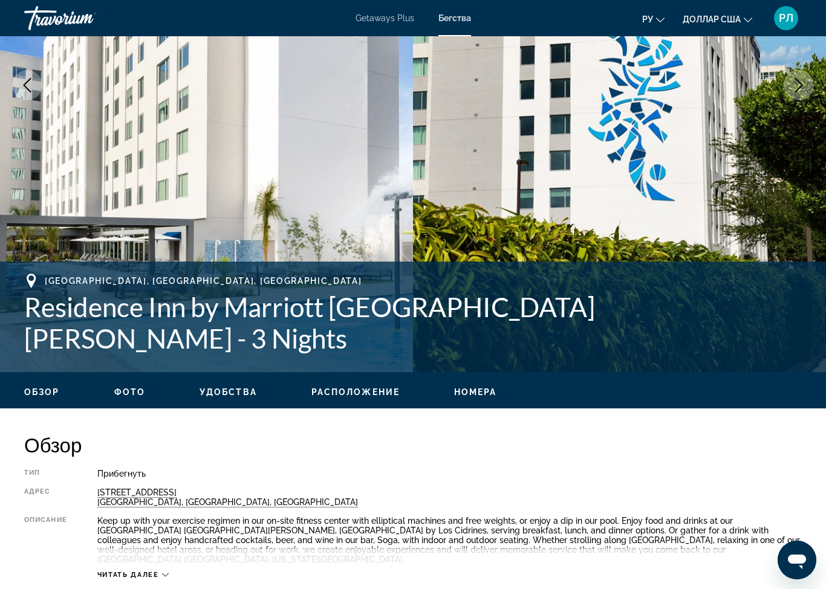
click at [354, 387] on span "Расположение" at bounding box center [355, 392] width 88 height 10
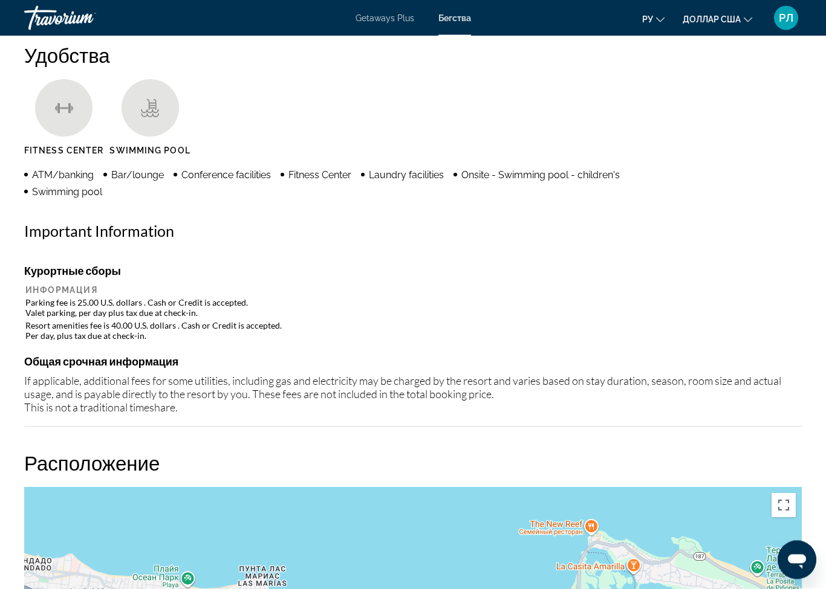
scroll to position [1540, 0]
